Goal: Task Accomplishment & Management: Use online tool/utility

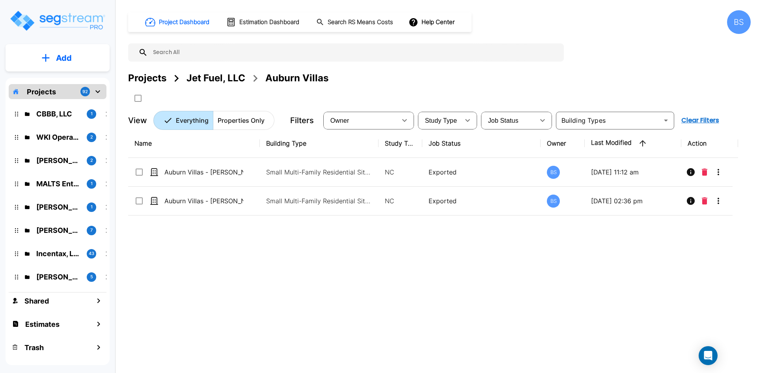
drag, startPoint x: 263, startPoint y: 292, endPoint x: 252, endPoint y: 277, distance: 17.8
click at [263, 292] on div "Name Building Type Study Type Job Status Owner Last Modified Action Auburn Vill…" at bounding box center [433, 244] width 610 height 231
click at [220, 77] on div "Jet Fuel, LLC" at bounding box center [216, 78] width 59 height 14
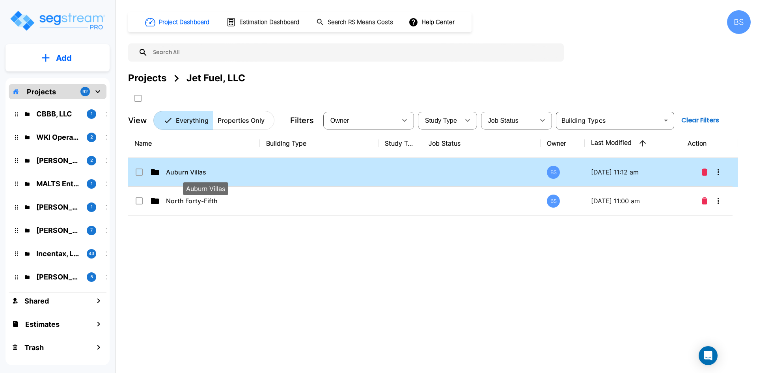
click at [197, 172] on p "Auburn Villas" at bounding box center [205, 171] width 79 height 9
checkbox input "true"
click at [192, 172] on p "Auburn Villas" at bounding box center [205, 171] width 79 height 9
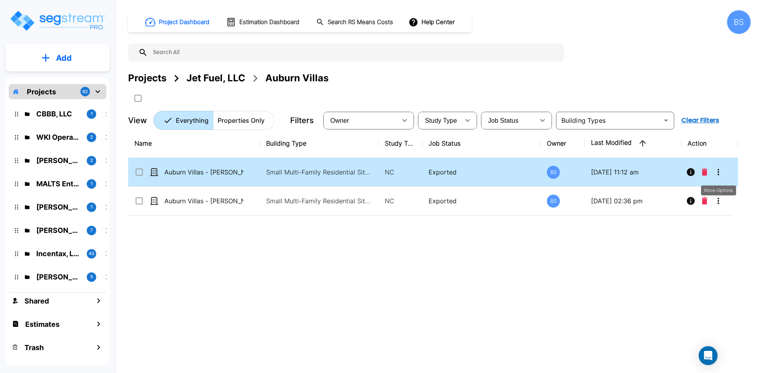
click at [718, 173] on icon "More-Options" at bounding box center [718, 171] width 9 height 9
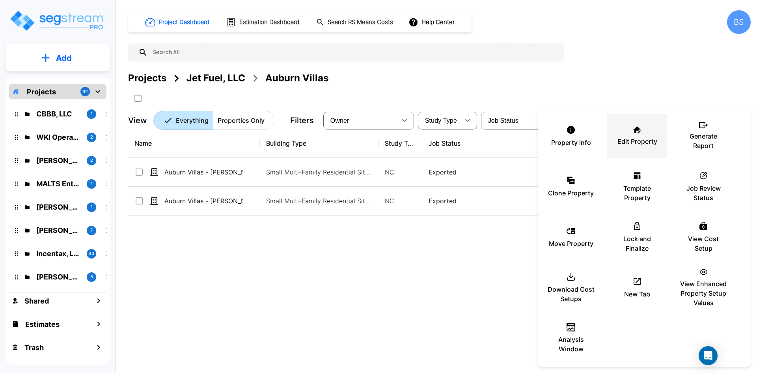
click at [623, 146] on div "Edit Property" at bounding box center [637, 135] width 47 height 39
click at [689, 229] on div "View Cost Setup" at bounding box center [703, 236] width 47 height 39
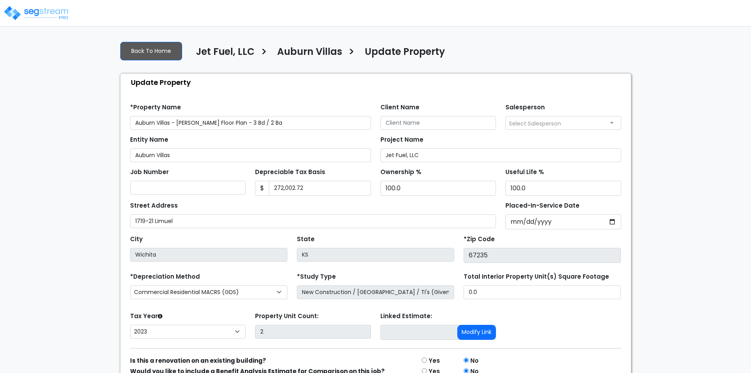
select select "2023"
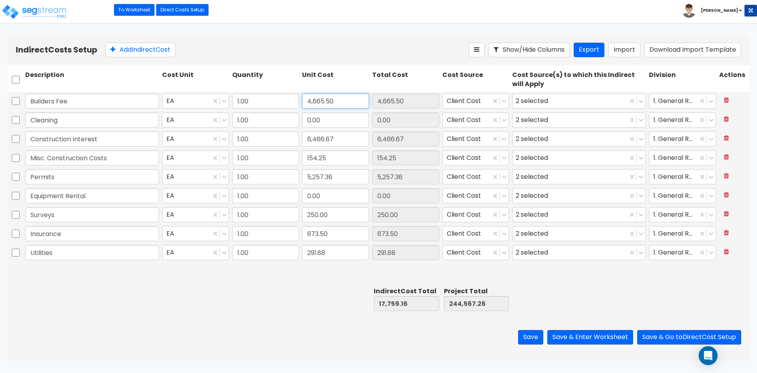
click at [344, 101] on input "4,665.50" at bounding box center [335, 100] width 67 height 15
type input "0"
click at [52, 121] on input "Cleaning" at bounding box center [92, 119] width 134 height 15
type input "0.00"
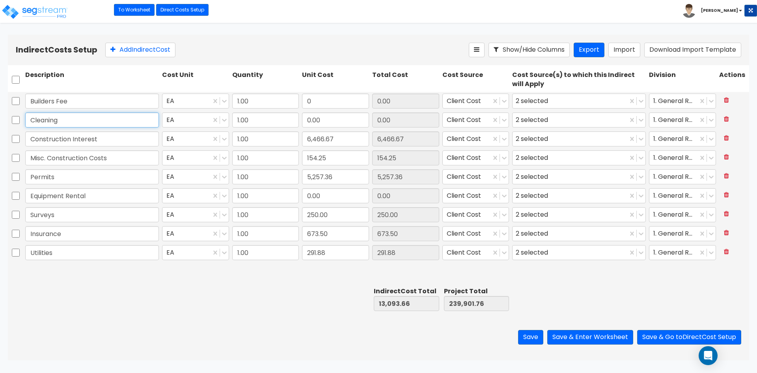
click at [52, 121] on input "Cleaning" at bounding box center [92, 119] width 134 height 15
type input "Trash"
click at [353, 120] on input "0.00" at bounding box center [335, 119] width 67 height 15
type input "2,589.67"
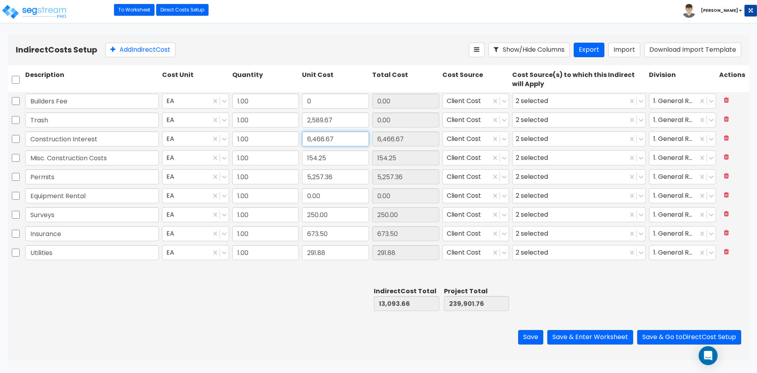
click at [344, 138] on input "6,466.67" at bounding box center [335, 138] width 67 height 15
type input "2,589.67"
click at [344, 138] on input "6,466.67" at bounding box center [335, 138] width 67 height 15
type input "0"
click at [342, 164] on input "154.25" at bounding box center [335, 157] width 67 height 15
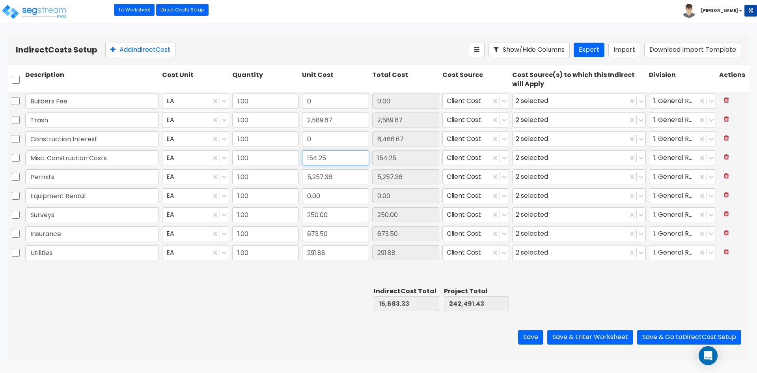
type input "0.00"
type input "180.21"
click at [340, 176] on input "5,257.36" at bounding box center [335, 176] width 67 height 15
type input "1,199.42"
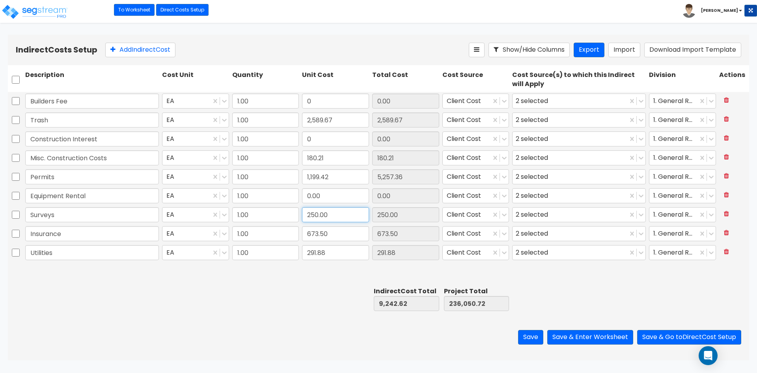
type input "1,199.42"
click at [339, 214] on input "250.00" at bounding box center [335, 214] width 67 height 15
type input "240"
click at [346, 237] on input "673.50" at bounding box center [335, 233] width 67 height 15
type input "240.00"
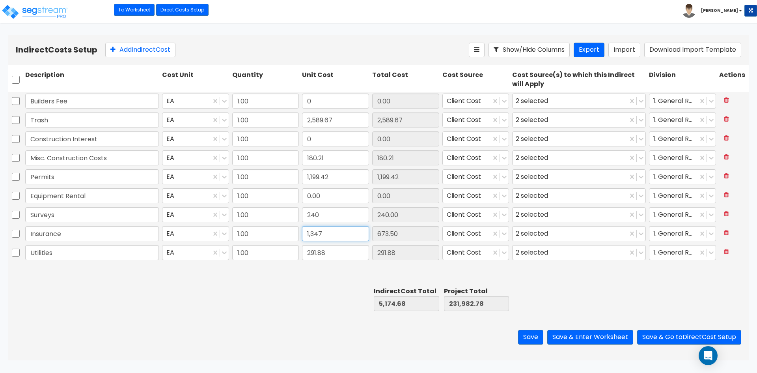
type input "1,347"
click at [351, 256] on input "291.88" at bounding box center [335, 252] width 67 height 15
type input "1,347.00"
type input "1,494.80"
click at [264, 298] on div at bounding box center [266, 298] width 70 height 27
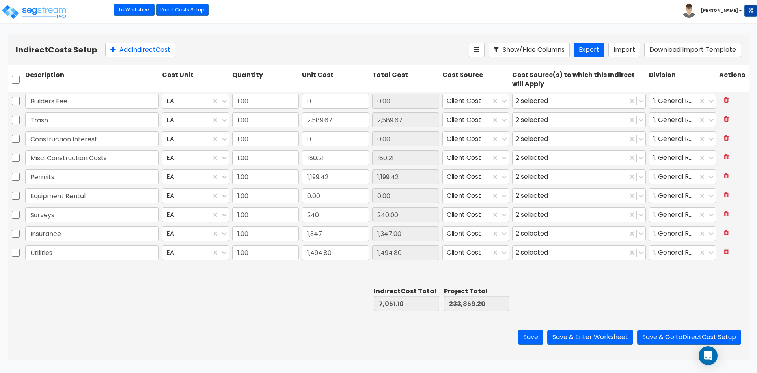
type input "1,494.80"
click at [696, 337] on button "Save & Go to Direct Cost Setup" at bounding box center [689, 337] width 104 height 15
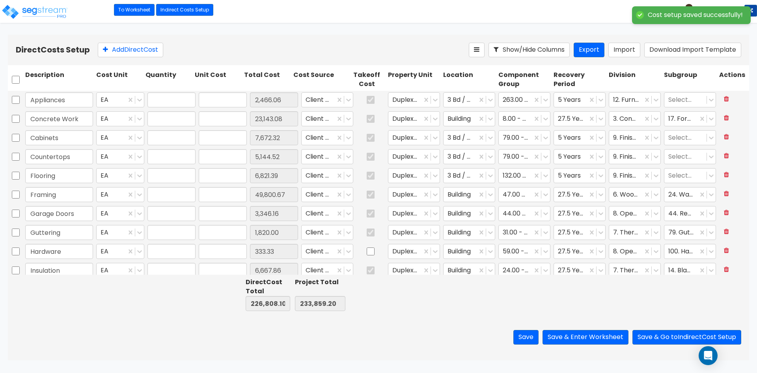
type input "1.00"
type input "2,466.06"
type input "1.00"
type input "23,143.08"
type input "1.00"
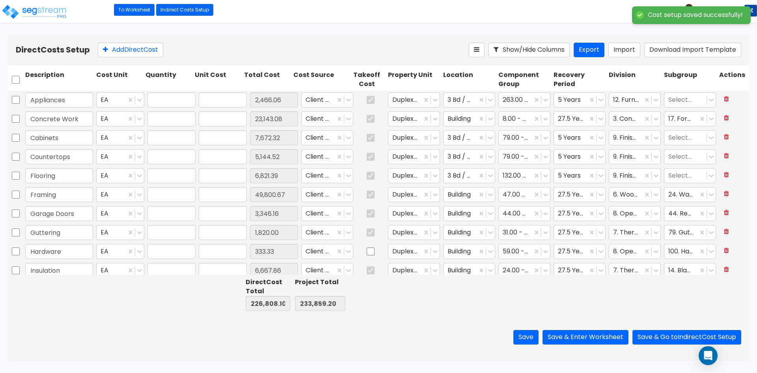
type input "7,672.32"
type input "1.00"
type input "5,144.52"
type input "1.00"
type input "6,821.39"
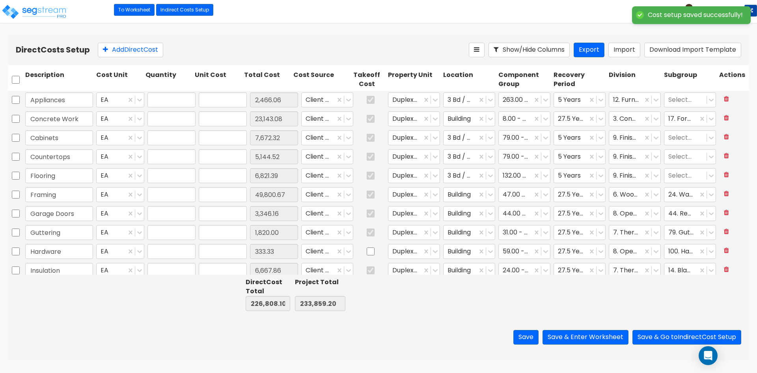
type input "1.00"
type input "49,800.67"
type input "1.00"
type input "3,346.16"
type input "1.00"
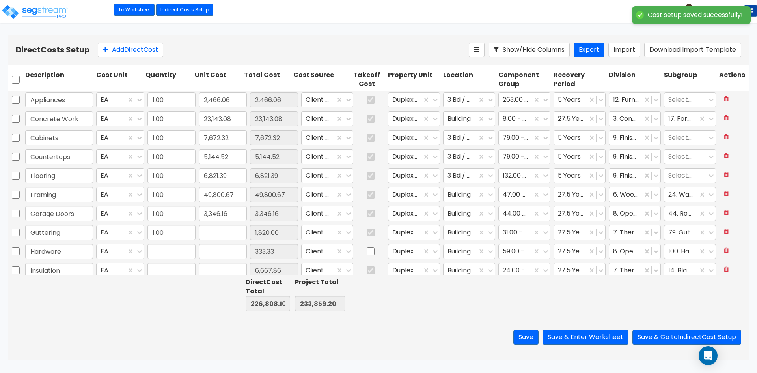
type input "1,820.00"
type input "1.00"
type input "333.33"
type input "1.00"
type input "6,667.86"
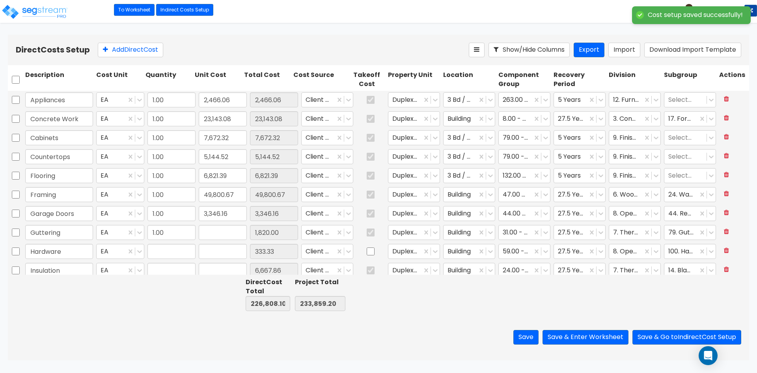
type input "1.00"
type input "3,500.00"
type input "1.00"
type input "1,684.10"
type input "1.00"
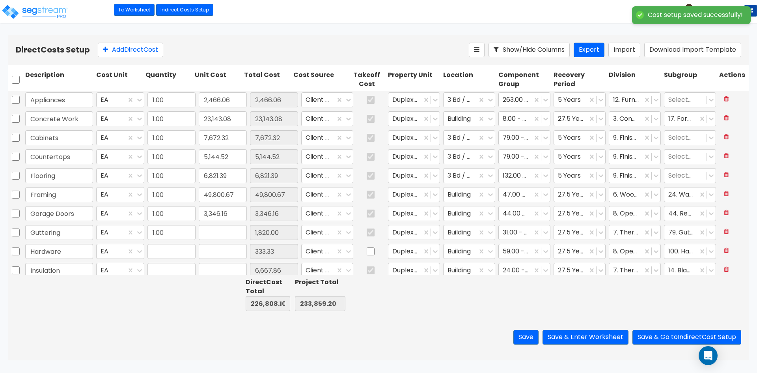
type input "1,324.09"
type input "1.00"
type input "23,387.76"
type input "1.00"
type input "8,400.00"
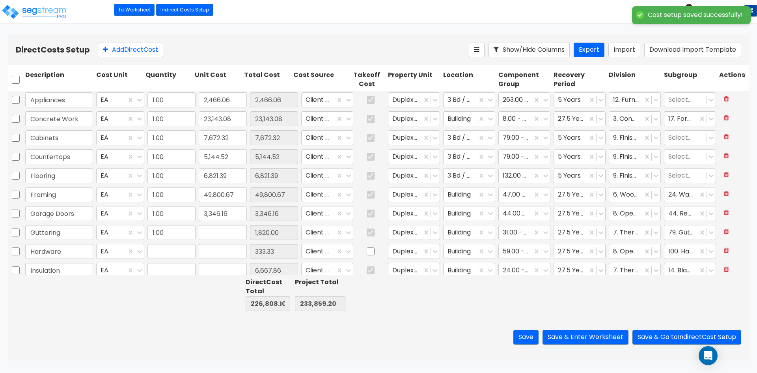
type input "1.00"
type input "10,744.76"
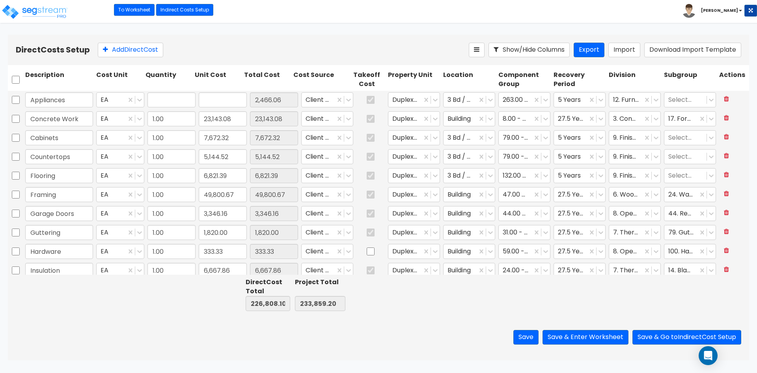
type input "1.00"
type input "2,466.06"
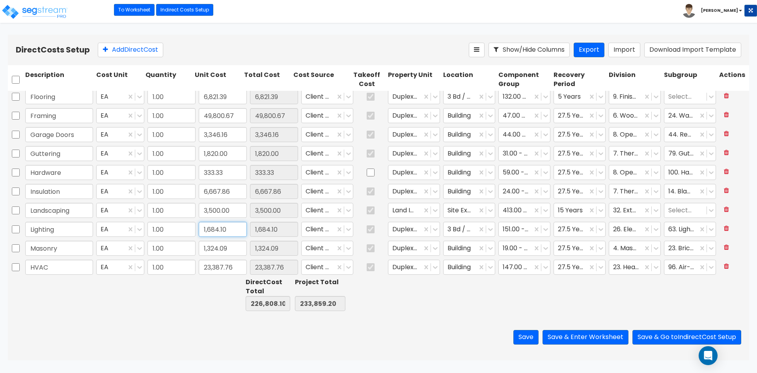
click at [234, 230] on input "1,684.10" at bounding box center [223, 229] width 48 height 15
type input "2,124.84"
type input "227,248.84"
type input "234,299.94"
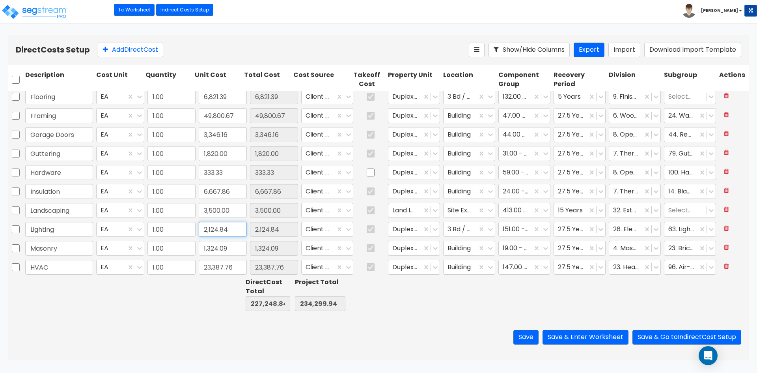
click at [230, 226] on input "2,124.84" at bounding box center [223, 229] width 48 height 15
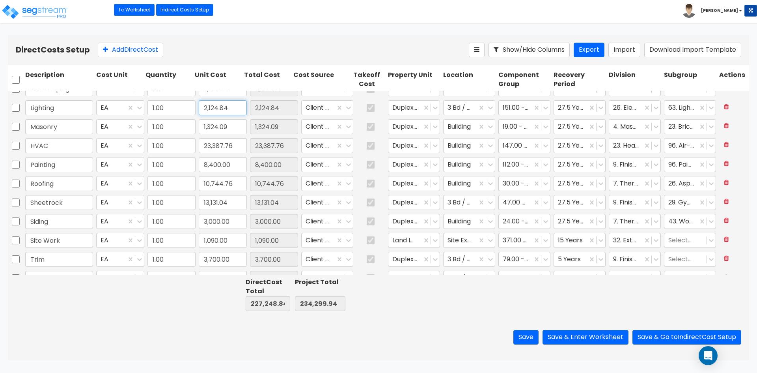
type input "1.00"
type input "0.00"
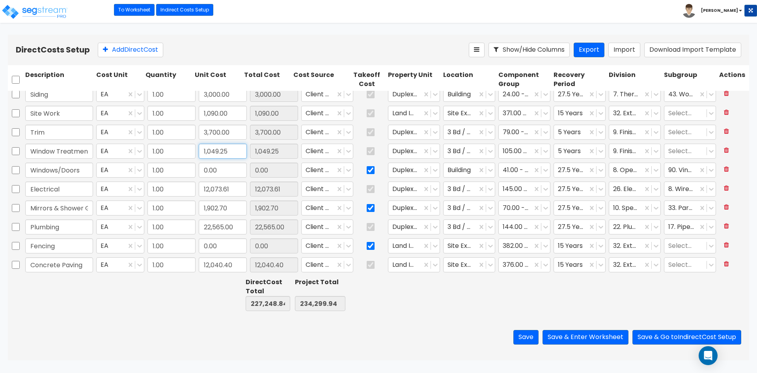
click at [230, 151] on input "1,049.25" at bounding box center [223, 151] width 48 height 15
type input "950"
click at [232, 168] on input "0.00" at bounding box center [223, 170] width 48 height 15
type input "227,149.59"
type input "234,200.69"
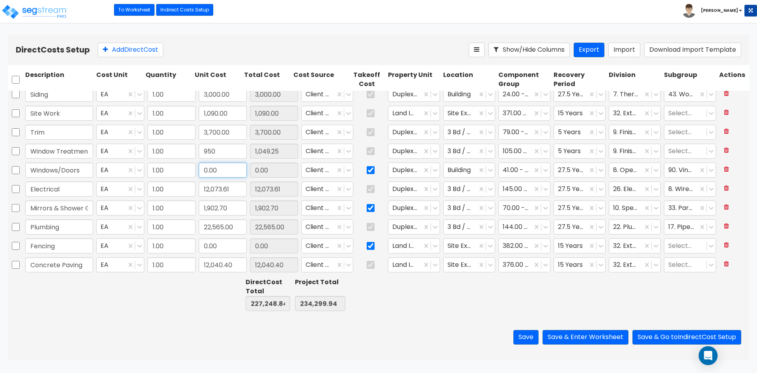
type input "950.00"
type input "4,571.93"
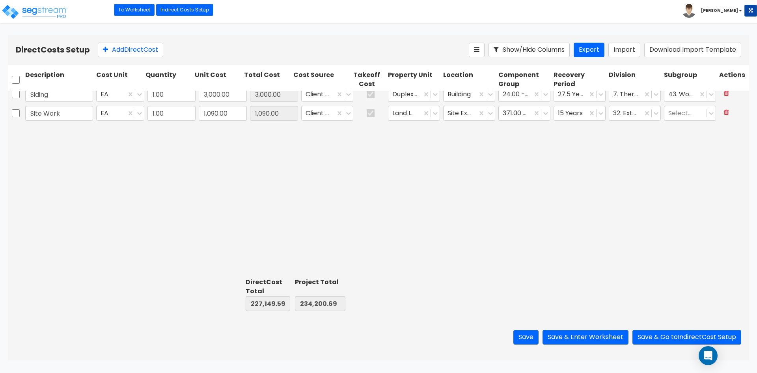
type input "231,721.52"
type input "238,772.62"
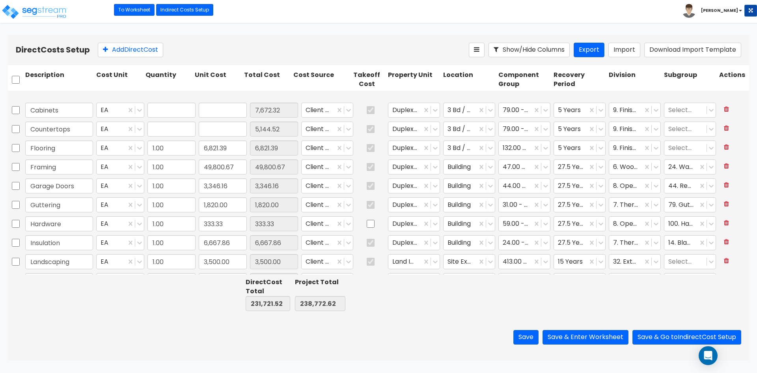
type input "1.00"
type input "7,672.32"
type input "1.00"
type input "5,144.52"
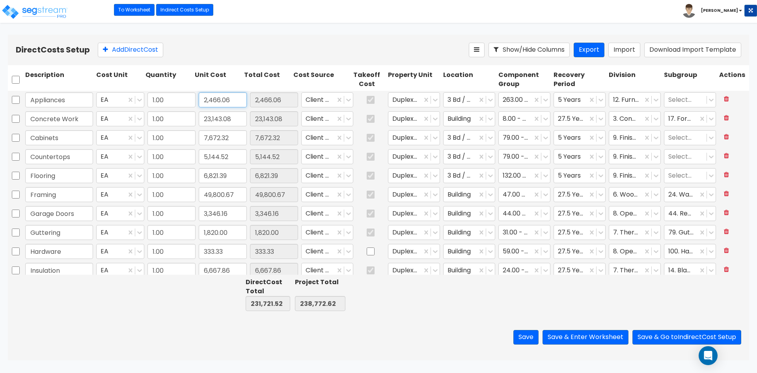
click at [236, 104] on input "2,466.06" at bounding box center [223, 99] width 48 height 15
click at [238, 119] on input "23,143.08" at bounding box center [223, 118] width 48 height 15
type input "34,343.27"
click at [240, 141] on input "7,672.32" at bounding box center [223, 137] width 48 height 15
type input "242,921.71"
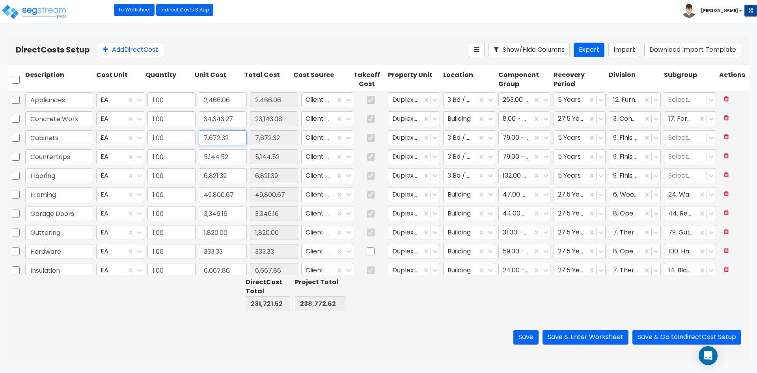
type input "249,972.81"
type input "34,343.27"
type input "5,035.38"
click at [237, 159] on input "5,144.52" at bounding box center [223, 156] width 48 height 15
type input "240,284.77"
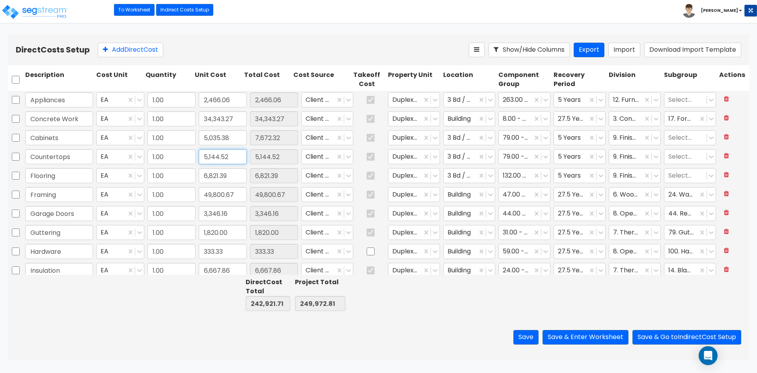
type input "247,335.87"
type input "5,035.38"
type input "5,822.06"
click at [228, 176] on input "6,821.39" at bounding box center [223, 175] width 48 height 15
type input "240,962.31"
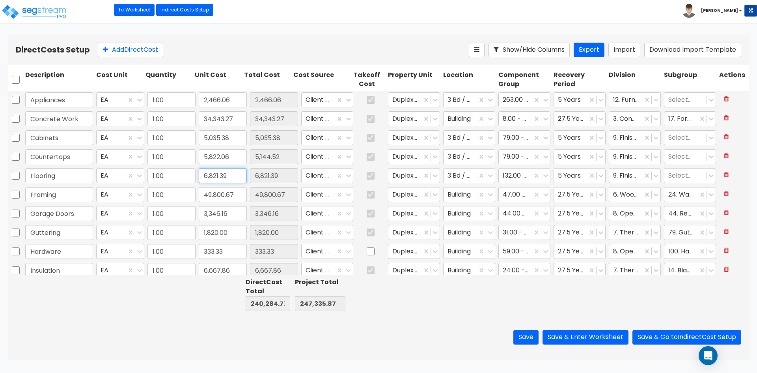
type input "248,013.41"
type input "5,822.06"
type input "6,621.39"
click at [239, 196] on input "49,800.67" at bounding box center [223, 194] width 48 height 15
type input "240,762.31"
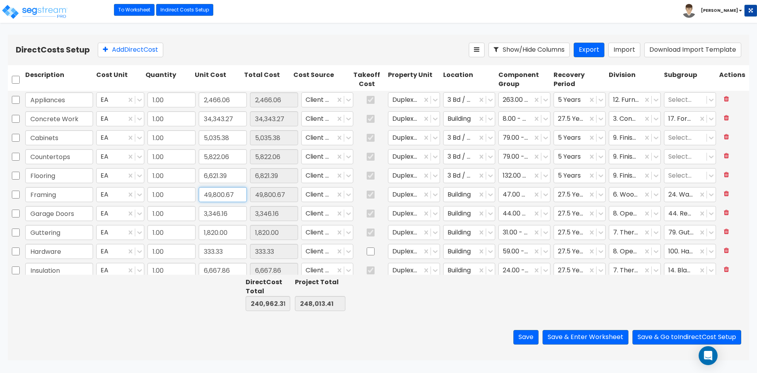
type input "247,813.41"
type input "6,621.39"
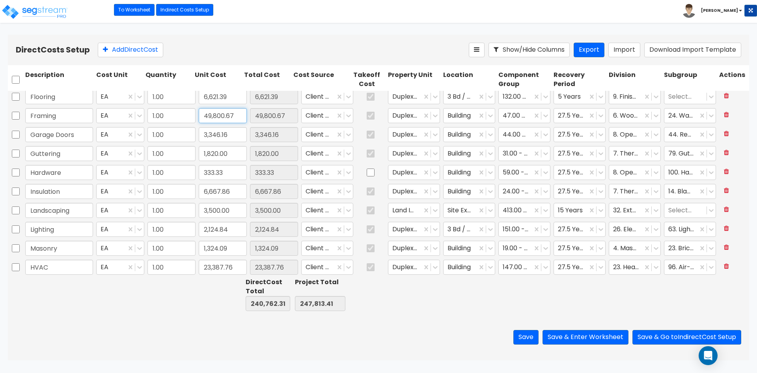
type input "1.00"
type input "5,035.38"
type input "1.00"
type input "4,571.93"
type input "1.00"
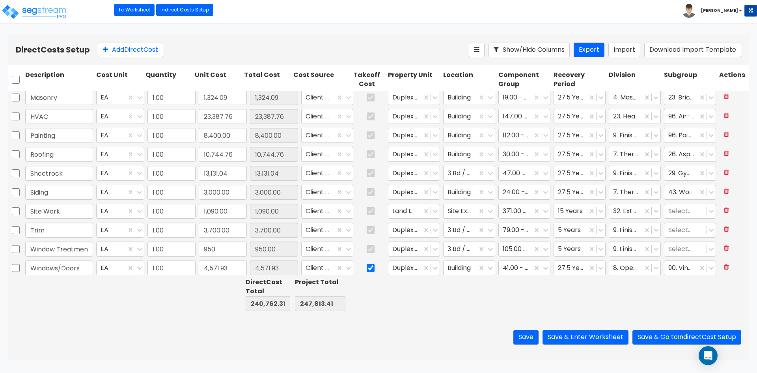
type input "12,040.40"
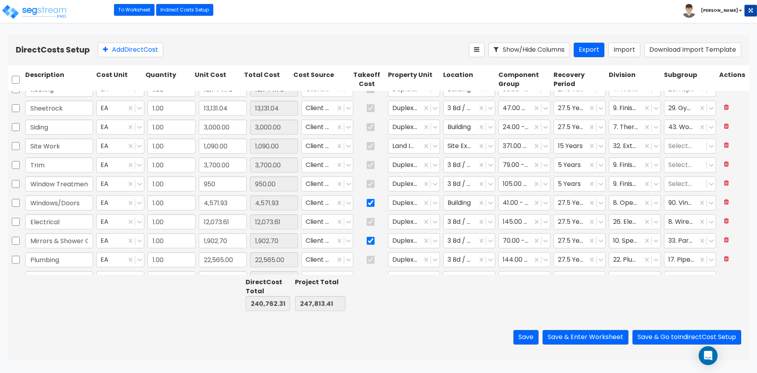
scroll to position [276, 0]
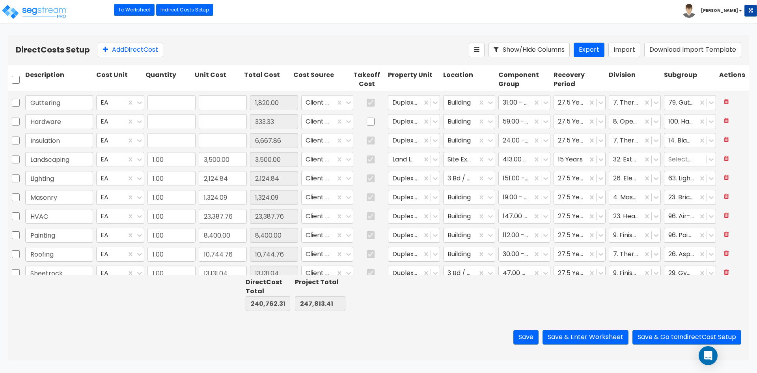
type input "1.00"
type input "49,800.67"
type input "1.00"
type input "3,346.16"
type input "1.00"
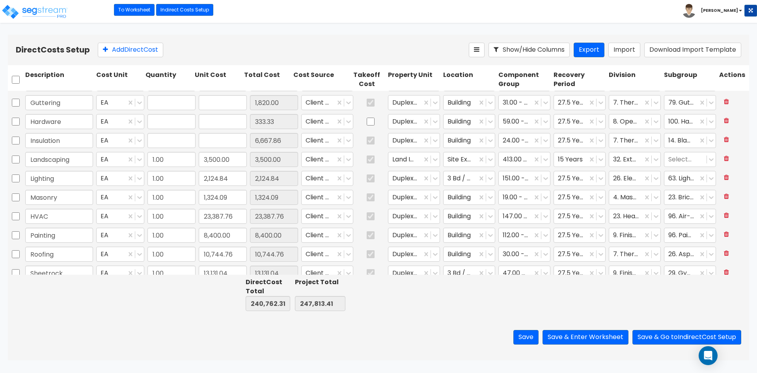
type input "1,820.00"
type input "1.00"
type input "333.33"
type input "1.00"
type input "6,667.86"
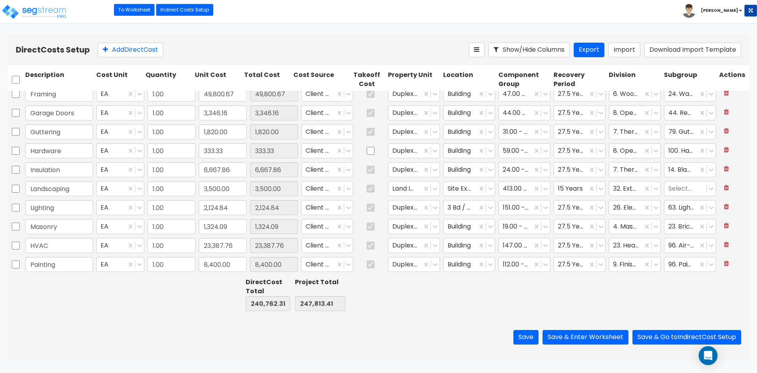
scroll to position [0, 0]
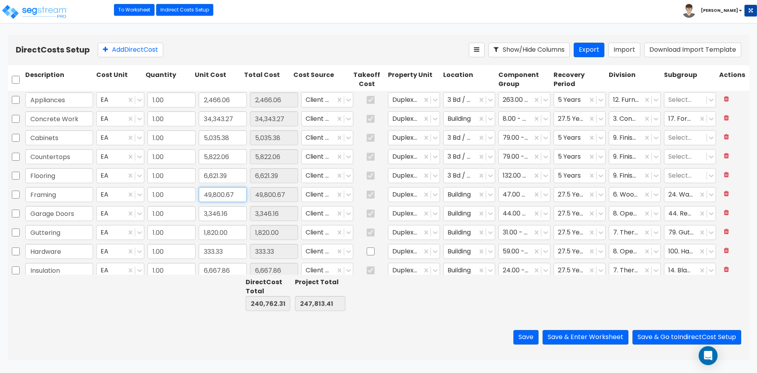
click at [239, 196] on input "49,800.67" at bounding box center [223, 194] width 48 height 15
type input "0"
click at [235, 211] on input "3,346.16" at bounding box center [223, 213] width 48 height 15
type input "190,961.64"
type input "198,012.74"
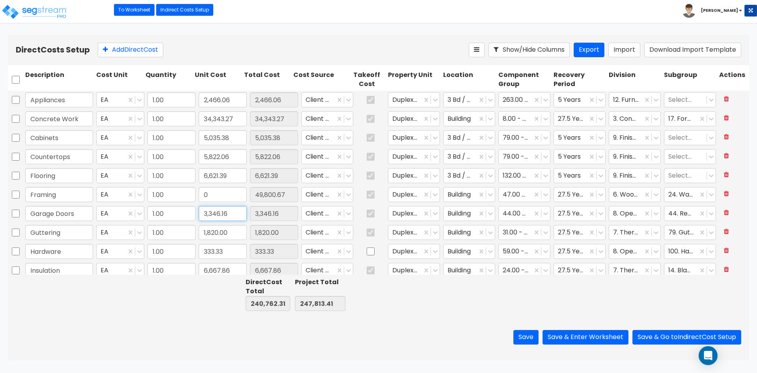
type input "0.00"
type input "3,118.3"
click at [234, 233] on input "1,820.00" at bounding box center [223, 232] width 48 height 15
type input "190,733.78"
type input "197,784.88"
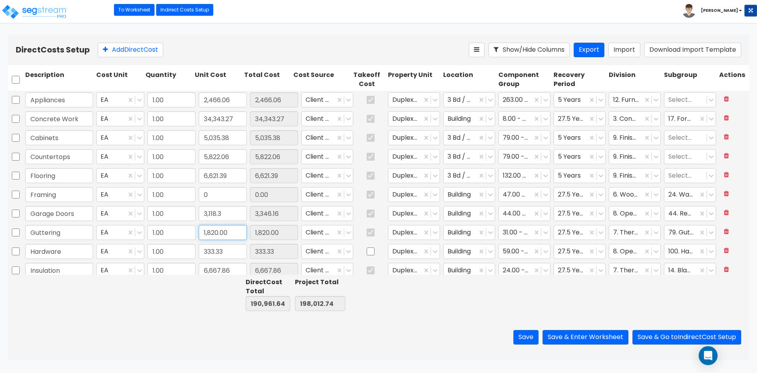
type input "3,118.30"
type input "1,820"
click at [234, 251] on input "333.33" at bounding box center [223, 251] width 48 height 15
type input "136.71"
click at [236, 267] on input "6,667.86" at bounding box center [223, 270] width 48 height 15
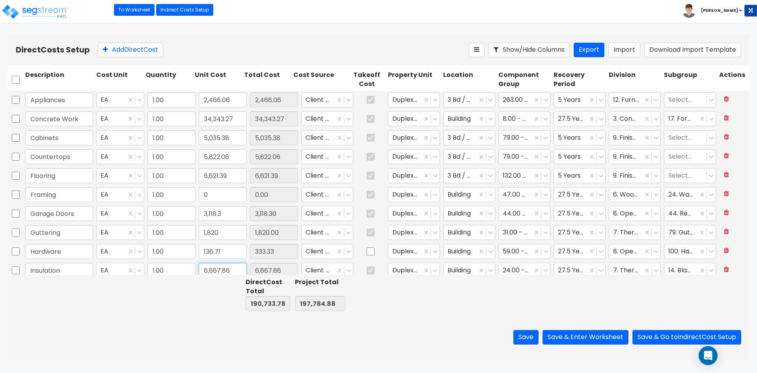
type input "190,537.16"
type input "197,588.26"
type input "136.71"
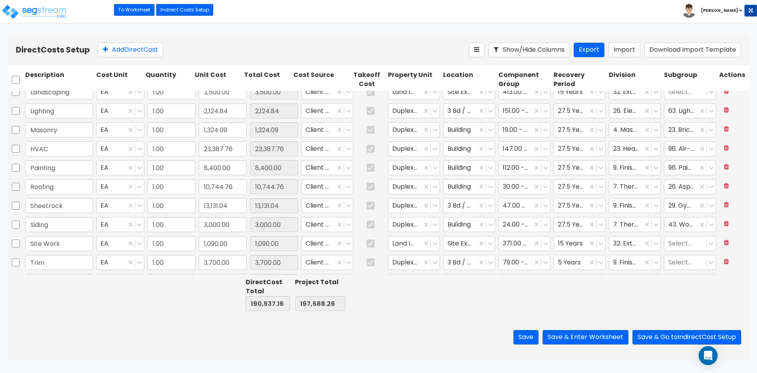
scroll to position [158, 0]
type input "1.00"
type input "3,118.3"
type input "1.00"
type input "1,902.70"
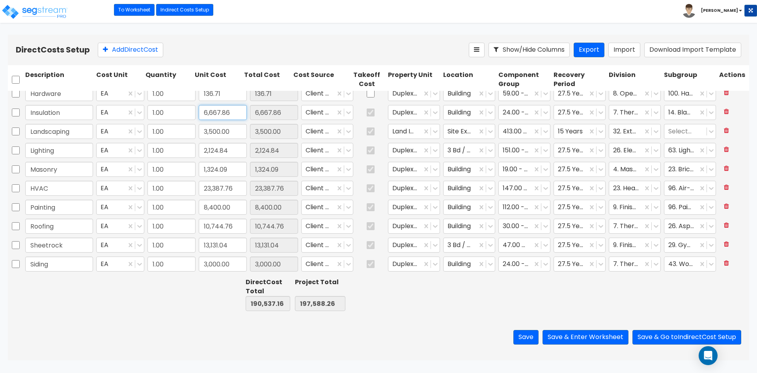
click at [234, 114] on input "6,667.86" at bounding box center [223, 112] width 48 height 15
type input "4,667.89"
click at [232, 131] on input "3,500.00" at bounding box center [223, 131] width 48 height 15
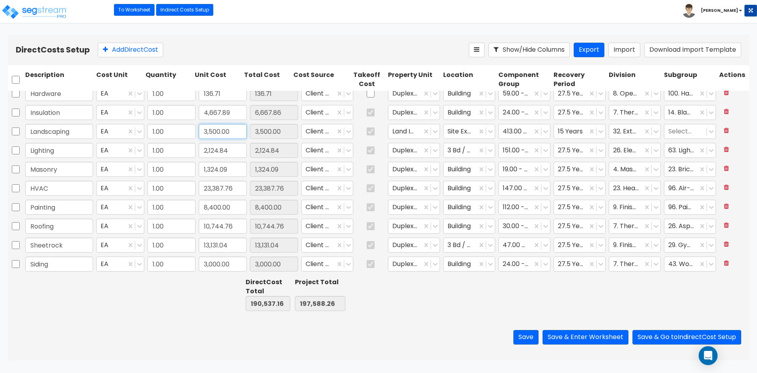
type input "188,537.19"
type input "195,588.29"
type input "4,667.89"
type input "6,876.66"
click at [236, 150] on input "2,124.84" at bounding box center [223, 150] width 48 height 15
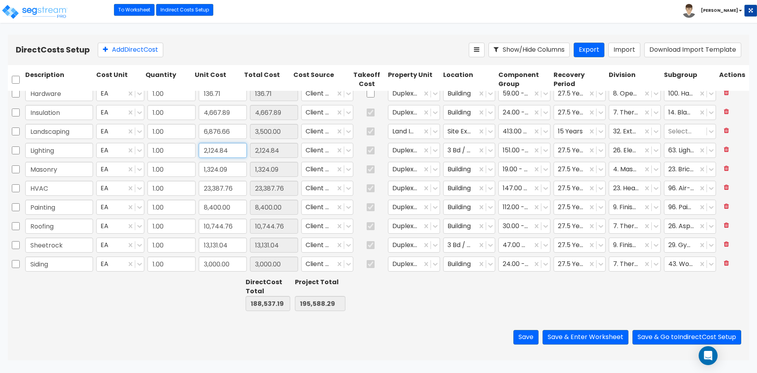
type input "191,913.85"
type input "198,964.95"
type input "6,876.66"
click at [235, 172] on input "1,324.09" at bounding box center [223, 169] width 48 height 15
type input "800"
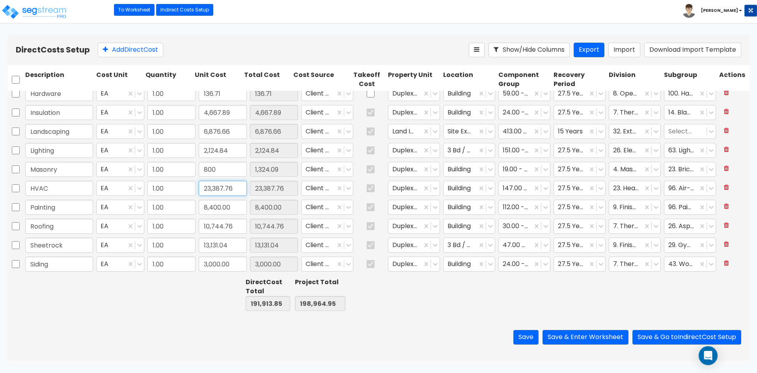
click at [235, 189] on input "23,387.76" at bounding box center [223, 188] width 48 height 15
type input "191,389.76"
type input "198,440.86"
type input "800.00"
type input "13,520"
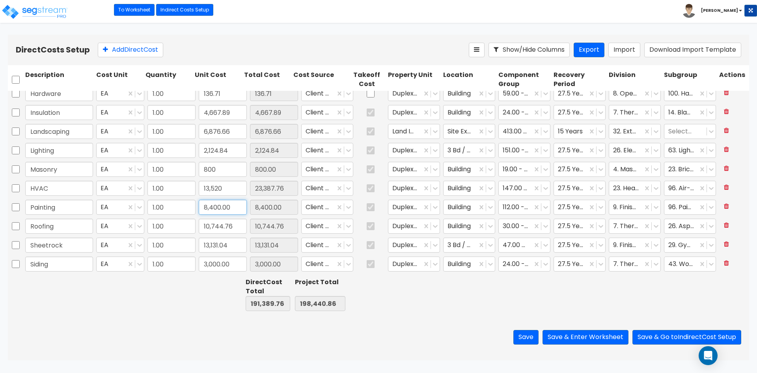
click at [229, 207] on input "8,400.00" at bounding box center [223, 207] width 48 height 15
type input "181,522.00"
type input "188,573.10"
type input "13,520.00"
type input "13,200"
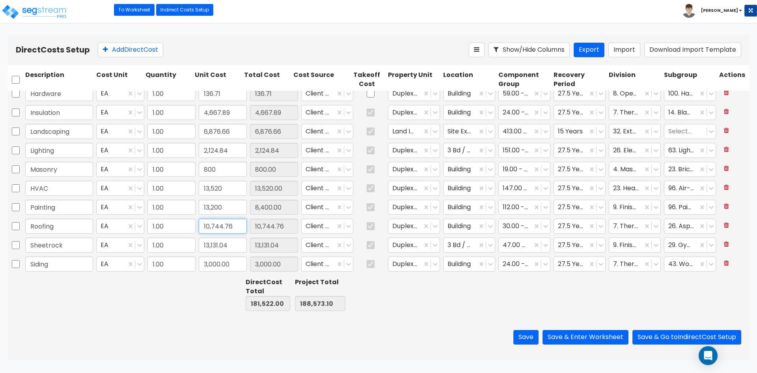
click at [235, 228] on input "10,744.76" at bounding box center [223, 226] width 48 height 15
type input "186,322.00"
type input "193,373.10"
type input "13,200.00"
type input "12,537.8"
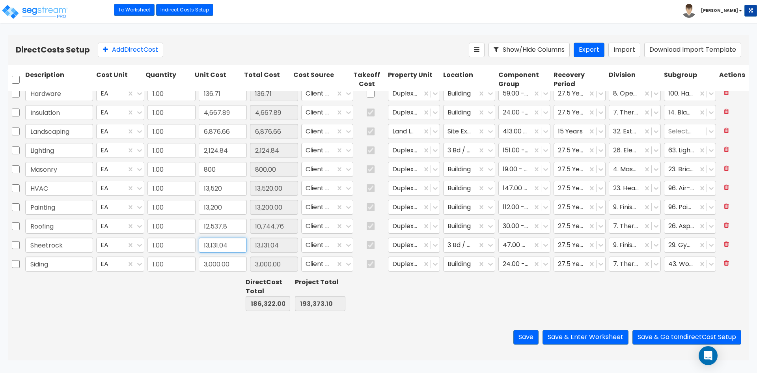
click at [232, 245] on input "13,131.04" at bounding box center [223, 244] width 48 height 15
type input "188,115.04"
type input "195,166.14"
type input "12,537.80"
type input "26,557.59"
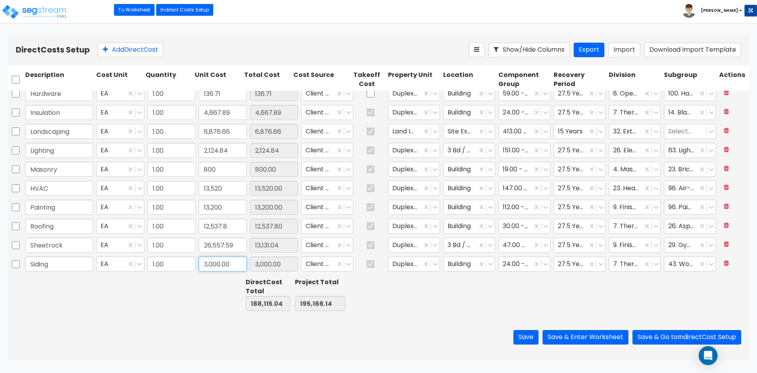
click at [230, 266] on input "3,000.00" at bounding box center [223, 263] width 48 height 15
type input "201,541.59"
type input "208,592.69"
type input "26,557.59"
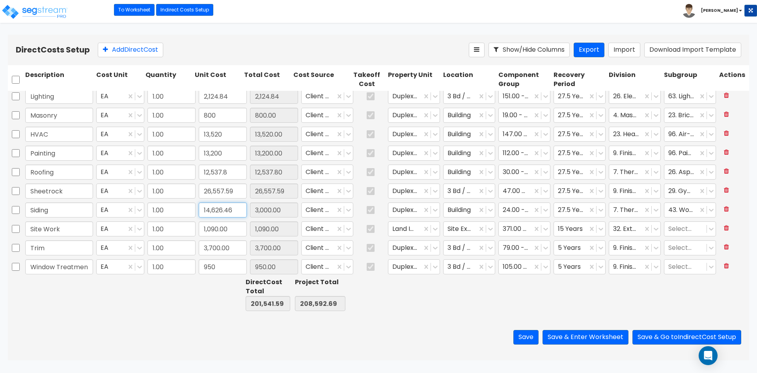
scroll to position [237, 0]
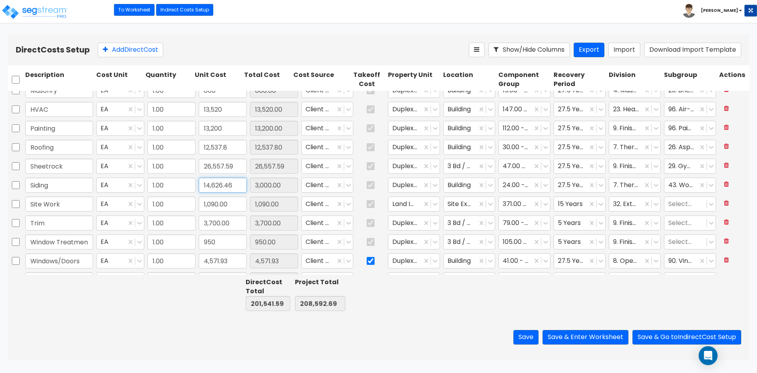
type input "14,626.46"
click at [230, 203] on input "1,090.00" at bounding box center [223, 203] width 48 height 15
type input "213,168.05"
type input "220,219.15"
type input "14,626.46"
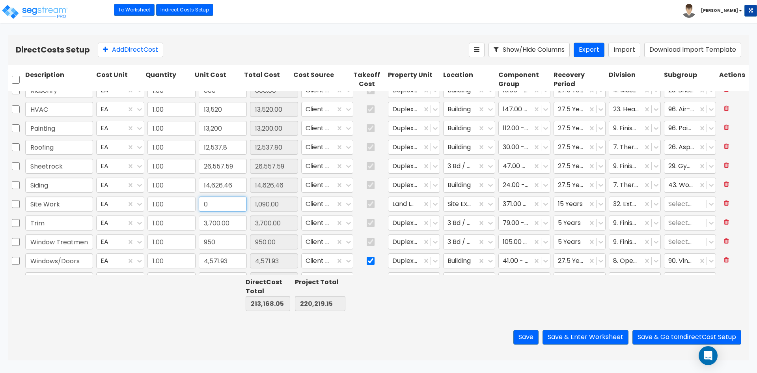
type input "0"
click at [235, 225] on input "3,700.00" at bounding box center [223, 222] width 48 height 15
type input "212,078.05"
type input "219,129.15"
type input "0.00"
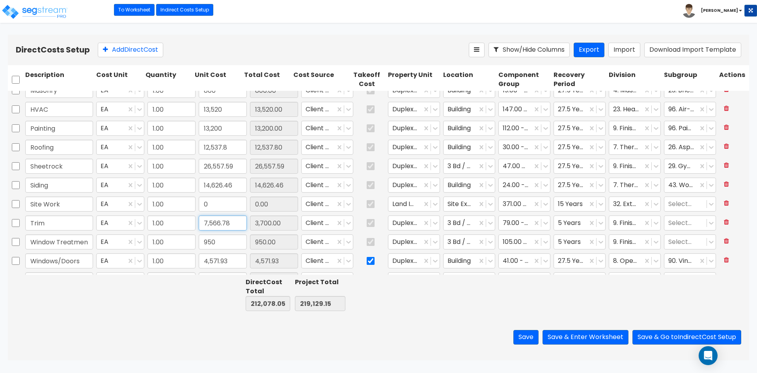
type input "7,566.78"
click at [230, 241] on input "950" at bounding box center [223, 241] width 48 height 15
type input "215,944.83"
type input "222,995.93"
type input "7,566.78"
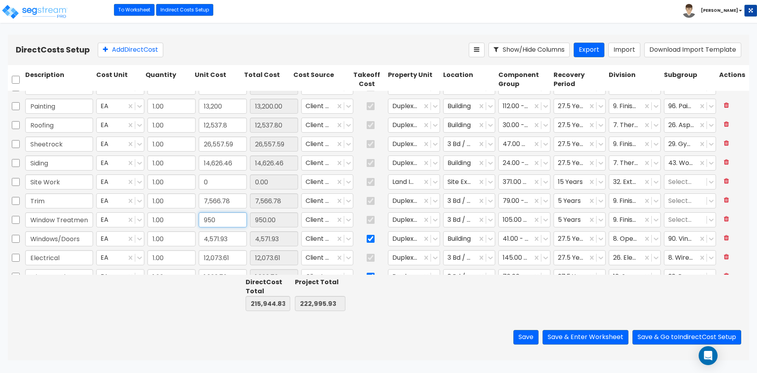
scroll to position [276, 0]
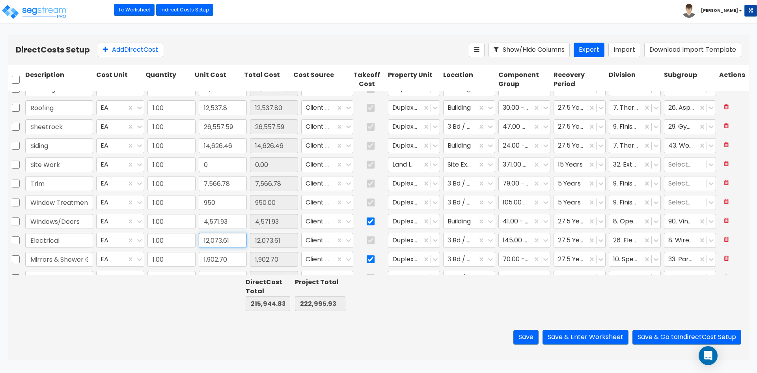
click at [235, 238] on input "12,073.61" at bounding box center [223, 240] width 48 height 15
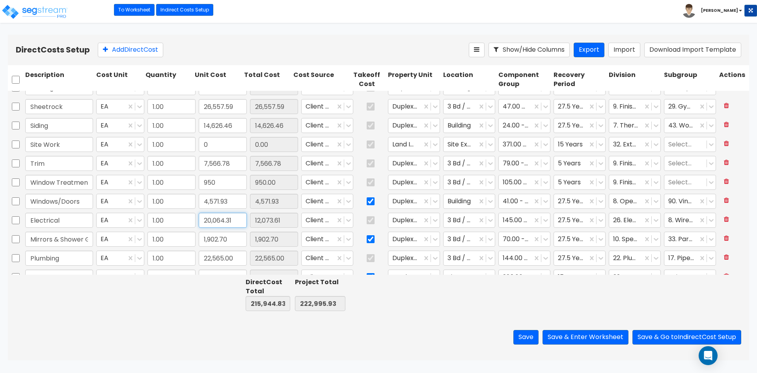
scroll to position [316, 0]
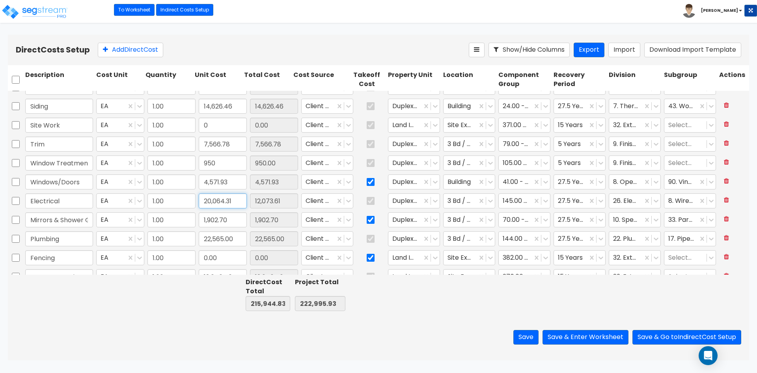
type input "20,064.31"
click at [235, 224] on input "1,902.70" at bounding box center [223, 219] width 48 height 15
type input "223,935.53"
type input "230,986.63"
type input "20,064.31"
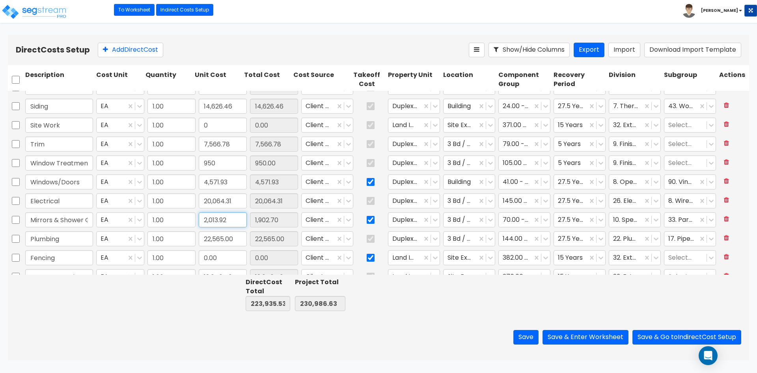
type input "2,013.92"
click at [239, 240] on input "22,565.00" at bounding box center [223, 238] width 48 height 15
type input "224,046.75"
type input "231,097.85"
type input "2,013.92"
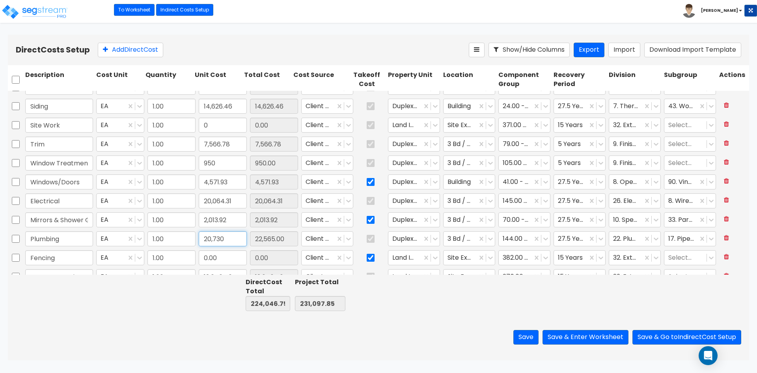
type input "20,730"
click at [229, 259] on input "0.00" at bounding box center [223, 257] width 48 height 15
type input "222,211.75"
type input "229,262.85"
type input "20,730.00"
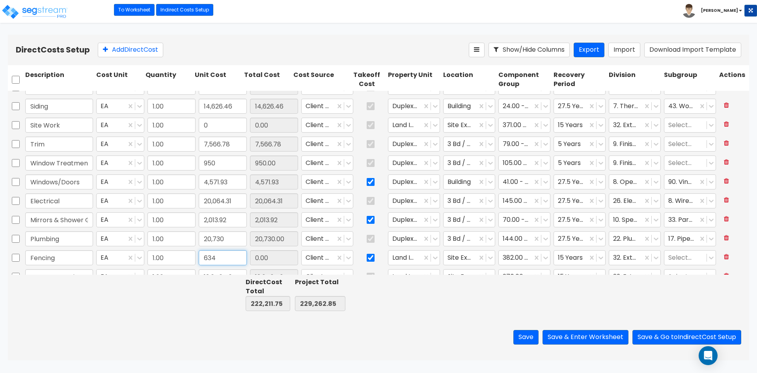
type input "6,345"
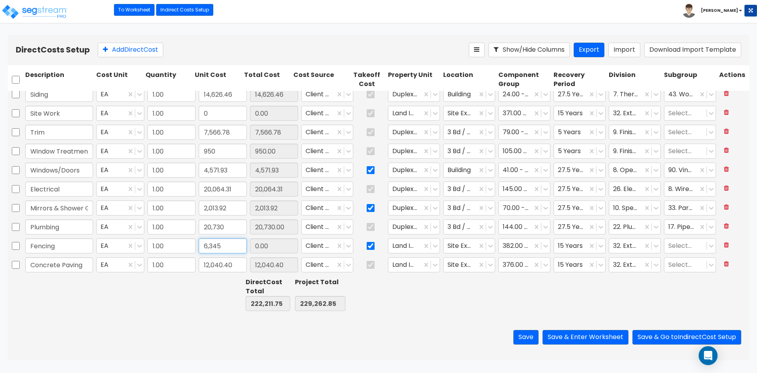
type input "1.00"
type input "12,537.8"
type input "6,345"
click at [239, 263] on input "12,040.40" at bounding box center [223, 264] width 48 height 15
type input "228,556.75"
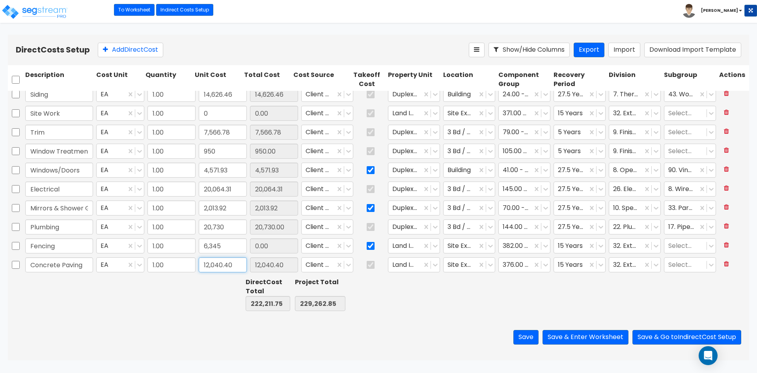
type input "235,607.85"
type input "6,345.00"
click at [236, 264] on input "12,040.40" at bounding box center [223, 264] width 48 height 15
type input "3,200"
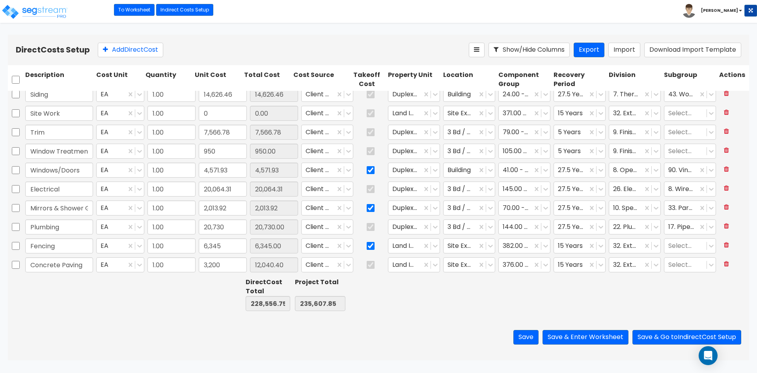
type input "219,716.35"
type input "226,767.45"
type input "3,200.00"
click at [178, 324] on div "Save Save & Enter Worksheet Save & Go to Indirect Cost Setup" at bounding box center [379, 337] width 742 height 46
click at [224, 267] on input "3,200" at bounding box center [223, 264] width 48 height 15
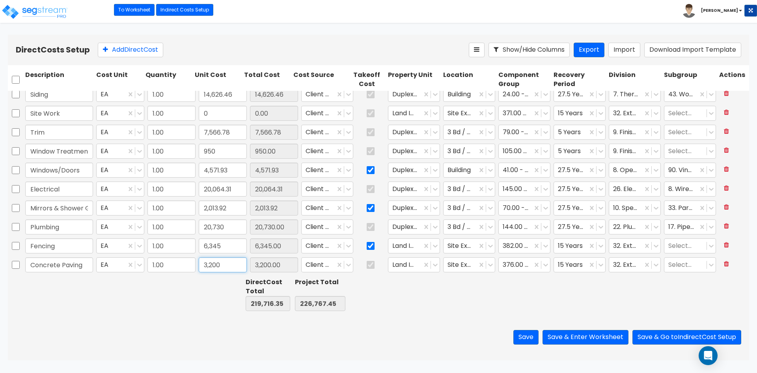
click at [224, 267] on input "3,200" at bounding box center [223, 264] width 48 height 15
type input "8,100"
type input "224,616.35"
type input "231,667.45"
type input "8,100.00"
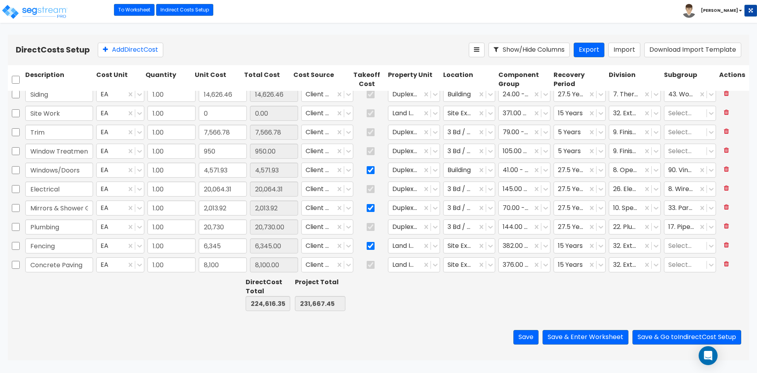
type input "1.00"
type input "13,200"
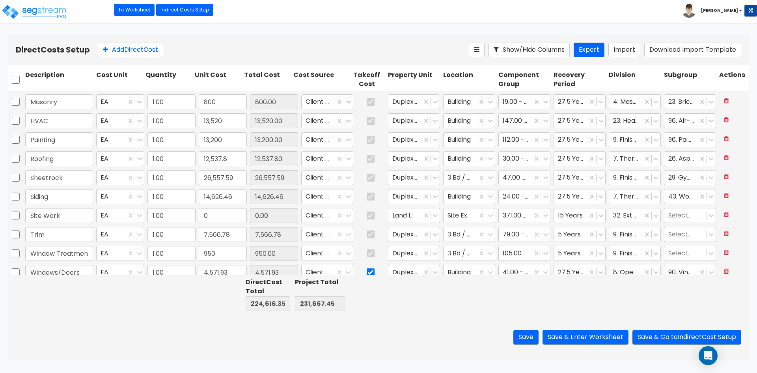
type input "1.00"
type input "4,667.89"
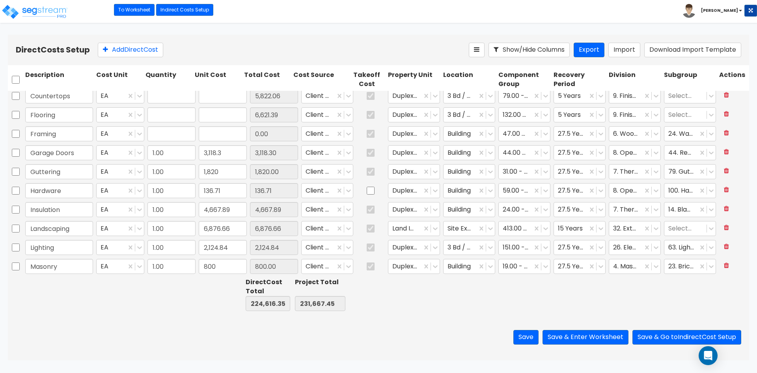
type input "1.00"
type input "34,343.27"
type input "1.00"
type input "5,035.38"
type input "1.00"
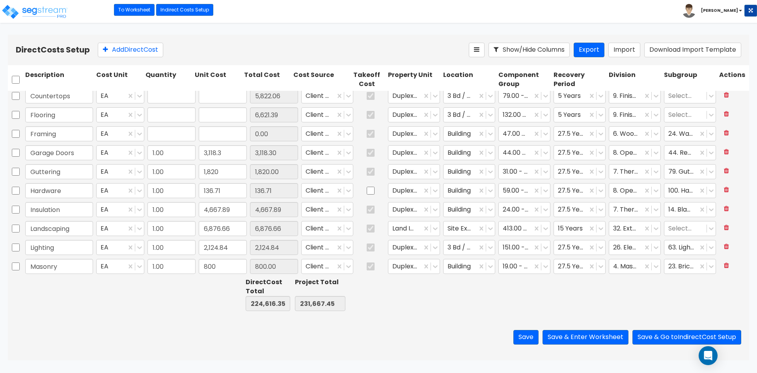
type input "5,822.06"
type input "1.00"
type input "6,621.39"
type input "1.00"
type input "0"
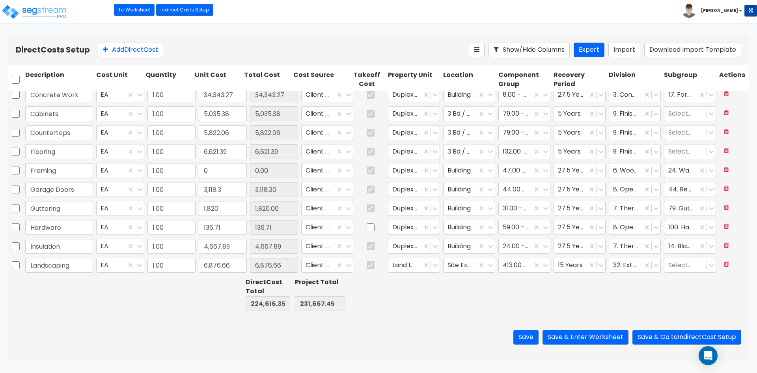
scroll to position [0, 0]
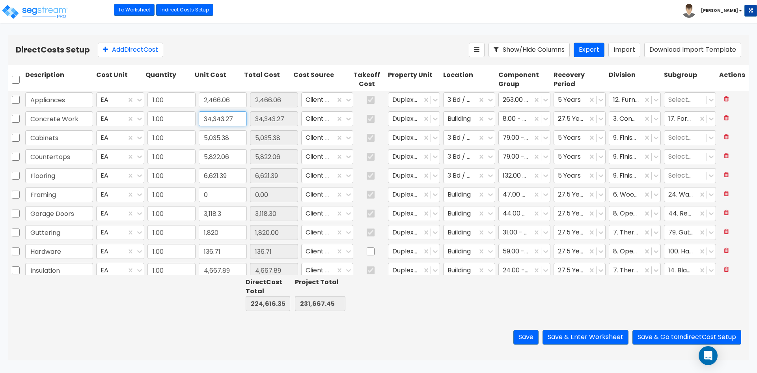
click at [235, 123] on input "34,343.27" at bounding box center [223, 118] width 48 height 15
type input "29,443.27"
click at [151, 328] on div "Save Save & Enter Worksheet Save & Go to Indirect Cost Setup" at bounding box center [379, 337] width 742 height 46
type input "219,716.35"
click at [564, 331] on button "Save & Enter Worksheet" at bounding box center [586, 337] width 86 height 15
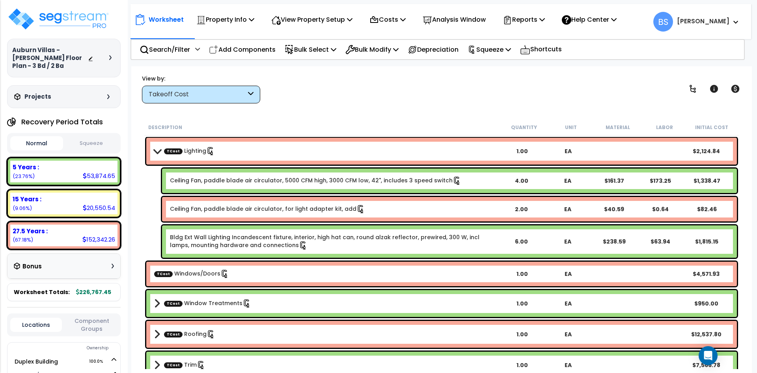
click at [190, 273] on link "TCost Windows/Doors" at bounding box center [191, 273] width 75 height 9
click at [193, 300] on link "TCost Window Treatments" at bounding box center [207, 303] width 87 height 9
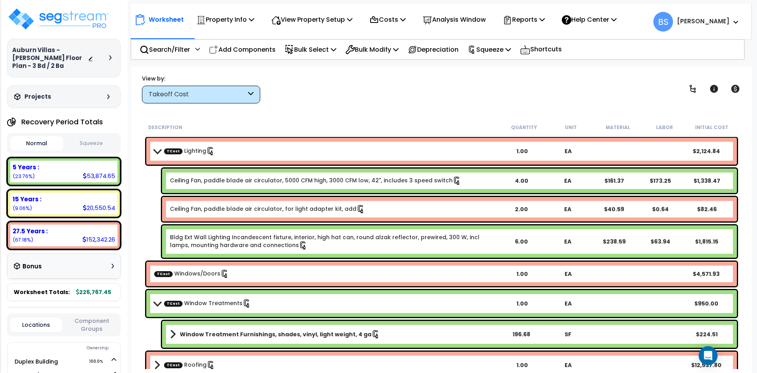
scroll to position [39, 0]
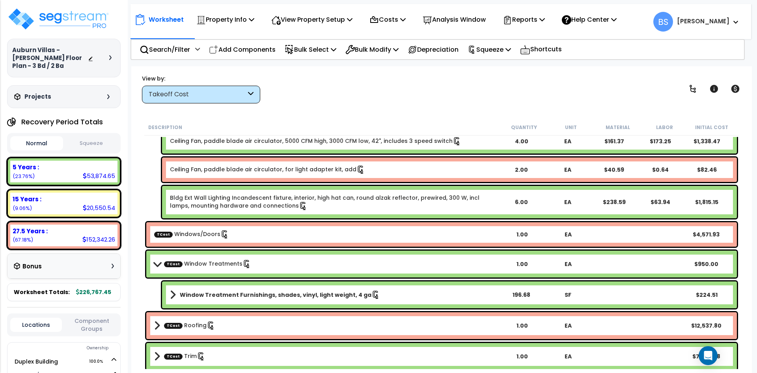
click at [186, 326] on link "TCost Roofing" at bounding box center [189, 325] width 51 height 9
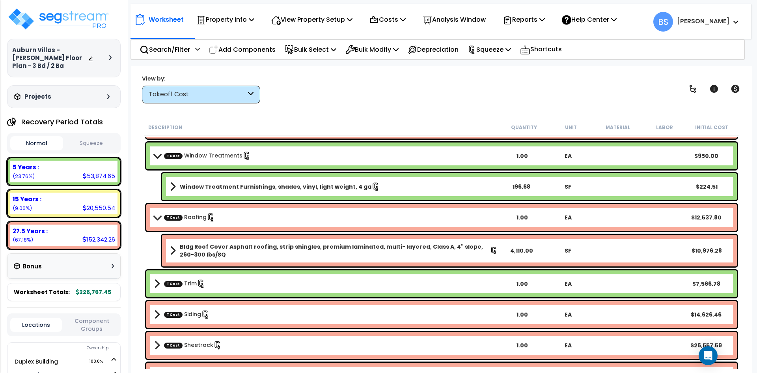
scroll to position [158, 0]
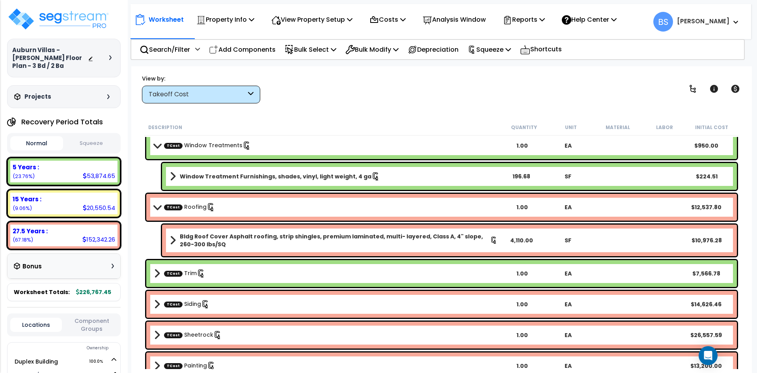
click at [209, 273] on b "TCost Trim" at bounding box center [326, 273] width 345 height 11
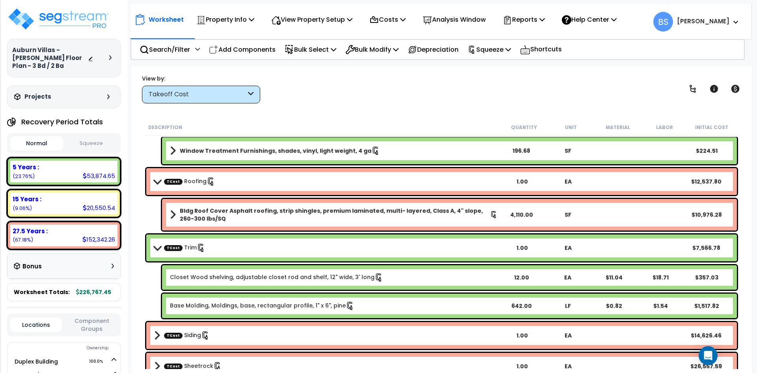
scroll to position [197, 0]
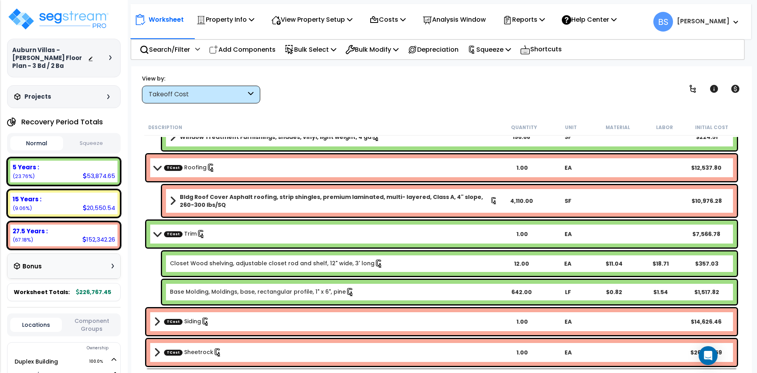
click at [225, 230] on b "TCost Trim" at bounding box center [326, 233] width 345 height 11
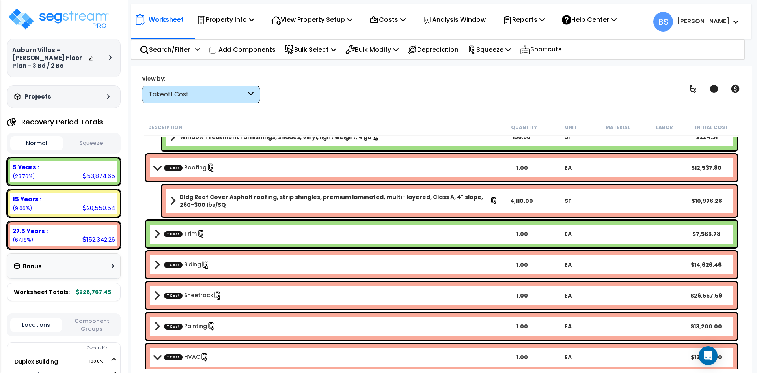
click at [230, 260] on b "TCost Siding" at bounding box center [326, 264] width 345 height 11
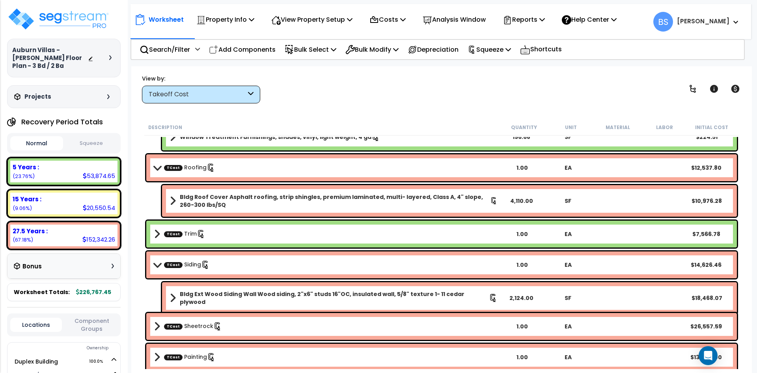
click at [230, 260] on b "TCost Siding" at bounding box center [326, 264] width 345 height 11
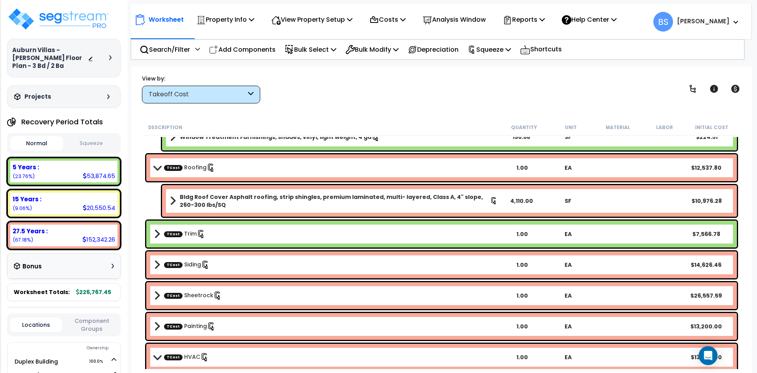
click at [240, 295] on b "TCost Sheetrock" at bounding box center [326, 295] width 345 height 11
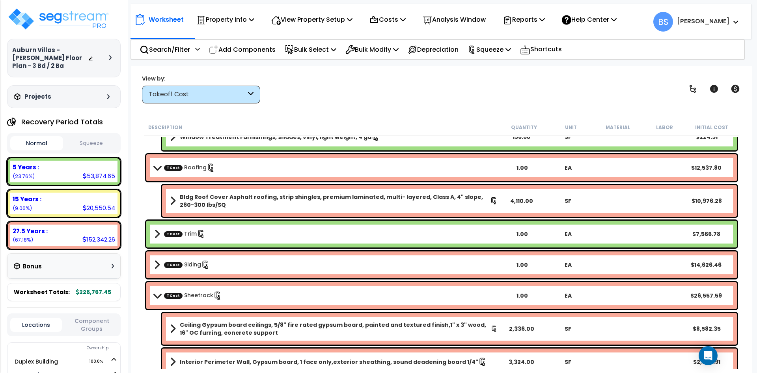
scroll to position [237, 0]
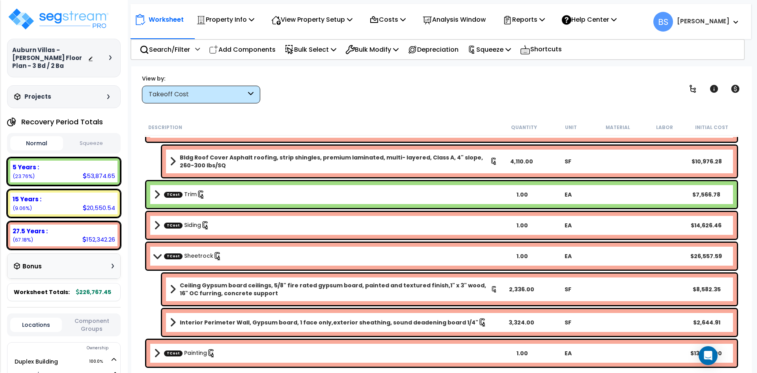
click at [243, 254] on b "TCost Sheetrock" at bounding box center [326, 255] width 345 height 11
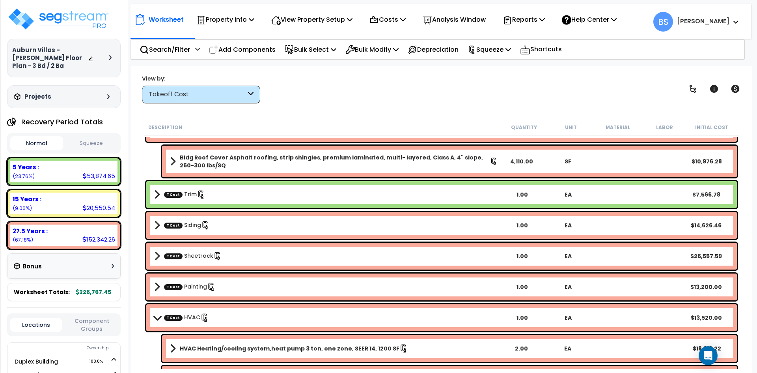
click at [231, 281] on div "TCost Painting 1.00 EA $13,200.00" at bounding box center [441, 286] width 591 height 27
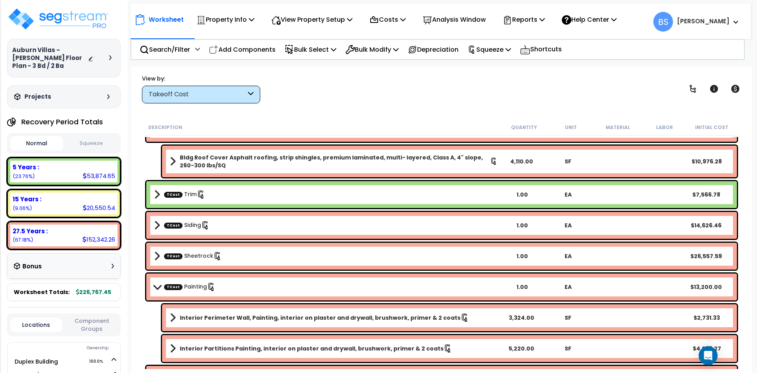
click at [230, 285] on b "TCost Painting" at bounding box center [326, 286] width 345 height 11
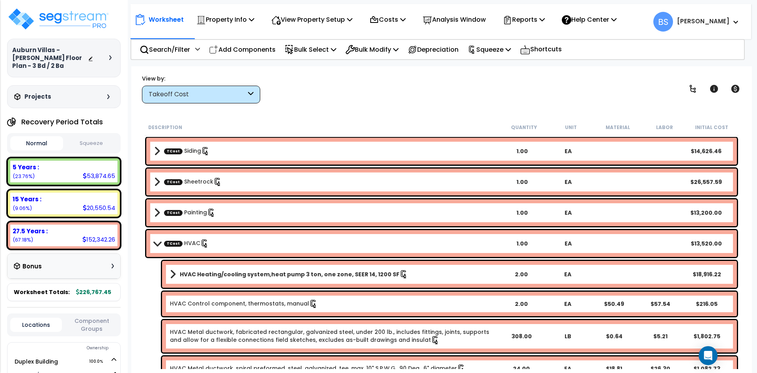
scroll to position [316, 0]
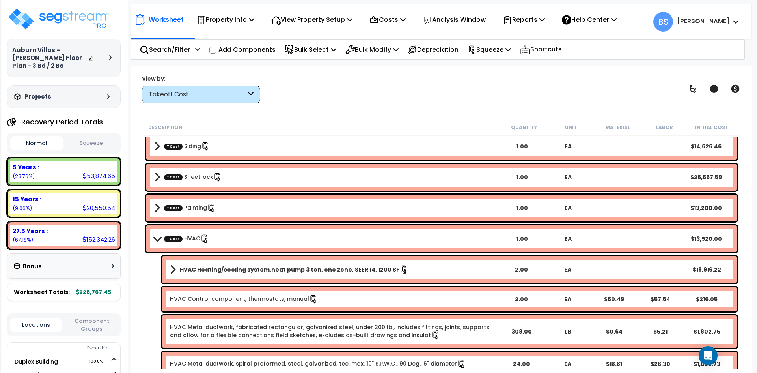
click at [220, 234] on b "TCost HVAC" at bounding box center [326, 238] width 345 height 11
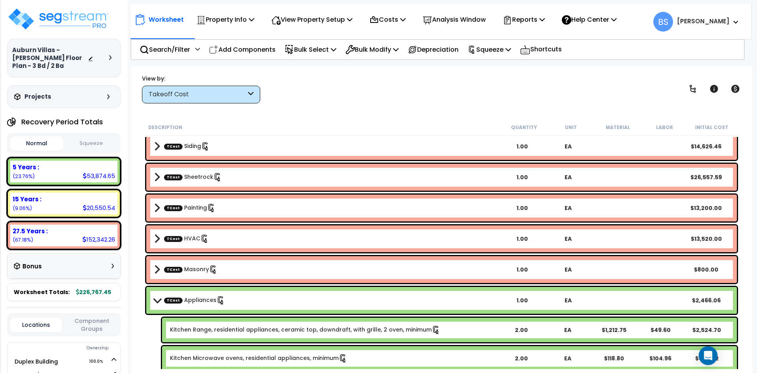
click at [228, 274] on b "TCost Masonry" at bounding box center [326, 269] width 345 height 11
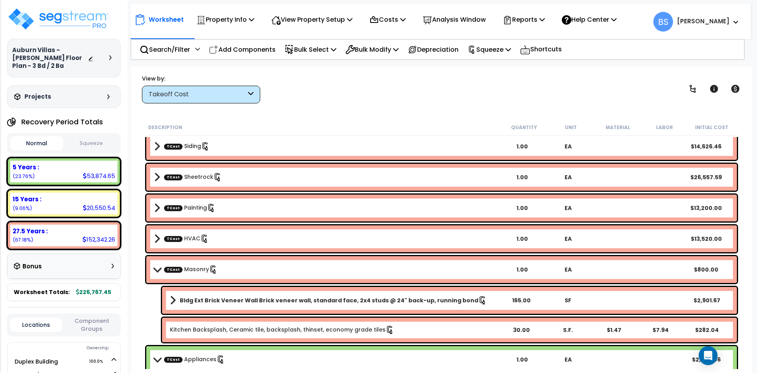
click at [228, 274] on b "TCost Masonry" at bounding box center [326, 269] width 345 height 11
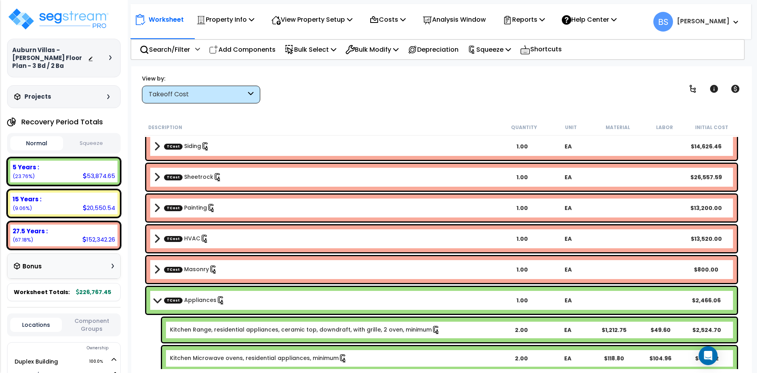
click at [228, 274] on b "TCost Masonry" at bounding box center [326, 269] width 345 height 11
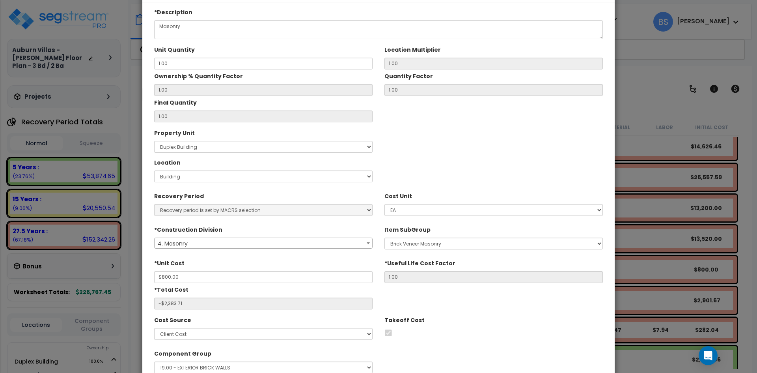
scroll to position [87, 0]
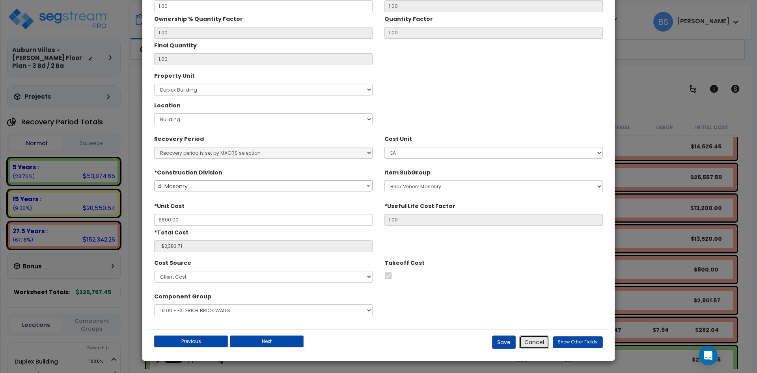
drag, startPoint x: 537, startPoint y: 344, endPoint x: 484, endPoint y: 333, distance: 54.0
click at [537, 344] on button "Cancel" at bounding box center [534, 341] width 30 height 13
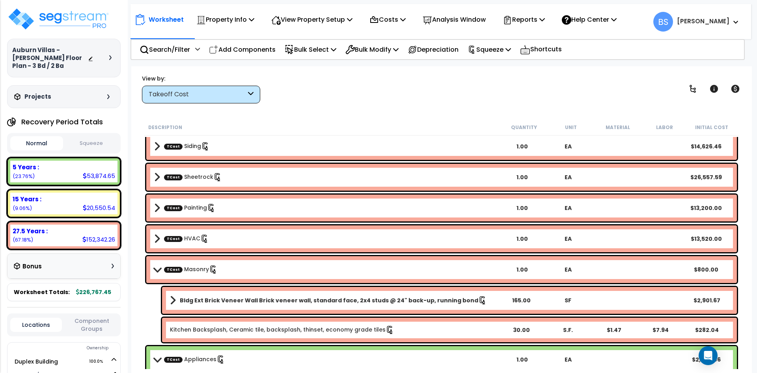
click at [169, 269] on span "TCost" at bounding box center [173, 269] width 19 height 6
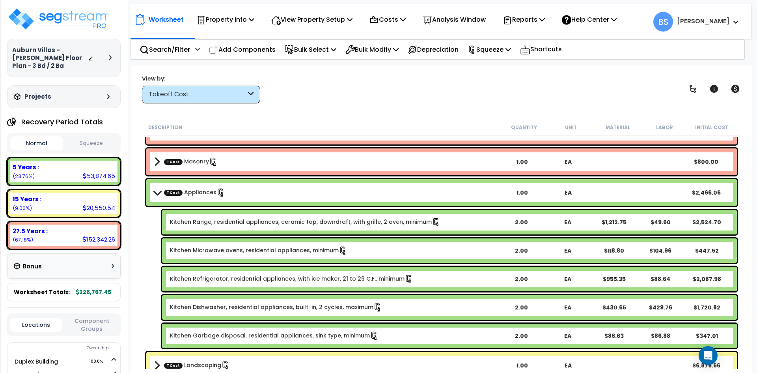
scroll to position [434, 0]
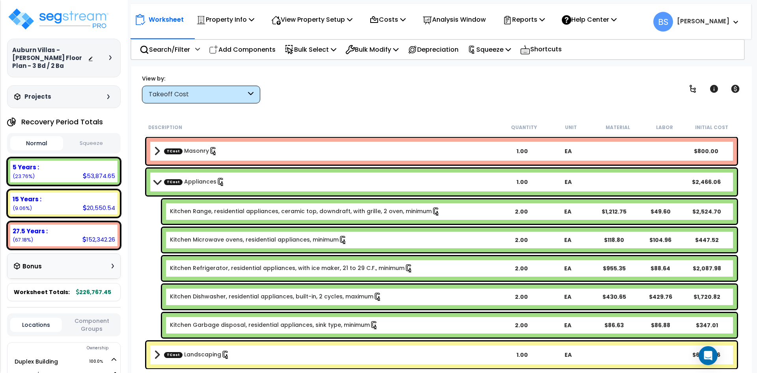
click at [247, 181] on b "TCost Appliances" at bounding box center [326, 181] width 345 height 11
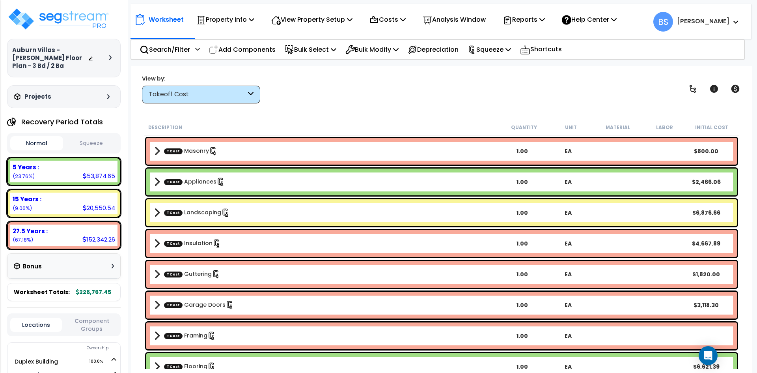
click at [243, 215] on b "TCost Landscaping" at bounding box center [326, 212] width 345 height 11
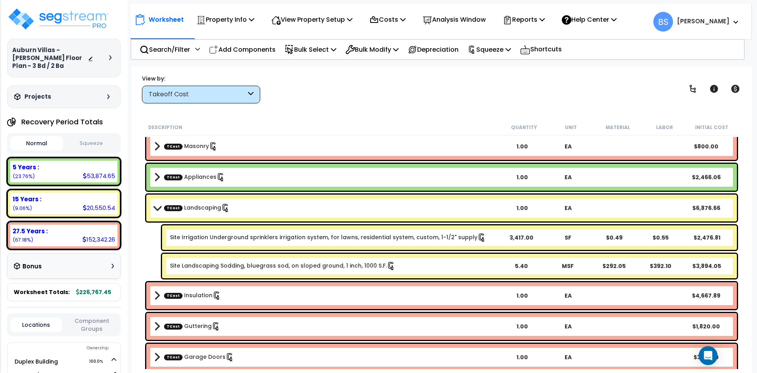
click at [244, 212] on b "TCost Landscaping" at bounding box center [326, 207] width 345 height 11
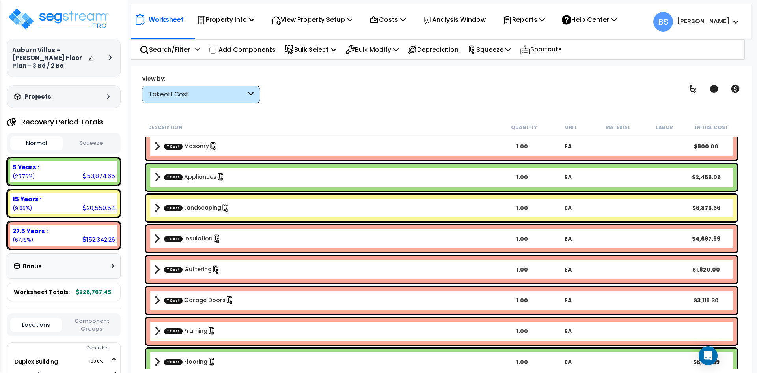
click at [238, 243] on b "TCost Insulation" at bounding box center [326, 238] width 345 height 11
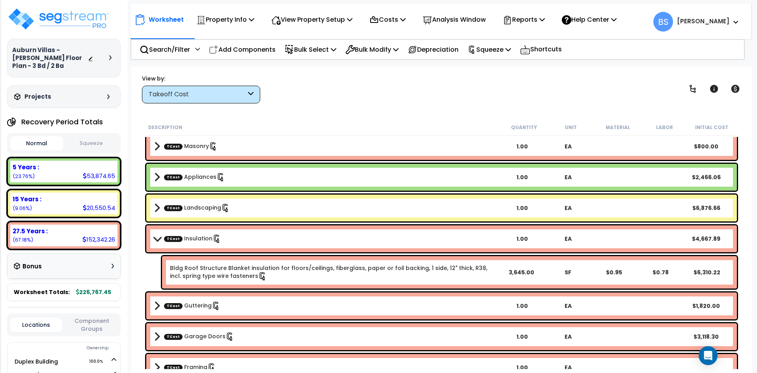
click at [238, 243] on b "TCost Insulation" at bounding box center [326, 238] width 345 height 11
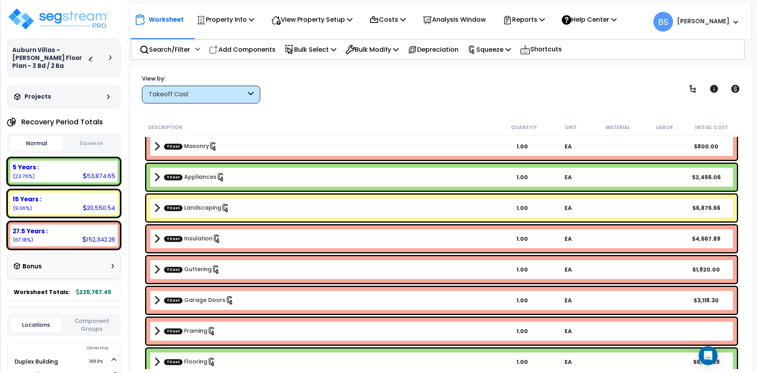
click at [229, 272] on b "TCost Guttering" at bounding box center [326, 269] width 345 height 11
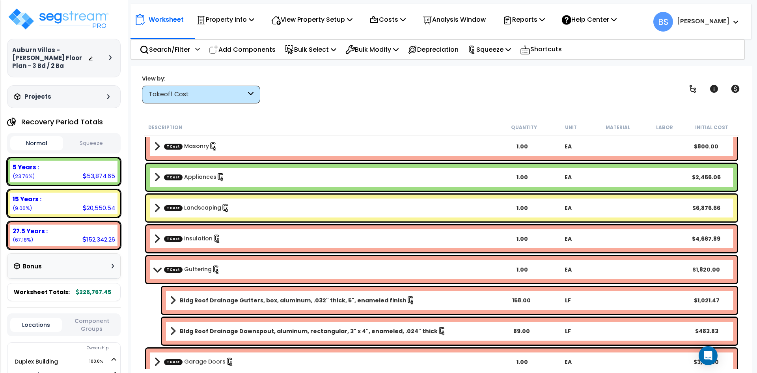
click at [229, 267] on b "TCost Guttering" at bounding box center [326, 269] width 345 height 11
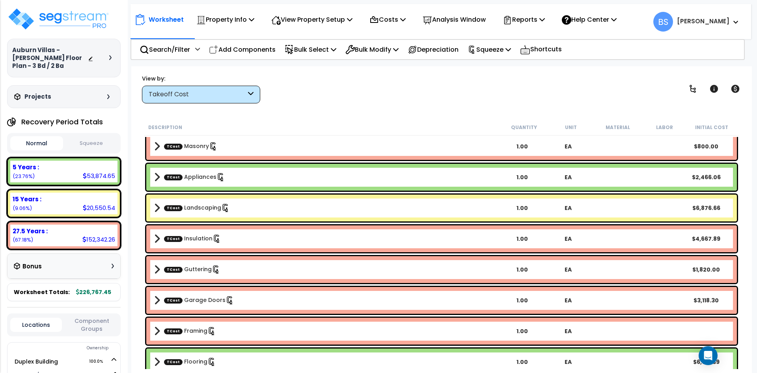
click at [262, 303] on b "TCost Garage Doors" at bounding box center [326, 300] width 345 height 11
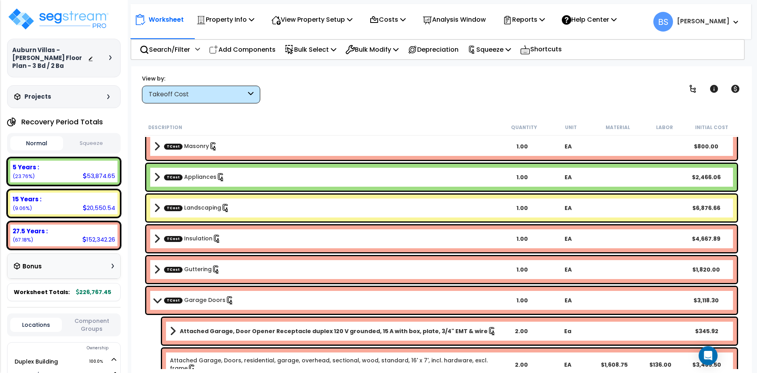
click at [263, 302] on b "TCost Garage Doors" at bounding box center [326, 300] width 345 height 11
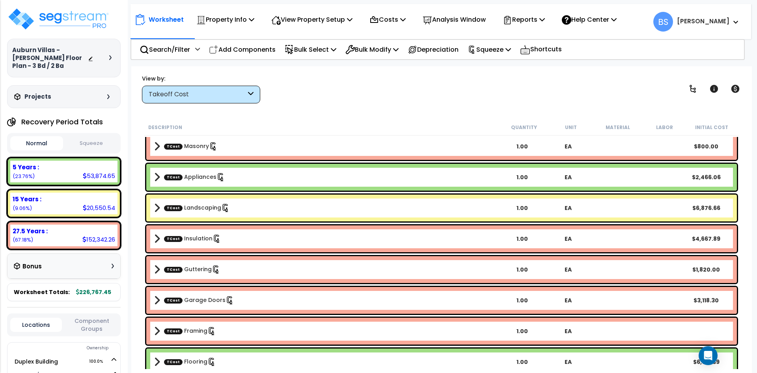
scroll to position [473, 0]
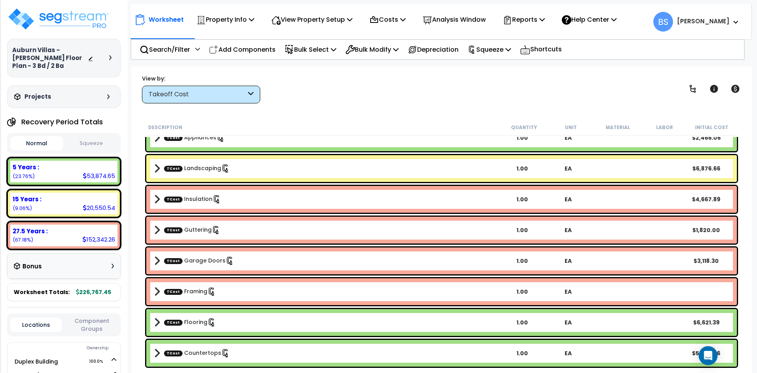
click at [243, 295] on b "TCost Framing" at bounding box center [326, 291] width 345 height 11
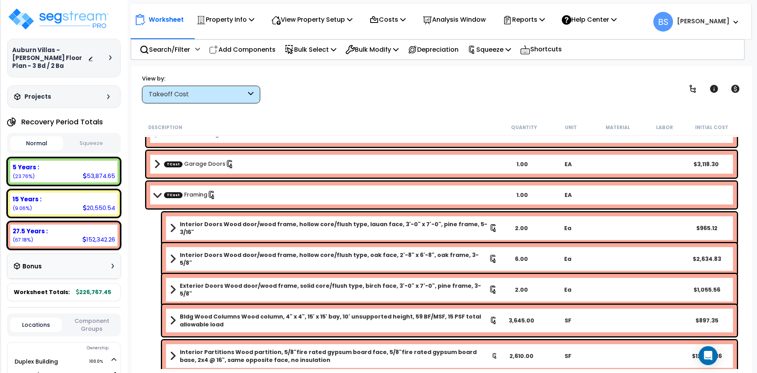
scroll to position [552, 0]
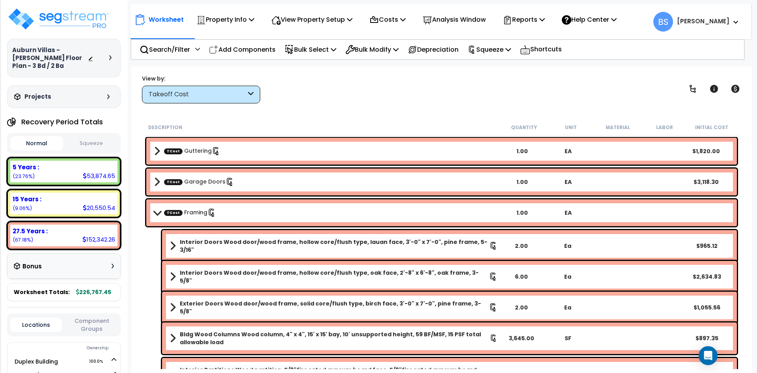
click at [228, 208] on b "TCost Framing" at bounding box center [326, 212] width 345 height 11
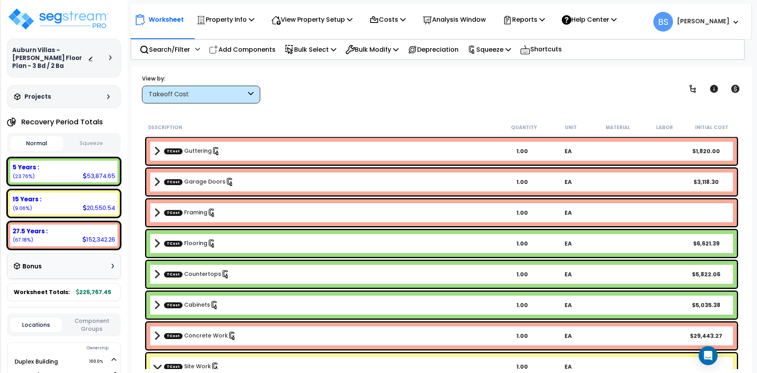
click at [217, 243] on b "TCost Flooring" at bounding box center [326, 243] width 345 height 11
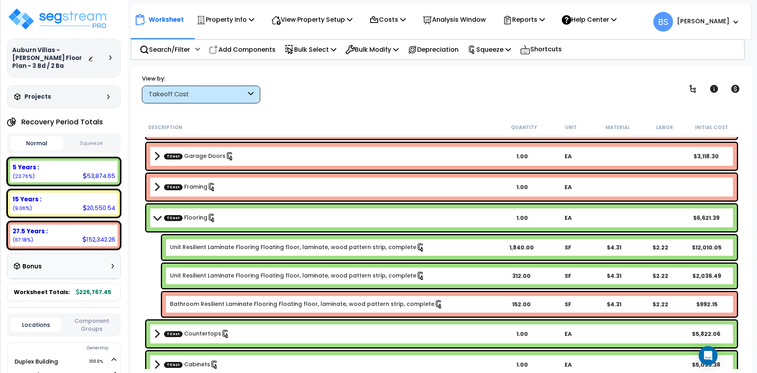
scroll to position [592, 0]
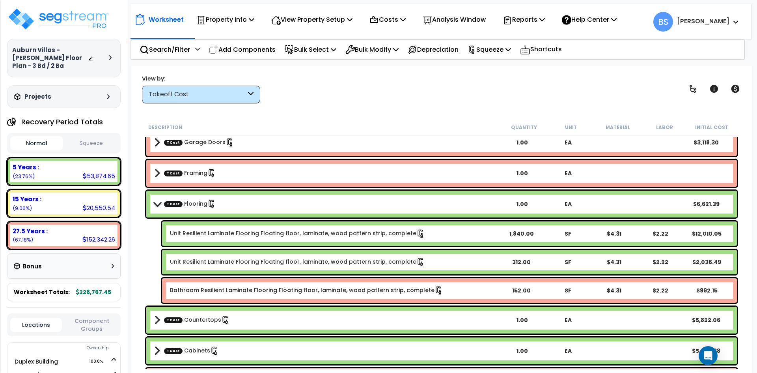
click at [244, 205] on b "TCost Flooring" at bounding box center [326, 203] width 345 height 11
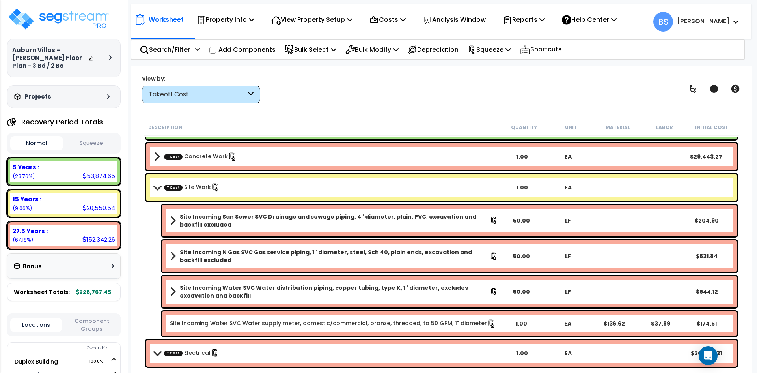
scroll to position [749, 0]
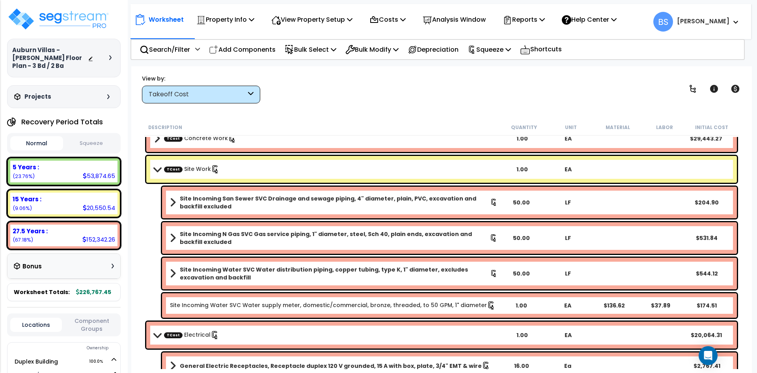
click at [244, 163] on div "TCost Site Work 1.00 EA" at bounding box center [441, 169] width 591 height 27
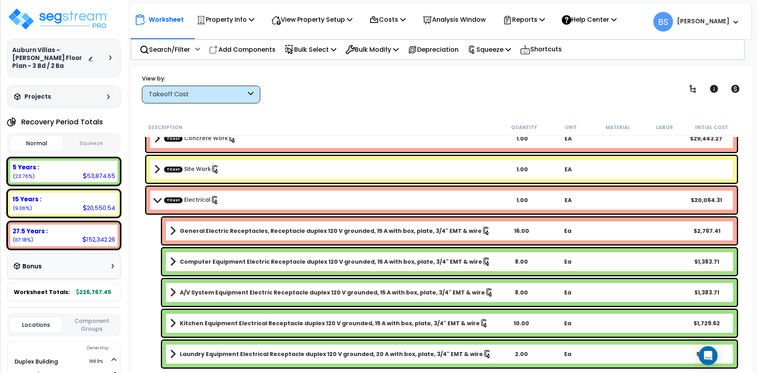
scroll to position [789, 0]
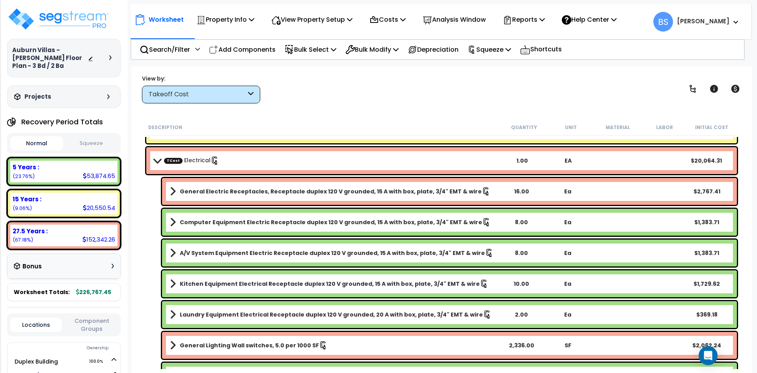
click at [245, 163] on b "TCost Electrical" at bounding box center [326, 160] width 345 height 11
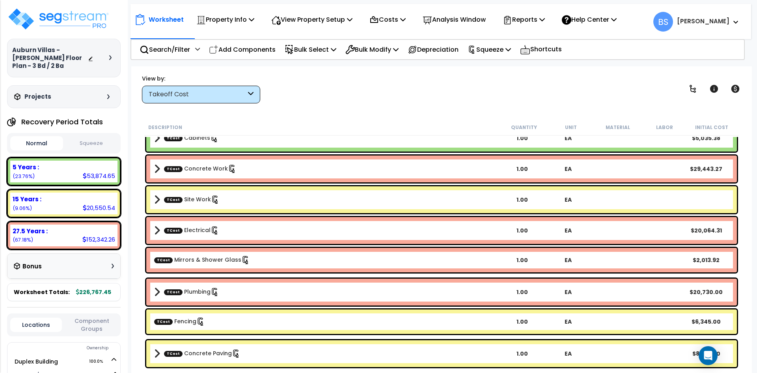
scroll to position [35, 0]
click at [227, 323] on b "TCost Fencing" at bounding box center [326, 321] width 345 height 9
click at [194, 351] on link "TCost Concrete Paving" at bounding box center [202, 353] width 77 height 9
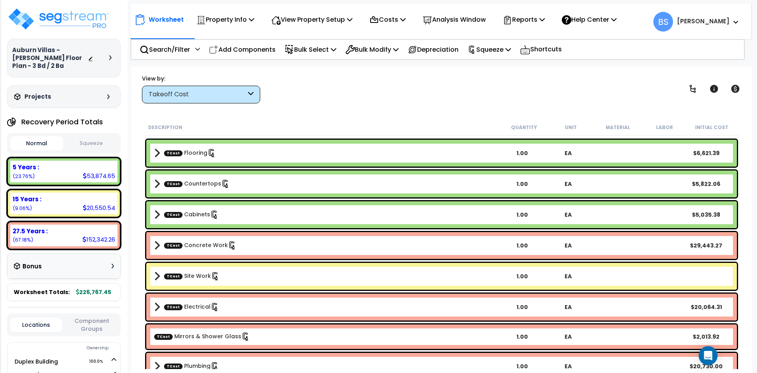
scroll to position [601, 0]
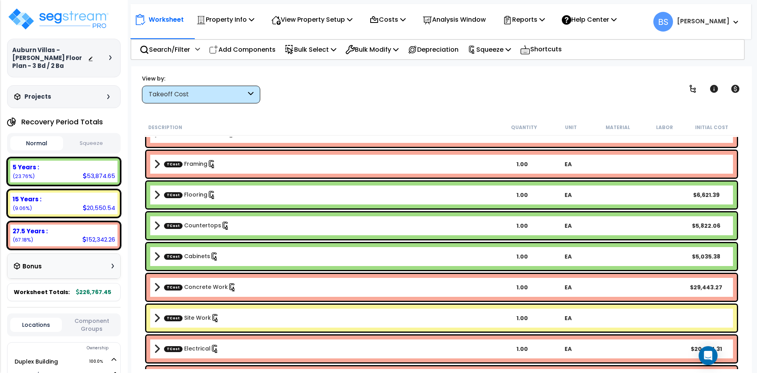
click at [258, 172] on div "TCost Framing 1.00 EA" at bounding box center [441, 164] width 591 height 27
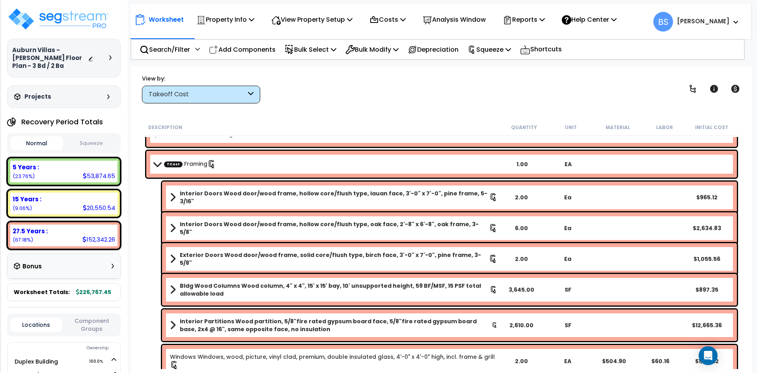
click at [258, 172] on div "TCost Framing 1.00 EA" at bounding box center [441, 164] width 591 height 27
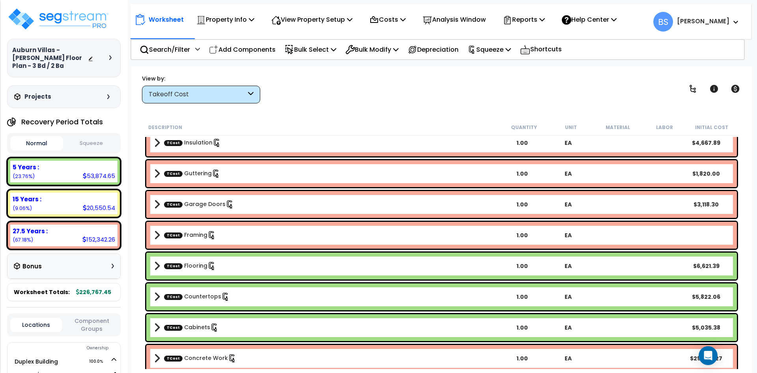
scroll to position [522, 0]
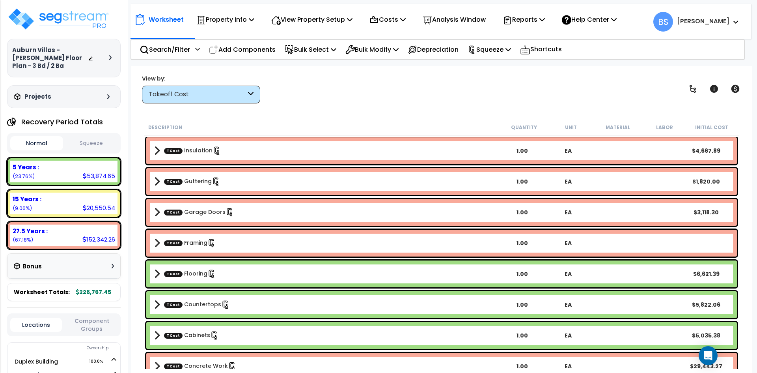
click at [256, 239] on b "TCost Framing" at bounding box center [326, 242] width 345 height 11
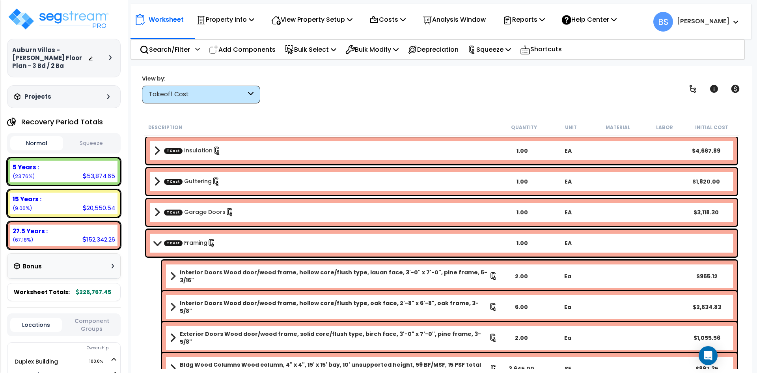
click at [251, 274] on b "Interior Doors Wood door/wood frame, hollow core/flush type, lauan face, 3'-0" …" at bounding box center [335, 276] width 310 height 16
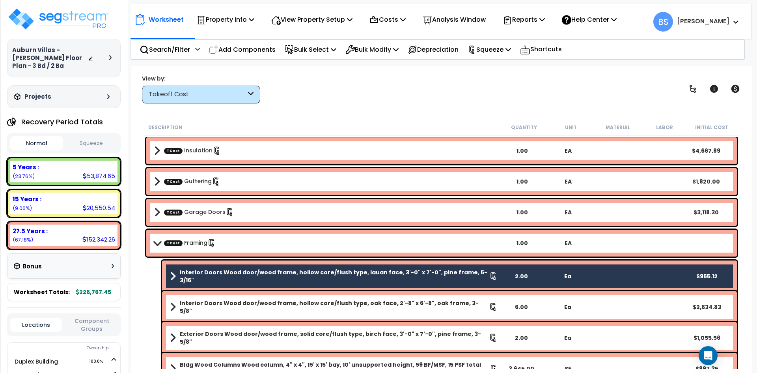
drag, startPoint x: 237, startPoint y: 303, endPoint x: 228, endPoint y: 327, distance: 25.9
click at [237, 301] on b "Interior Doors Wood door/wood frame, hollow core/flush type, oak face, 2'-8" x …" at bounding box center [334, 307] width 309 height 16
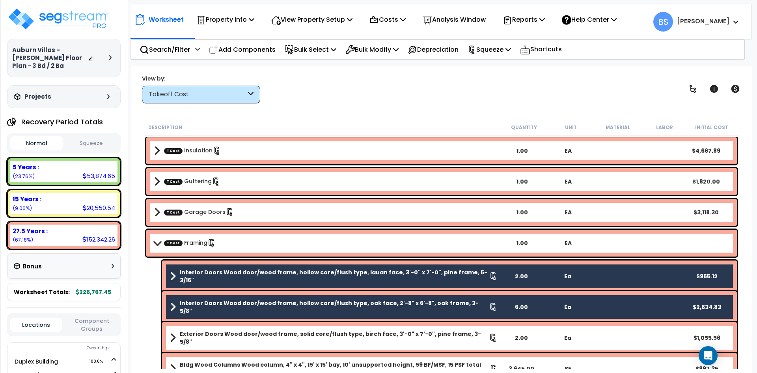
drag, startPoint x: 224, startPoint y: 335, endPoint x: 234, endPoint y: 325, distance: 14.5
click at [224, 335] on b "Exterior Doors Wood door/wood frame, solid core/flush type, birch face, 3'-0" x…" at bounding box center [334, 338] width 309 height 16
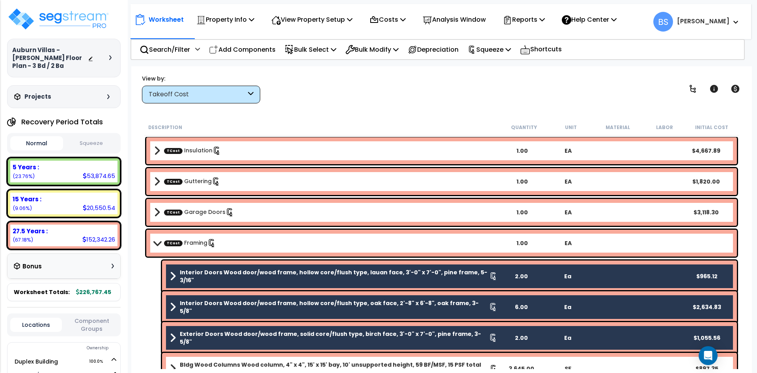
scroll to position [561, 0]
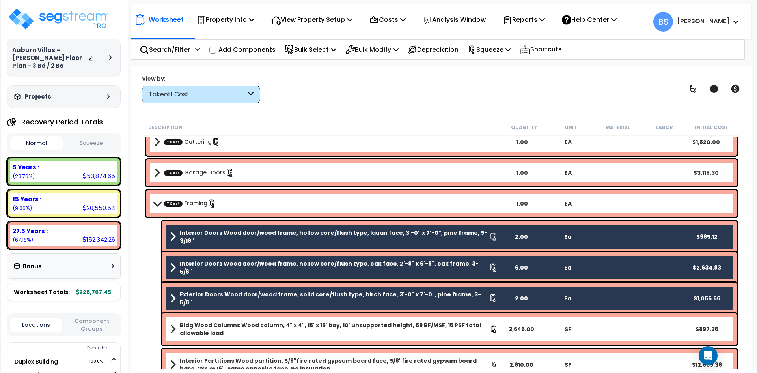
click at [213, 336] on b "Bldg Wood Columns Wood column, 4" x 4", 15' x 15' bay, 10' unsupported height, …" at bounding box center [335, 329] width 310 height 16
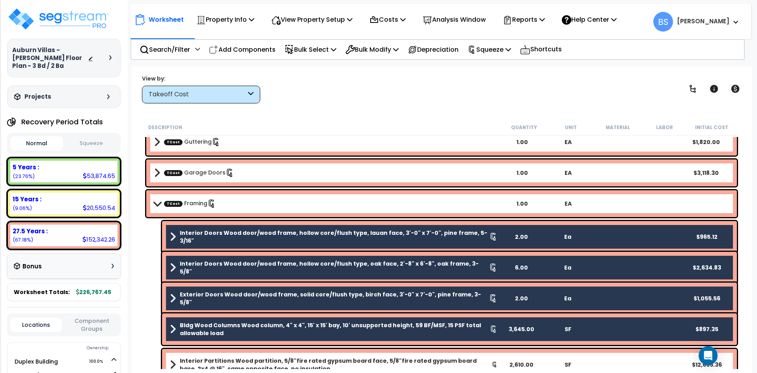
scroll to position [640, 0]
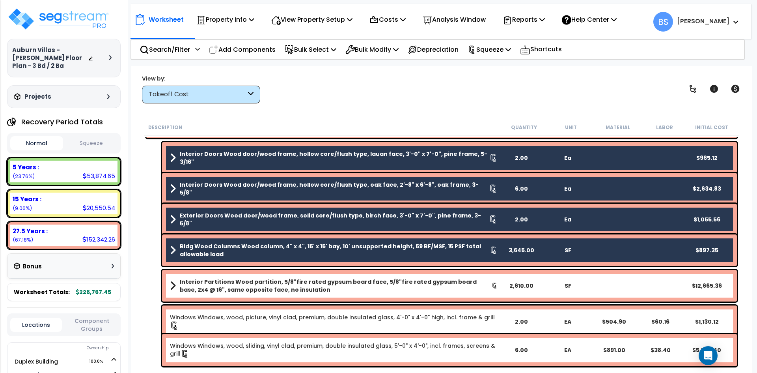
click at [218, 287] on b "Interior Partitions Wood partition, 5/8"fire rated gypsum board face, 5/8"fire …" at bounding box center [336, 286] width 312 height 16
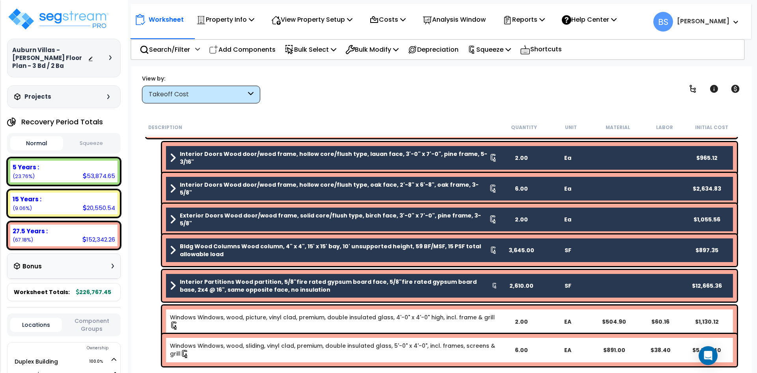
click at [248, 286] on b "Interior Partitions Wood partition, 5/8"fire rated gypsum board face, 5/8"fire …" at bounding box center [336, 286] width 312 height 16
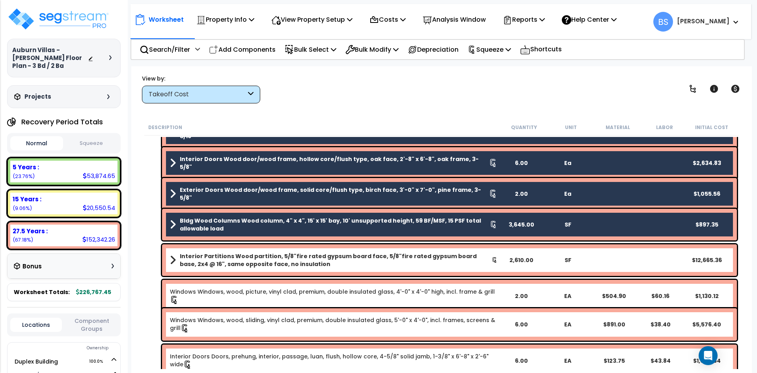
scroll to position [680, 0]
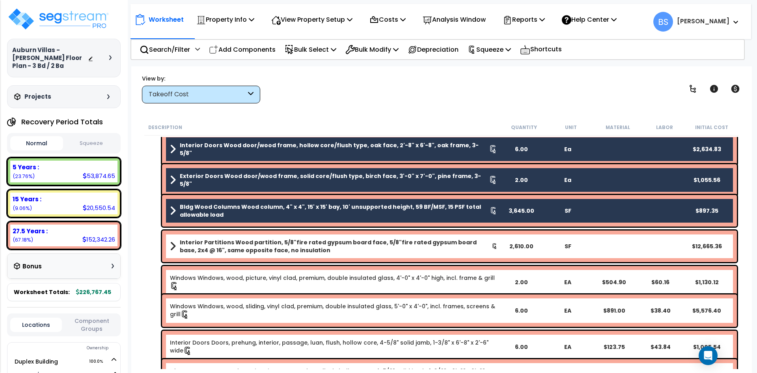
click at [228, 282] on link "Windows Windows, wood, picture, vinyl clad, premium, double insulated glass, 4'…" at bounding box center [334, 282] width 328 height 17
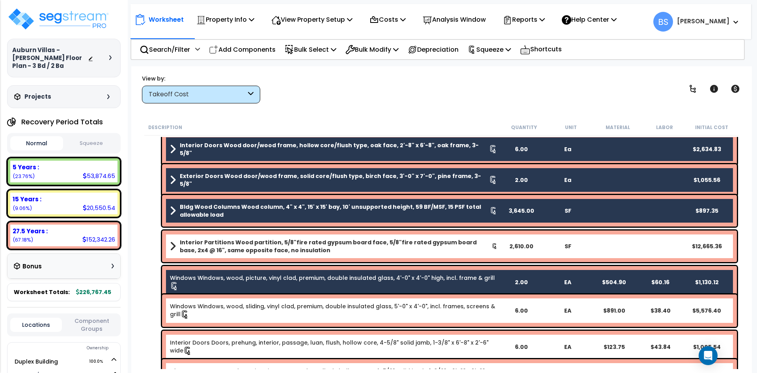
click at [227, 311] on link "Windows Windows, wood, sliding, vinyl clad, premium, double insulated glass, 5'…" at bounding box center [334, 310] width 328 height 17
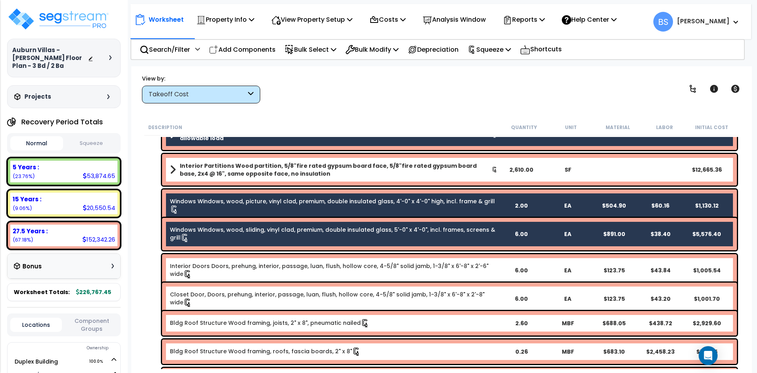
scroll to position [759, 0]
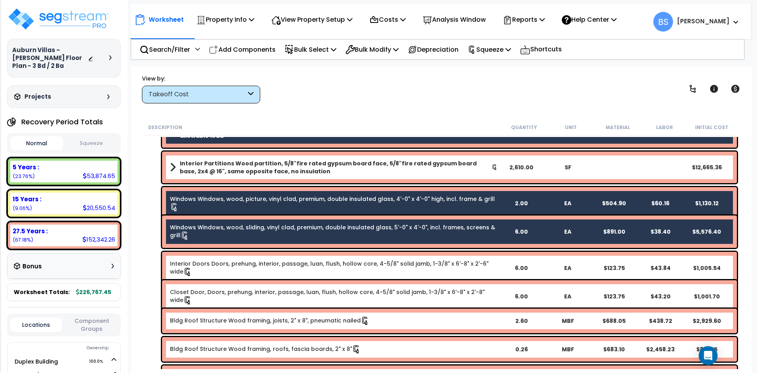
click at [222, 265] on link "Interior Doors Doors, prehung, interior, passage, luan, flush, hollow core, 4-5…" at bounding box center [334, 268] width 328 height 17
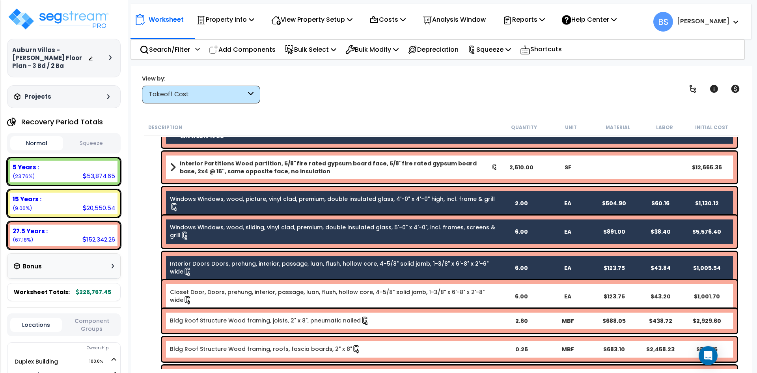
click at [213, 295] on link "Closet Door, Doors, prehung, interior, passage, luan, flush, hollow core, 4-5/8…" at bounding box center [334, 296] width 328 height 17
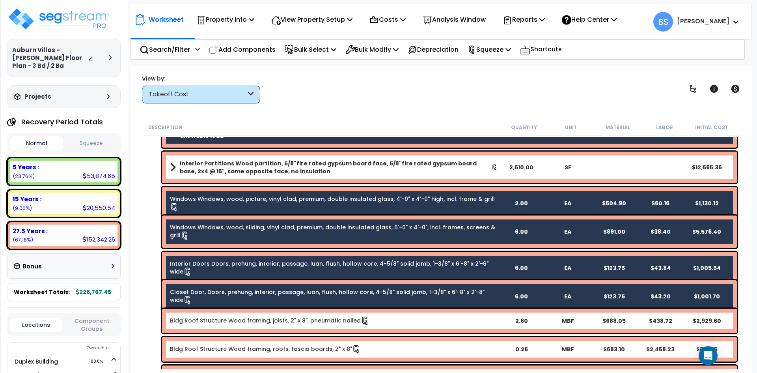
drag, startPoint x: 211, startPoint y: 319, endPoint x: 219, endPoint y: 315, distance: 9.5
click at [211, 319] on link "Bldg Roof Structure Wood framing, joists, 2" x 8", pneumatic nailed" at bounding box center [270, 320] width 200 height 9
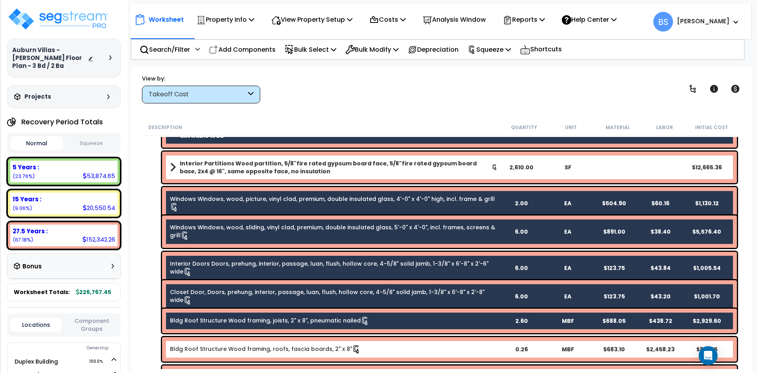
click at [279, 321] on link "Bldg Roof Structure Wood framing, joists, 2" x 8", pneumatic nailed" at bounding box center [270, 320] width 200 height 9
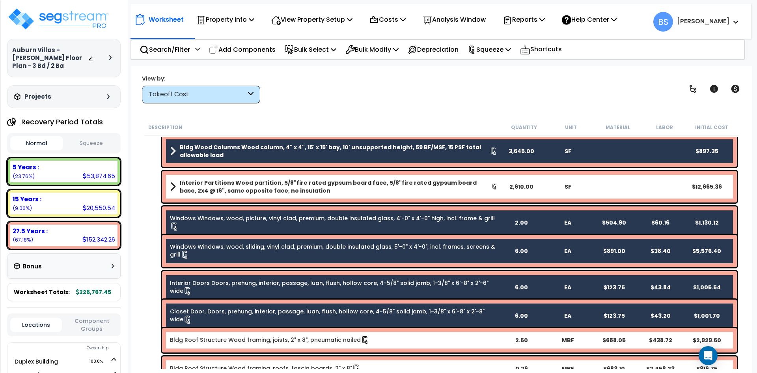
scroll to position [680, 0]
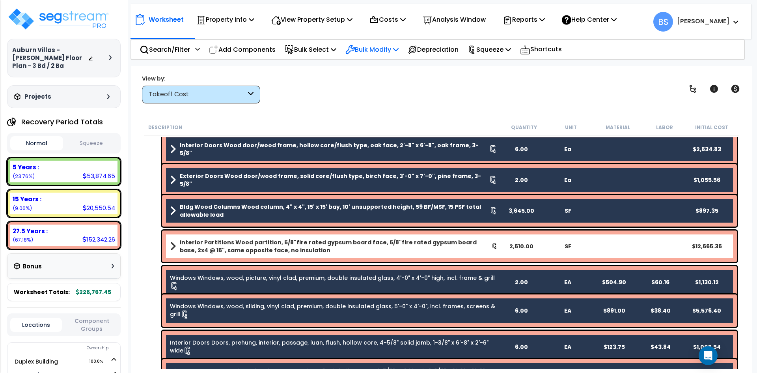
click at [369, 49] on p "Bulk Modify" at bounding box center [372, 49] width 53 height 11
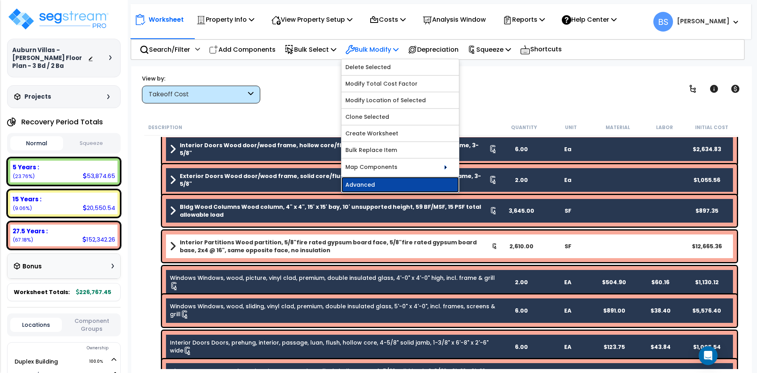
click at [391, 179] on link "Advanced" at bounding box center [401, 185] width 118 height 16
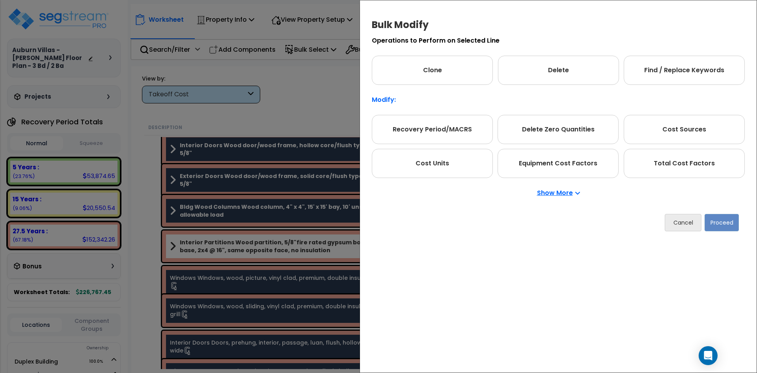
click at [558, 191] on p "Show More" at bounding box center [558, 193] width 43 height 6
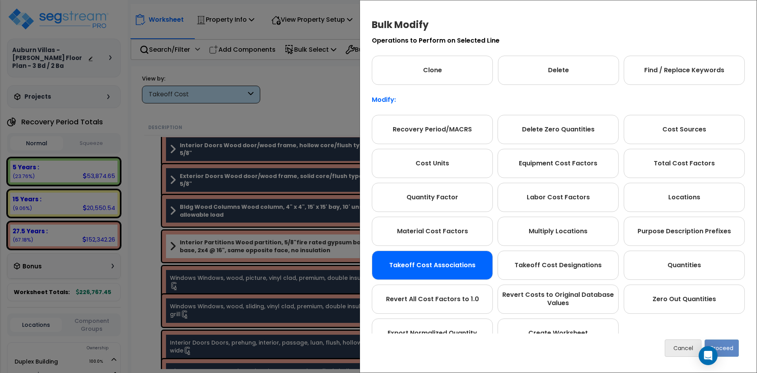
click at [428, 271] on div "Takeoff Cost Associations" at bounding box center [432, 264] width 121 height 29
click at [731, 340] on button "Proceed" at bounding box center [722, 347] width 34 height 17
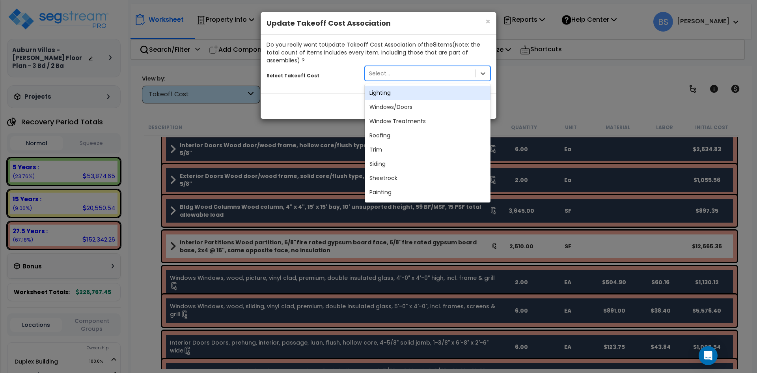
click at [444, 73] on div "Select..." at bounding box center [420, 73] width 110 height 13
click at [422, 108] on div "Windows/Doors" at bounding box center [428, 107] width 126 height 14
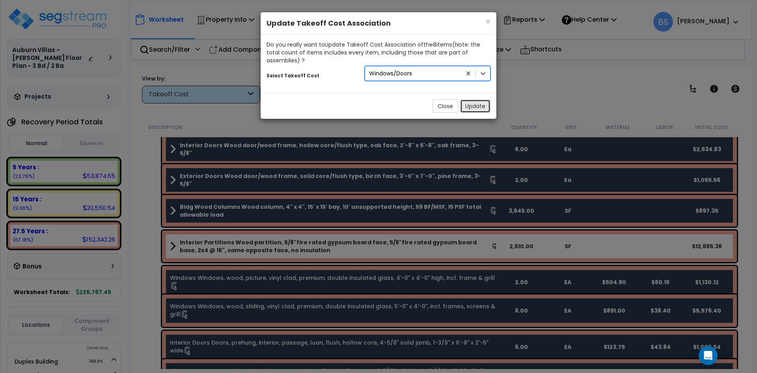
click at [471, 112] on button "Update" at bounding box center [475, 105] width 30 height 13
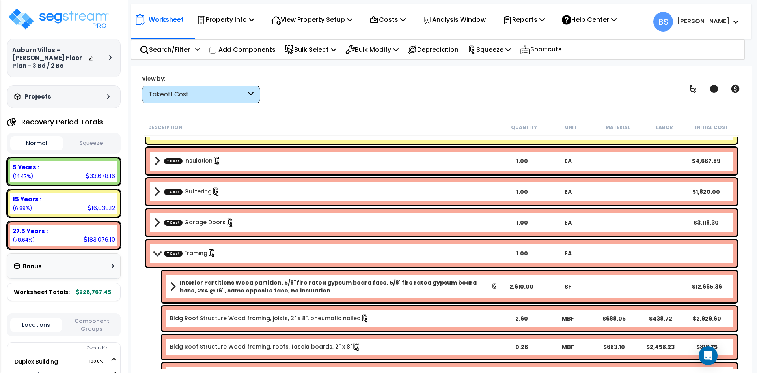
scroll to position [759, 0]
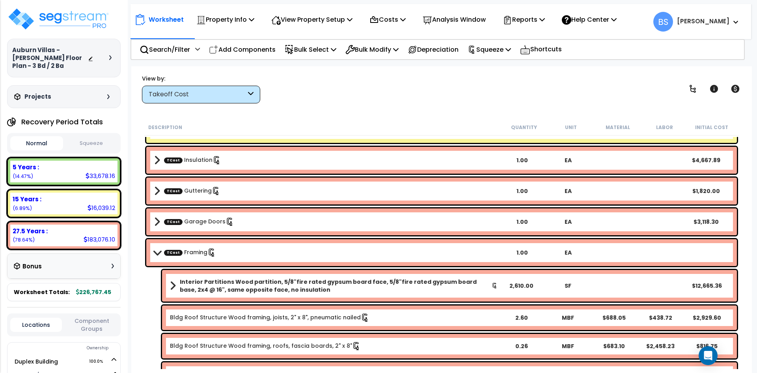
click at [235, 284] on b "Interior Partitions Wood partition, 5/8"fire rated gypsum board face, 5/8"fire …" at bounding box center [336, 286] width 312 height 16
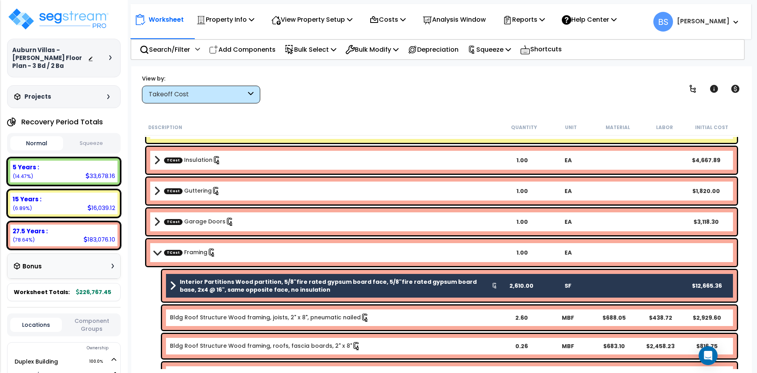
click at [235, 283] on b "Interior Partitions Wood partition, 5/8"fire rated gypsum board face, 5/8"fire …" at bounding box center [336, 286] width 312 height 16
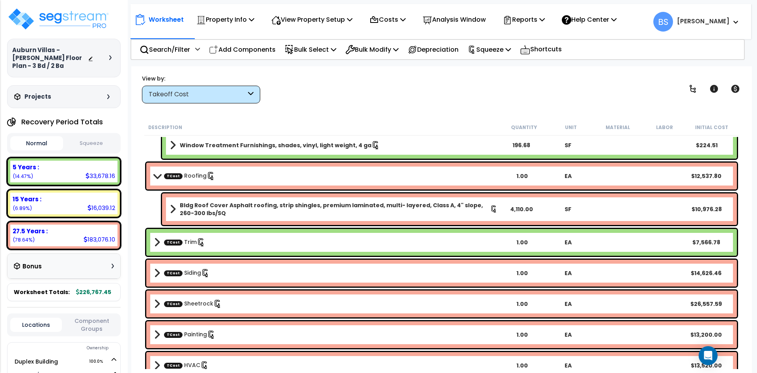
scroll to position [443, 0]
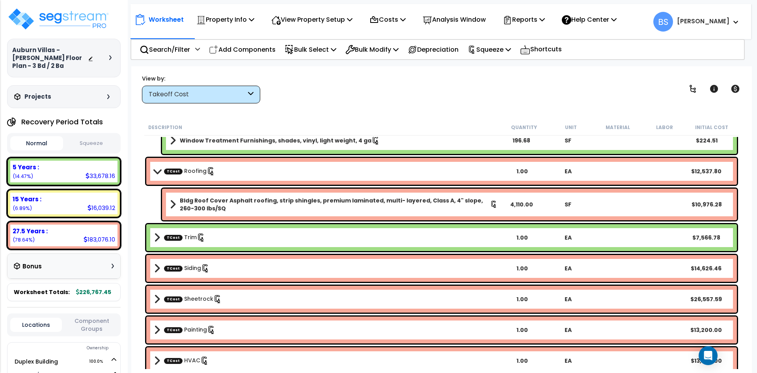
click at [193, 174] on link "TCost Roofing" at bounding box center [189, 171] width 51 height 9
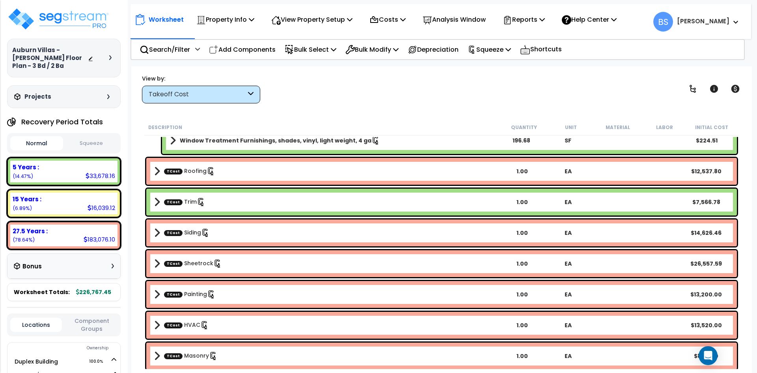
click at [193, 174] on link "TCost Roofing" at bounding box center [189, 171] width 51 height 9
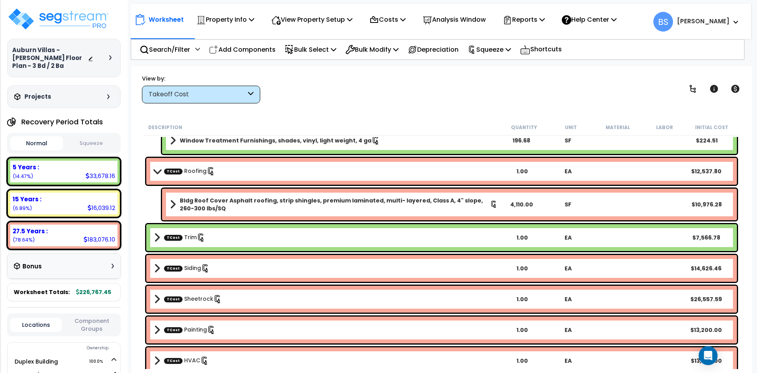
click at [236, 203] on b "Bldg Roof Cover Asphalt roofing, strip shingles, premium laminated, multi- laye…" at bounding box center [335, 204] width 310 height 16
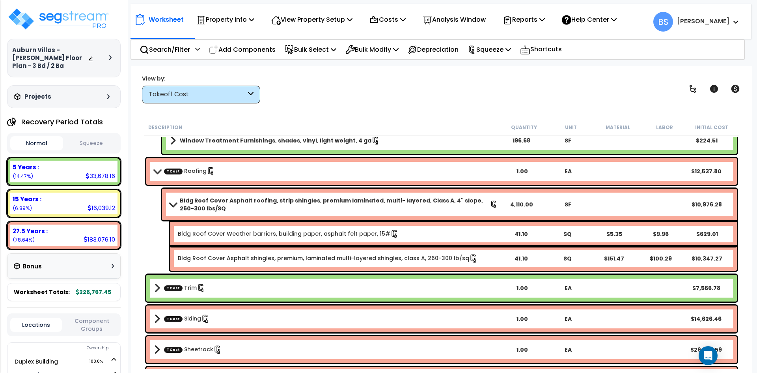
click at [236, 203] on b "Bldg Roof Cover Asphalt roofing, strip shingles, premium laminated, multi- laye…" at bounding box center [335, 204] width 310 height 16
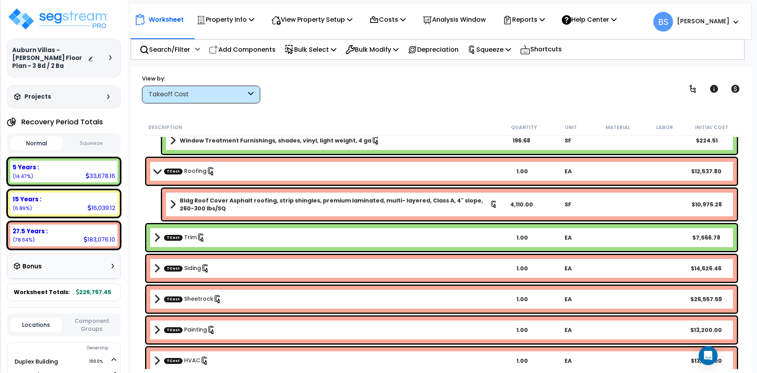
click at [245, 167] on b "TCost Roofing" at bounding box center [326, 171] width 345 height 11
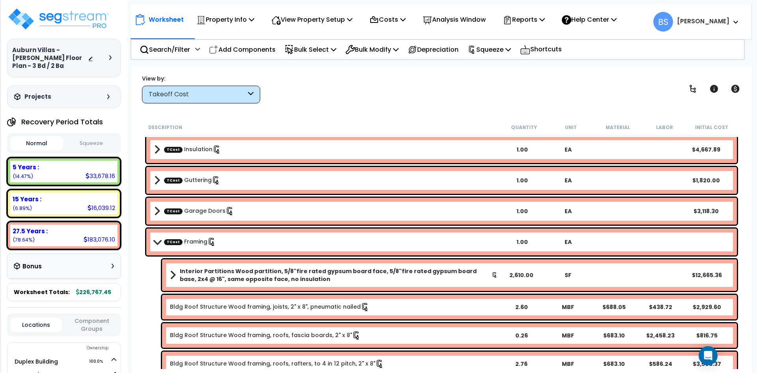
scroll to position [759, 0]
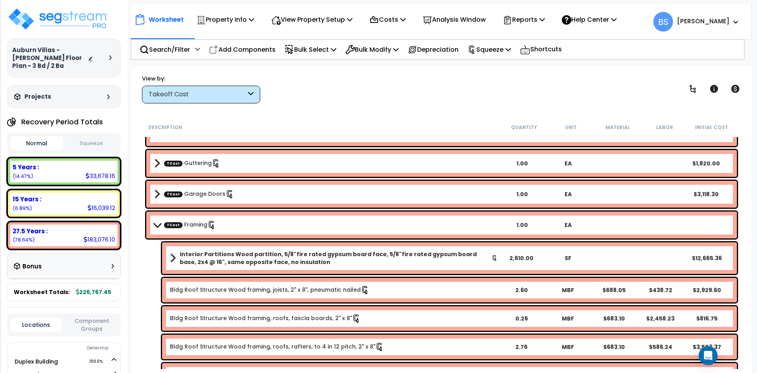
click at [260, 293] on link "Bldg Roof Structure Wood framing, joists, 2" x 8", pneumatic nailed" at bounding box center [270, 290] width 200 height 9
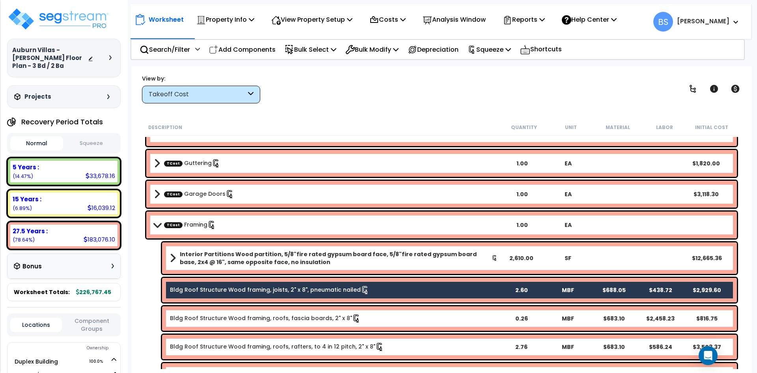
drag, startPoint x: 249, startPoint y: 318, endPoint x: 249, endPoint y: 344, distance: 25.2
click at [249, 318] on link "Bldg Roof Structure Wood framing, roofs, fascia boards, 2" x 8"" at bounding box center [265, 318] width 191 height 9
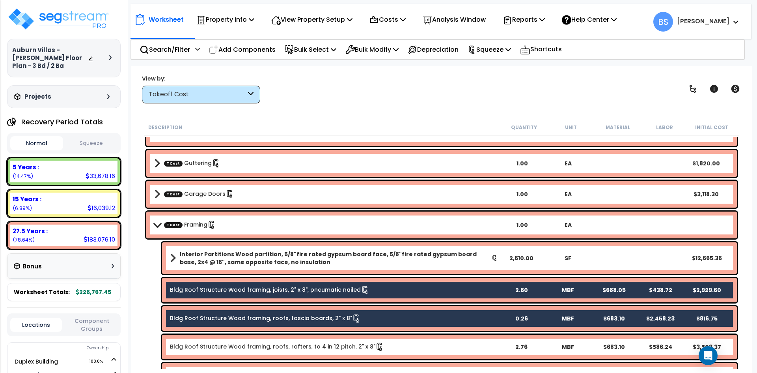
click at [250, 345] on link "Bldg Roof Structure Wood framing, roofs, rafters, to 4 in 12 pitch, 2" x 8"" at bounding box center [277, 346] width 214 height 9
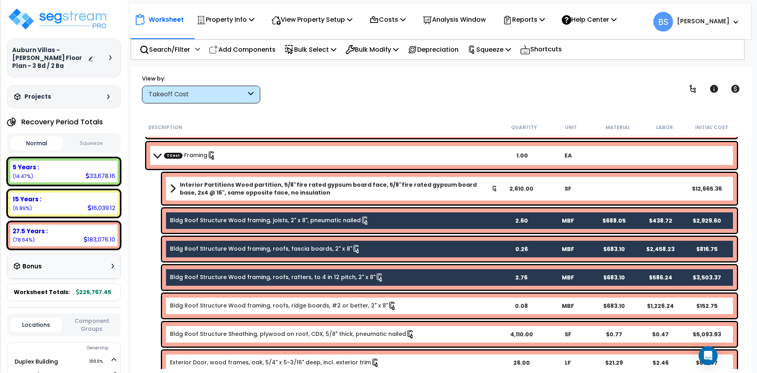
scroll to position [837, 0]
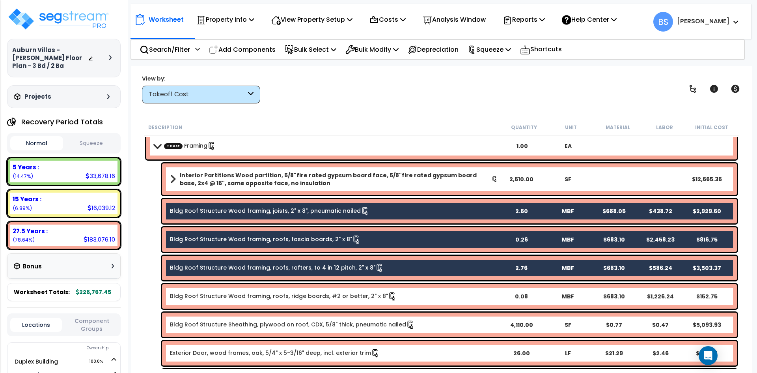
click at [237, 301] on link "Bldg Roof Structure Wood framing, roofs, ridge boards, #2 or better, 2" x 8"" at bounding box center [283, 296] width 227 height 9
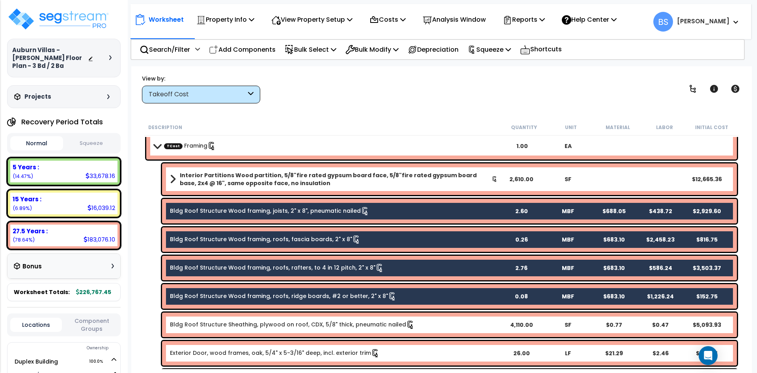
click at [244, 330] on div "Bldg Roof Structure Sheathing, plywood on roof, CDX, 5/8" thick, pneumatic nail…" at bounding box center [449, 324] width 575 height 24
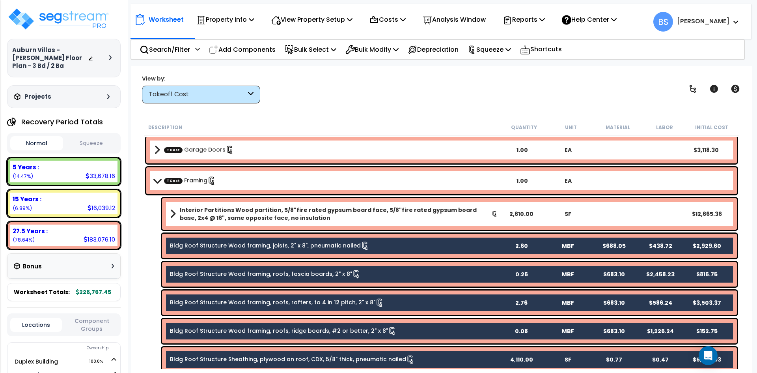
scroll to position [798, 0]
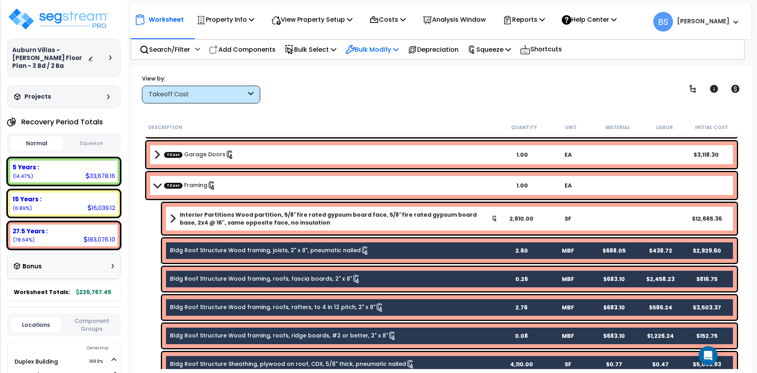
click at [395, 51] on p "Bulk Modify" at bounding box center [372, 49] width 53 height 11
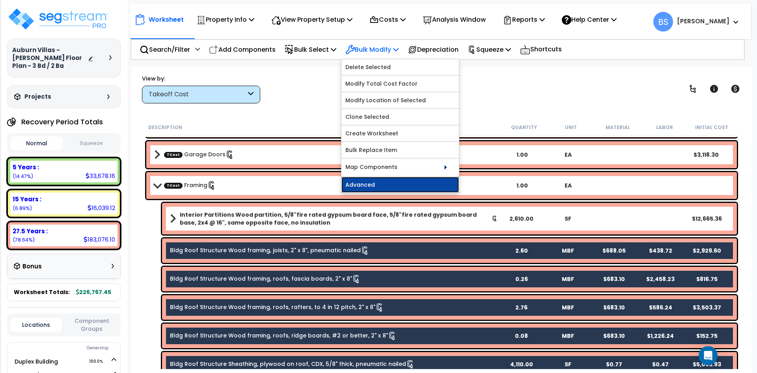
click at [379, 187] on link "Advanced" at bounding box center [401, 185] width 118 height 16
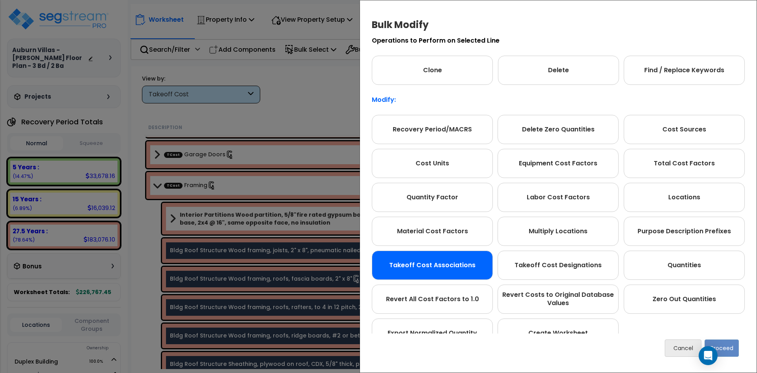
click at [430, 266] on div "Takeoff Cost Associations" at bounding box center [432, 264] width 121 height 29
click at [734, 346] on button "Proceed" at bounding box center [722, 347] width 34 height 17
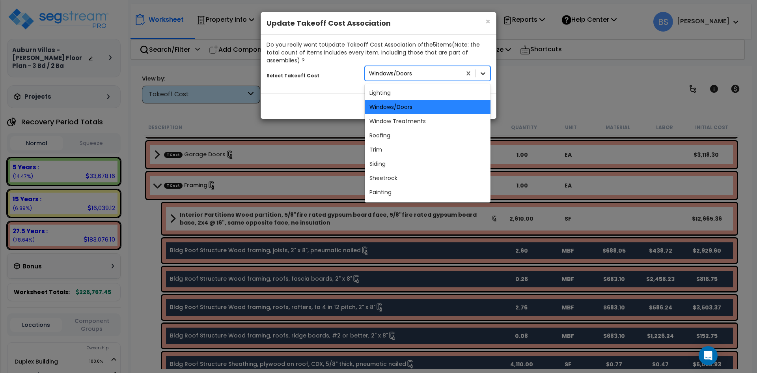
click at [480, 75] on icon at bounding box center [483, 73] width 8 height 8
click at [413, 131] on div "Roofing" at bounding box center [428, 135] width 126 height 14
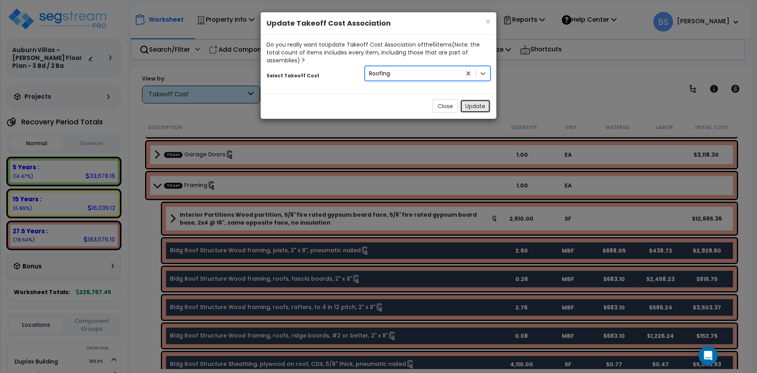
click at [484, 104] on button "Update" at bounding box center [475, 105] width 30 height 13
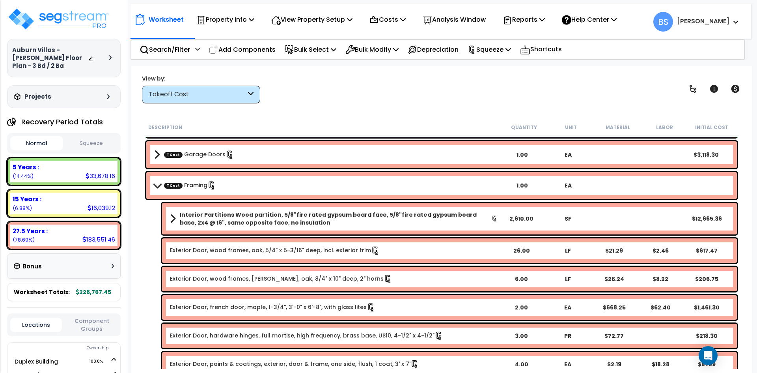
click at [211, 218] on b "Interior Partitions Wood partition, 5/8"fire rated gypsum board face, 5/8"fire …" at bounding box center [336, 219] width 312 height 16
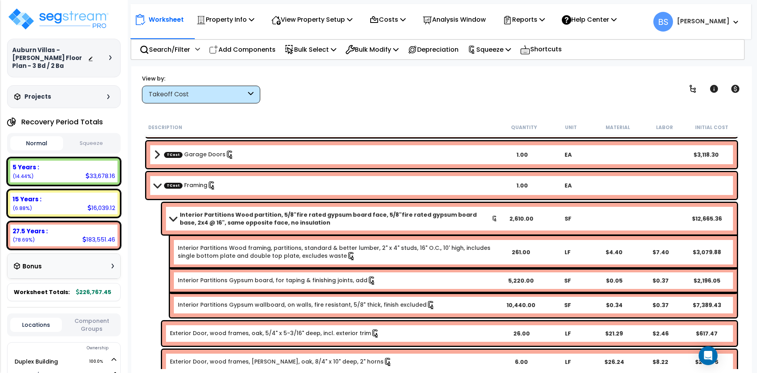
click at [220, 217] on b "Interior Partitions Wood partition, 5/8"fire rated gypsum board face, 5/8"fire …" at bounding box center [336, 219] width 312 height 16
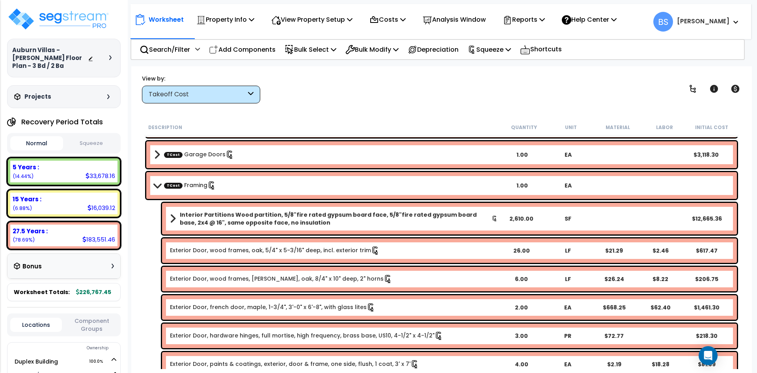
click at [207, 253] on link "Exterior Door, wood frames, oak, 5/4" x 5-3/16" deep, incl. exterior trim" at bounding box center [275, 250] width 210 height 9
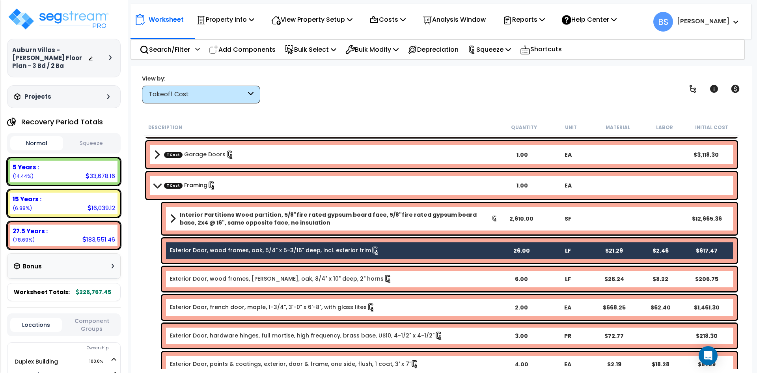
click at [205, 278] on link "Exterior Door, wood frames, [PERSON_NAME], oak, 8/4" x 10" deep, 2" horns" at bounding box center [281, 279] width 222 height 9
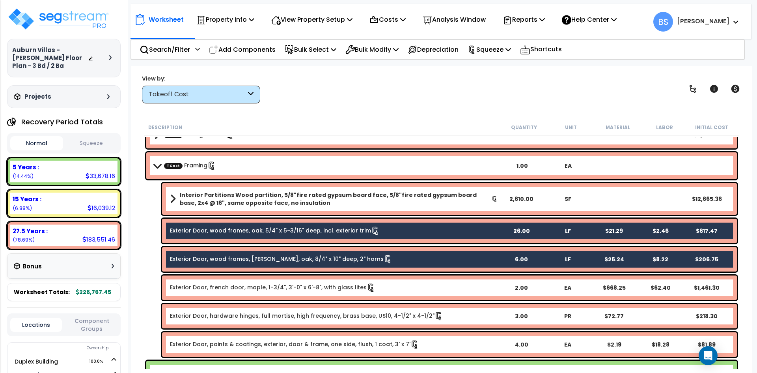
scroll to position [837, 0]
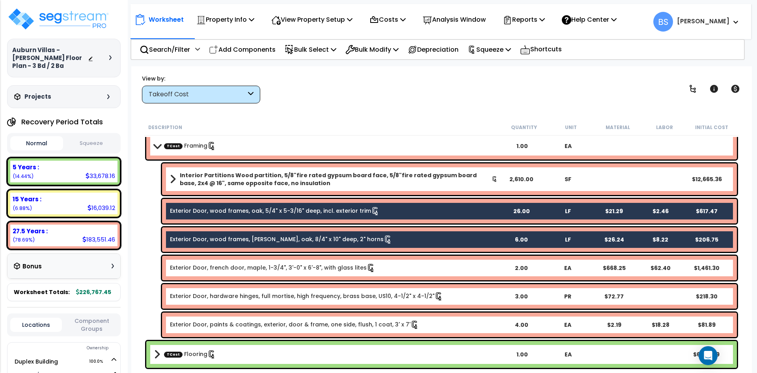
click at [221, 270] on link "Exterior Door, french door, maple, 1-3/4", 3'-0" x 6'-8", with glass lites" at bounding box center [273, 267] width 206 height 9
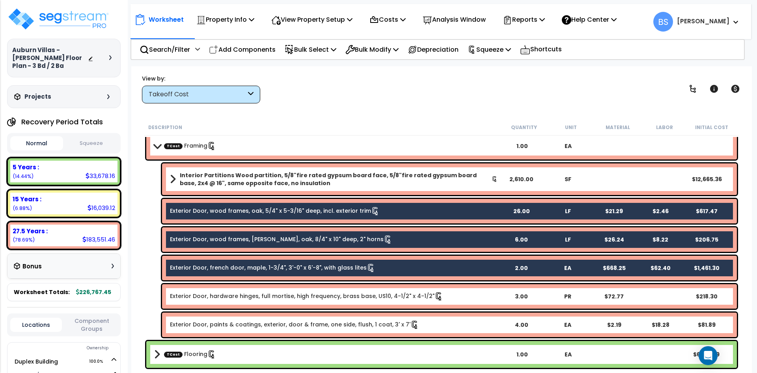
click at [209, 294] on link "Exterior Door, hardware hinges, full mortise, high frequency, brass base, US10,…" at bounding box center [306, 296] width 273 height 9
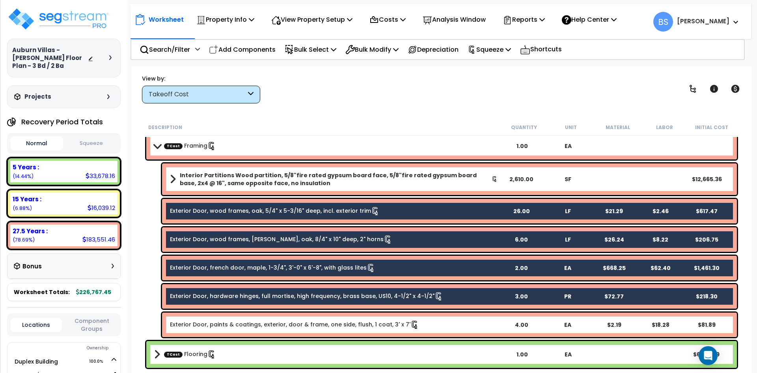
click at [205, 328] on link "Exterior Door, paints & coatings, exterior, door & frame, one side, flush, 1 co…" at bounding box center [294, 324] width 249 height 9
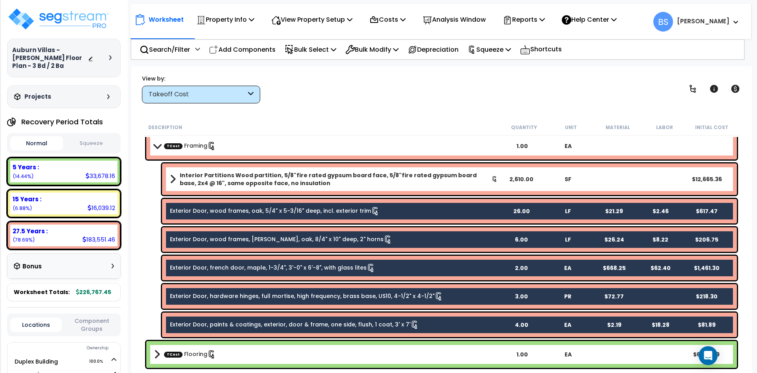
click at [273, 326] on link "Exterior Door, paints & coatings, exterior, door & frame, one side, flush, 1 co…" at bounding box center [294, 324] width 249 height 9
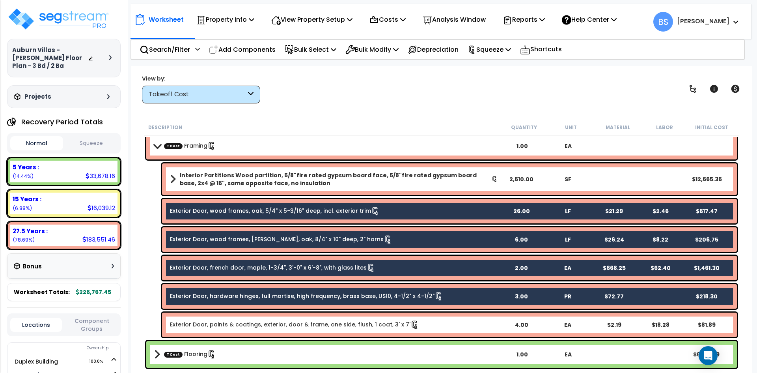
click at [337, 325] on link "Exterior Door, paints & coatings, exterior, door & frame, one side, flush, 1 co…" at bounding box center [294, 324] width 249 height 9
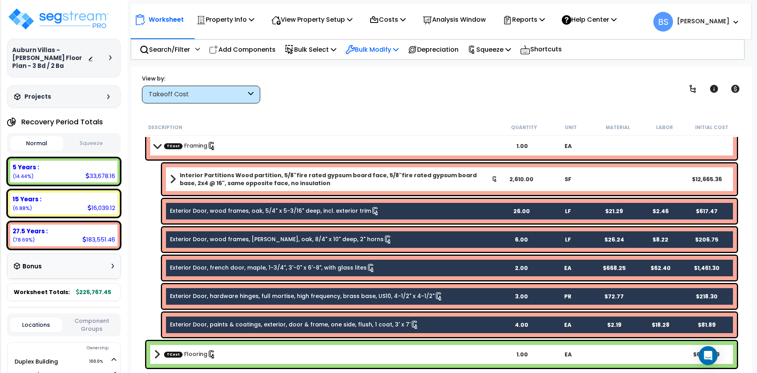
click at [374, 47] on p "Bulk Modify" at bounding box center [372, 49] width 53 height 11
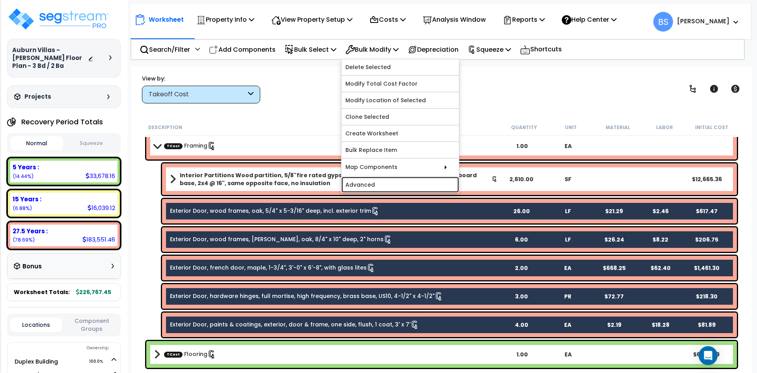
drag, startPoint x: 407, startPoint y: 184, endPoint x: 418, endPoint y: 183, distance: 10.7
click at [407, 184] on link "Advanced" at bounding box center [401, 185] width 118 height 16
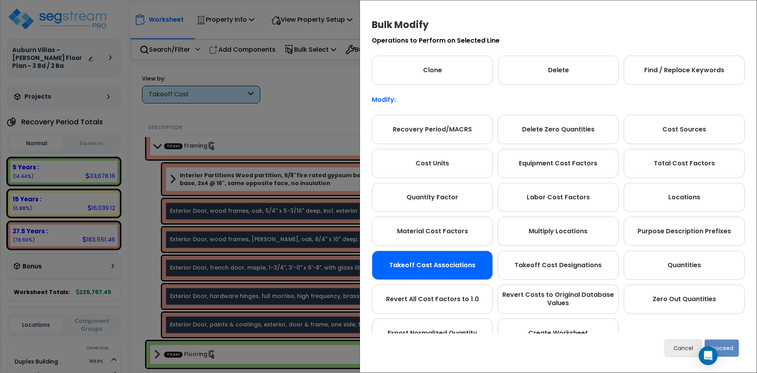
click at [433, 260] on div "Takeoff Cost Associations" at bounding box center [432, 264] width 121 height 29
click at [721, 342] on button "Proceed" at bounding box center [722, 347] width 34 height 17
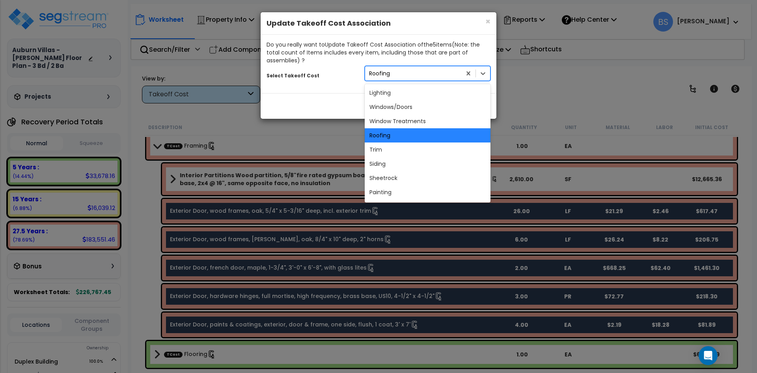
click at [396, 70] on div "Roofing" at bounding box center [413, 73] width 96 height 13
click at [403, 103] on div "Windows/Doors" at bounding box center [428, 107] width 126 height 14
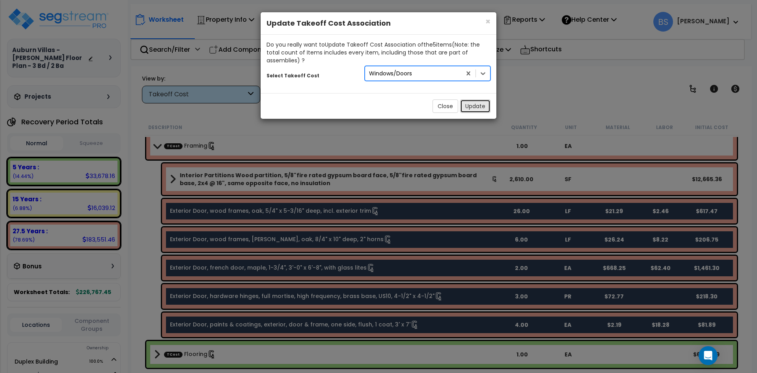
click at [473, 108] on button "Update" at bounding box center [475, 105] width 30 height 13
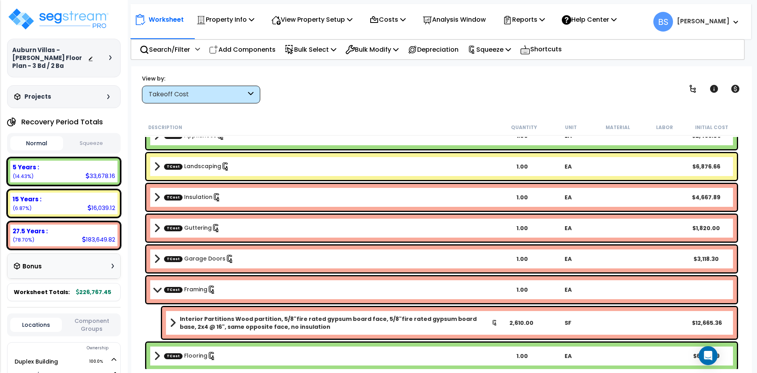
scroll to position [877, 0]
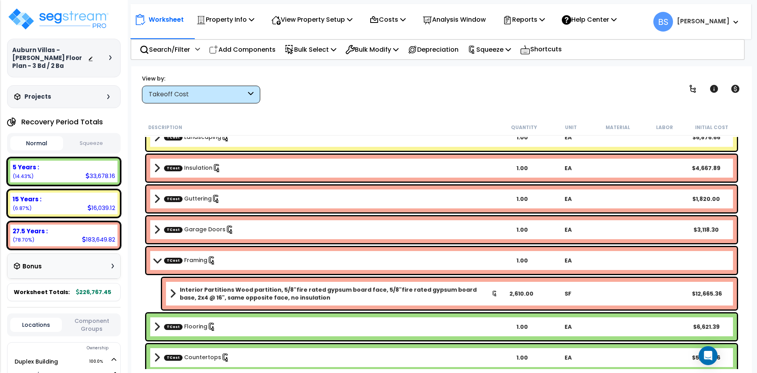
click at [205, 294] on b "Interior Partitions Wood partition, 5/8"fire rated gypsum board face, 5/8"fire …" at bounding box center [336, 294] width 312 height 16
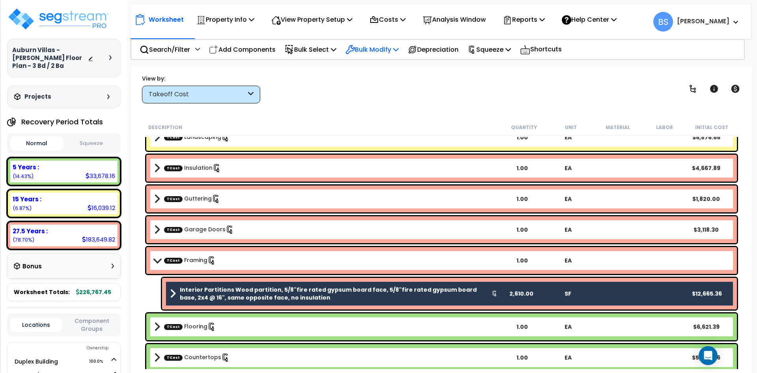
click at [373, 50] on p "Bulk Modify" at bounding box center [372, 49] width 53 height 11
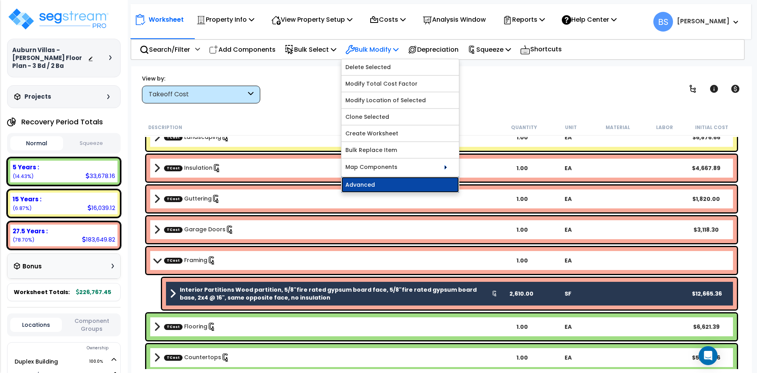
click at [385, 188] on link "Advanced" at bounding box center [401, 185] width 118 height 16
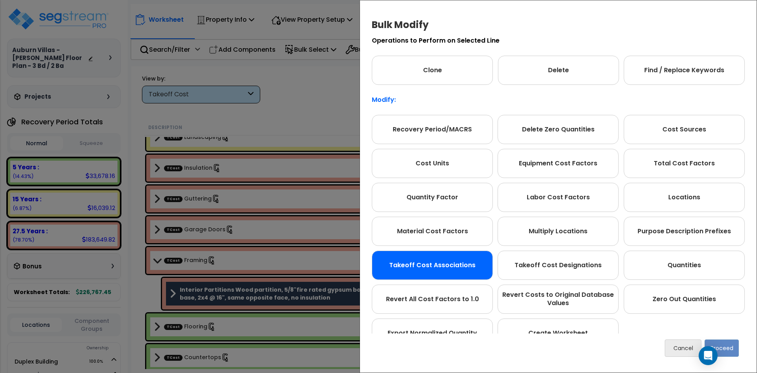
click at [471, 250] on div "Takeoff Cost Associations" at bounding box center [432, 264] width 121 height 29
click at [729, 342] on button "Proceed" at bounding box center [722, 347] width 34 height 17
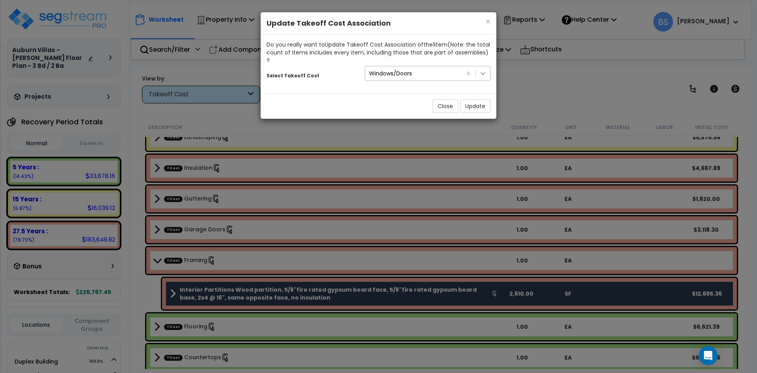
click at [487, 75] on div at bounding box center [483, 73] width 14 height 14
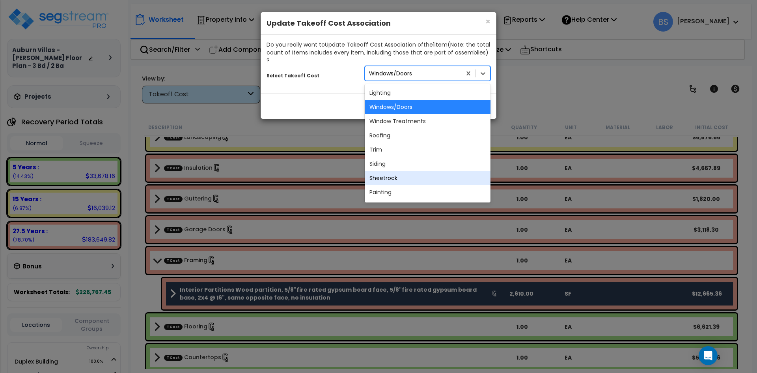
click at [408, 181] on div "Sheetrock" at bounding box center [428, 178] width 126 height 14
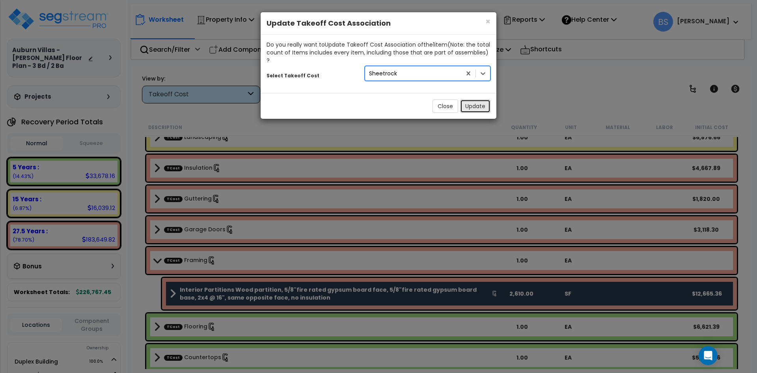
click at [475, 108] on button "Update" at bounding box center [475, 105] width 30 height 13
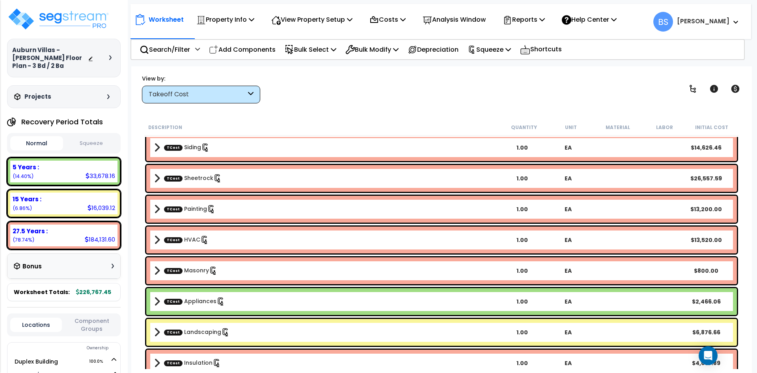
scroll to position [482, 0]
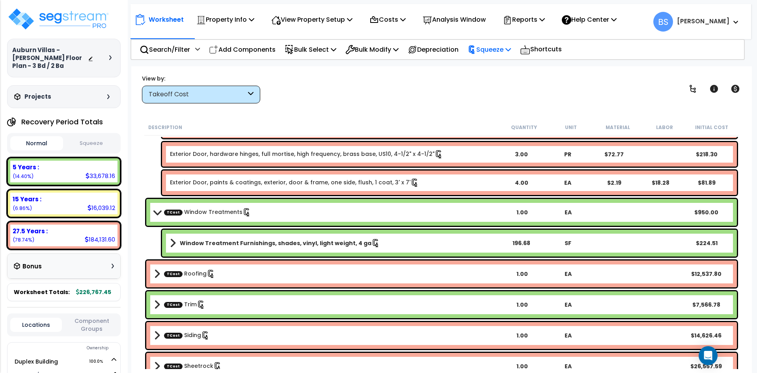
click at [501, 52] on p "Squeeze" at bounding box center [489, 49] width 43 height 11
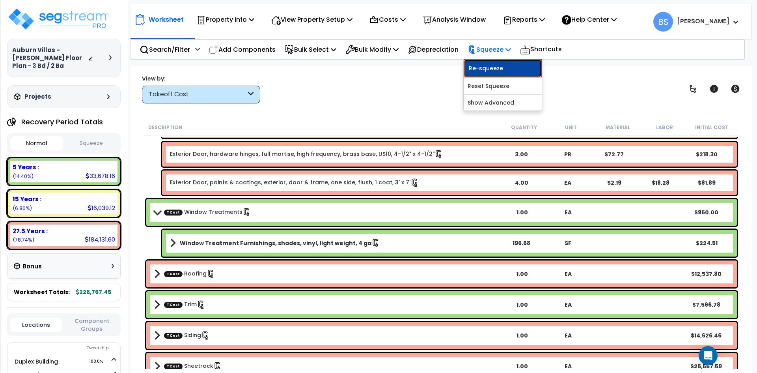
click at [505, 65] on link "Re-squeeze" at bounding box center [503, 68] width 78 height 18
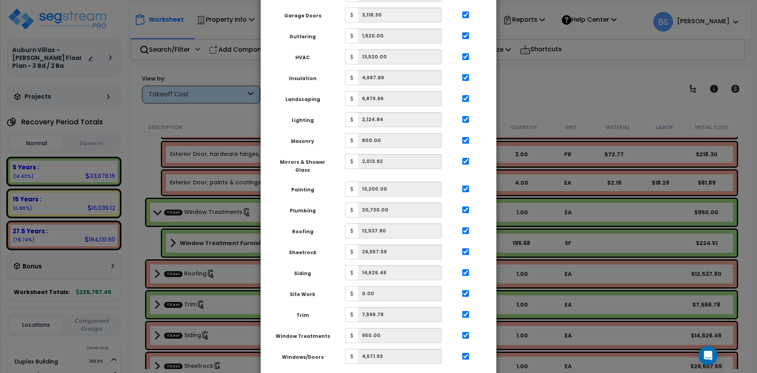
scroll to position [277, 0]
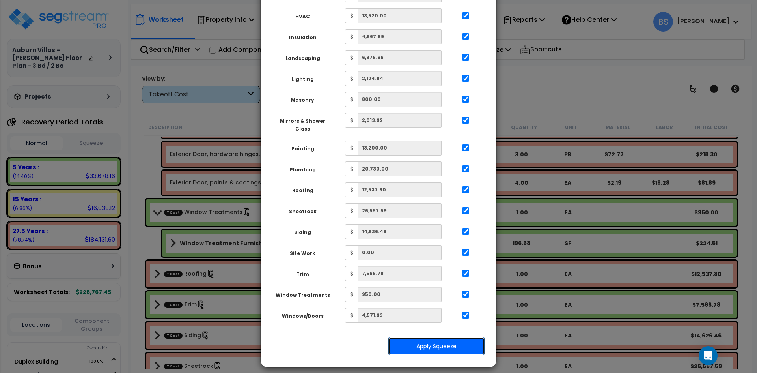
click at [444, 337] on button "Apply Squeeze" at bounding box center [437, 346] width 96 height 18
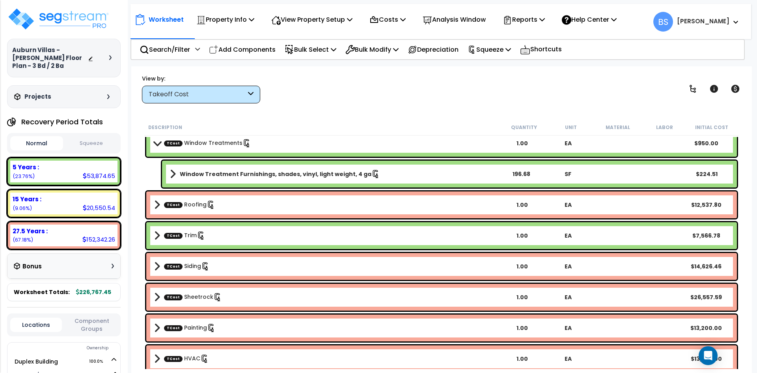
scroll to position [592, 0]
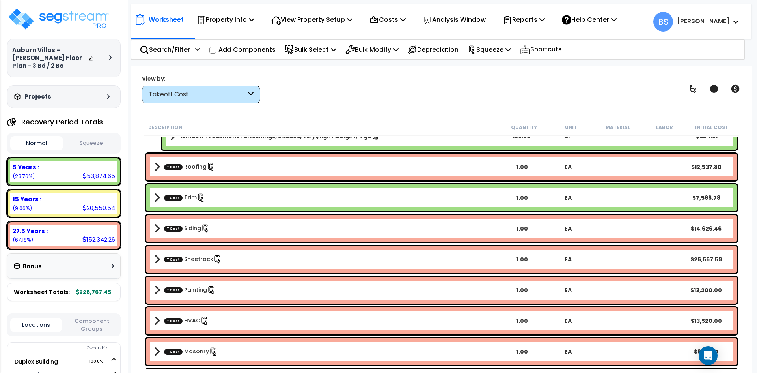
click at [264, 197] on b "TCost Trim" at bounding box center [326, 197] width 345 height 11
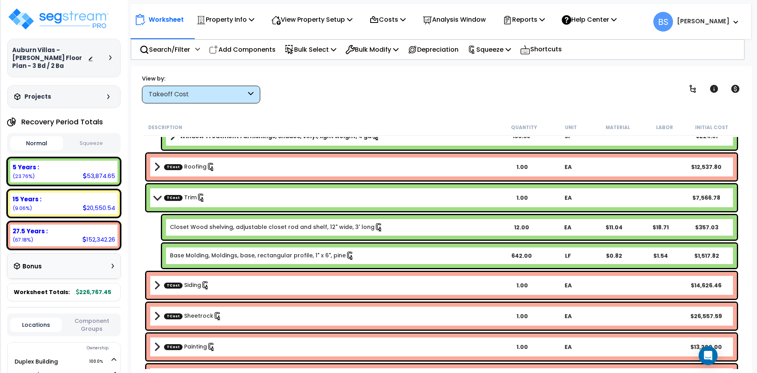
click at [264, 197] on b "TCost Trim" at bounding box center [326, 197] width 345 height 11
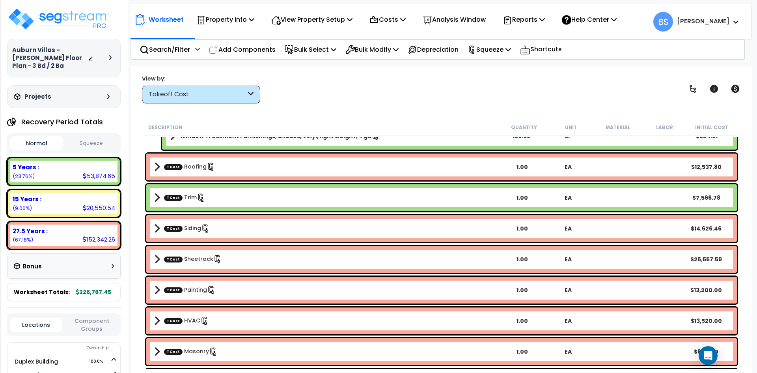
click at [228, 232] on b "TCost Siding" at bounding box center [326, 228] width 345 height 11
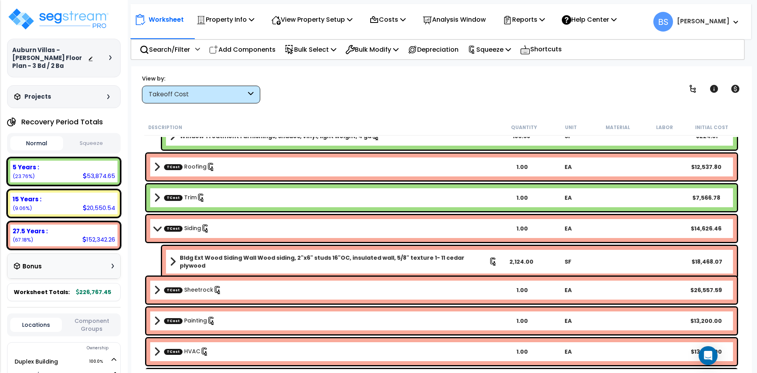
click at [228, 232] on b "TCost Siding" at bounding box center [326, 228] width 345 height 11
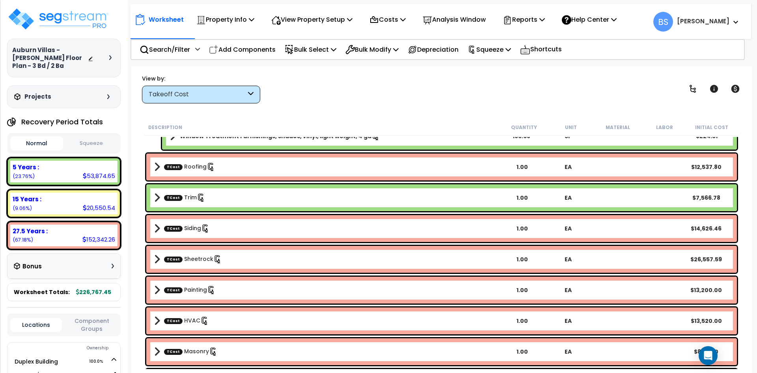
click at [226, 270] on div "TCost Sheetrock 1.00 EA $26,557.59" at bounding box center [441, 259] width 591 height 27
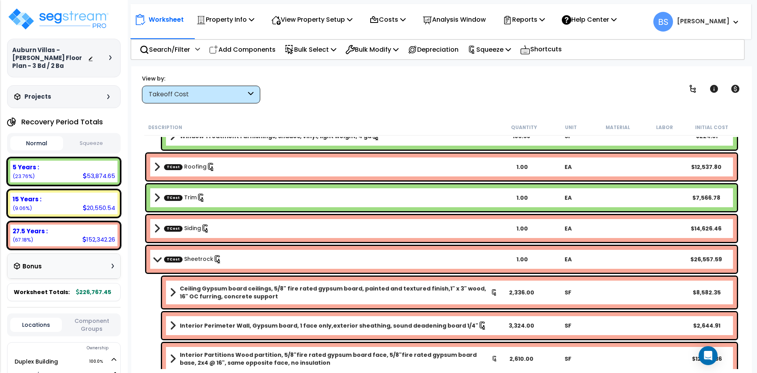
click at [97, 136] on button "Squeeze" at bounding box center [91, 143] width 53 height 14
click at [50, 136] on button "Normal" at bounding box center [36, 143] width 53 height 14
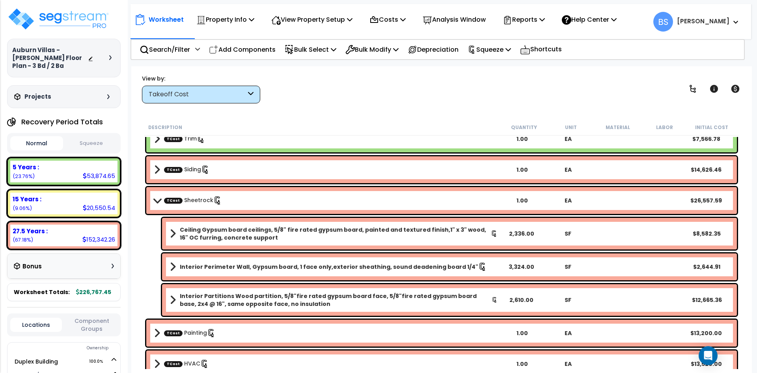
scroll to position [671, 0]
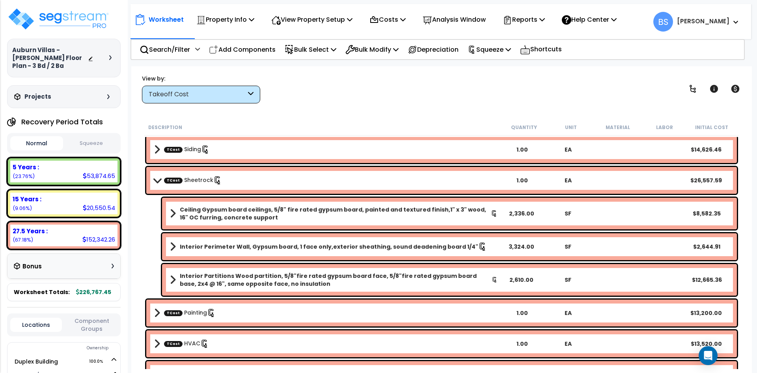
click at [93, 136] on button "Squeeze" at bounding box center [91, 143] width 53 height 14
click at [42, 136] on button "Normal" at bounding box center [36, 143] width 53 height 14
click at [224, 176] on b "TCost Sheetrock" at bounding box center [326, 180] width 345 height 11
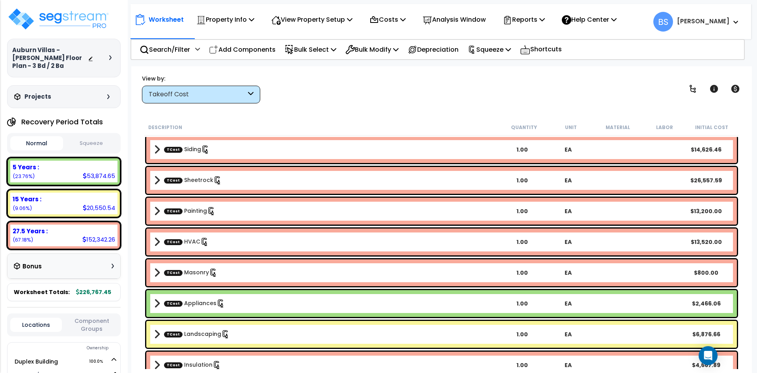
click at [213, 211] on b "TCost Painting" at bounding box center [326, 211] width 345 height 11
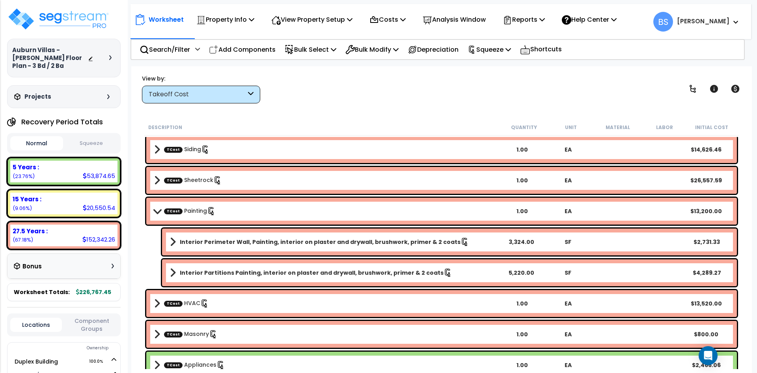
click at [213, 211] on b "TCost Painting" at bounding box center [326, 211] width 345 height 11
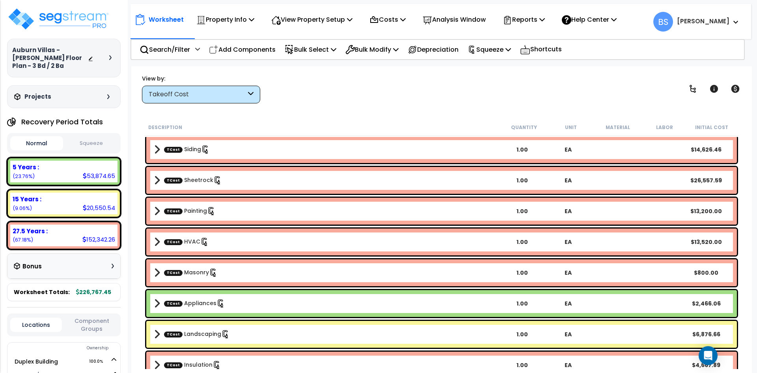
click at [215, 246] on b "TCost HVAC" at bounding box center [326, 241] width 345 height 11
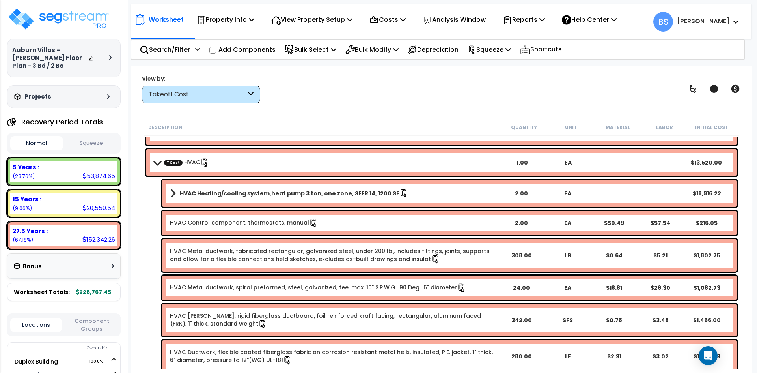
scroll to position [749, 0]
click at [213, 159] on b "TCost HVAC" at bounding box center [326, 162] width 345 height 11
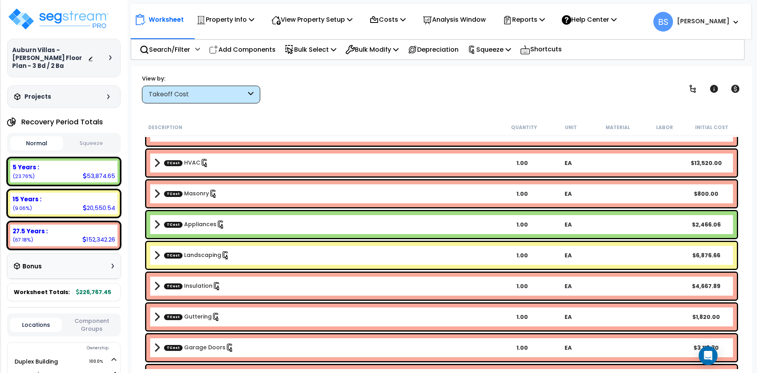
click at [193, 196] on link "TCost Masonry" at bounding box center [191, 193] width 54 height 9
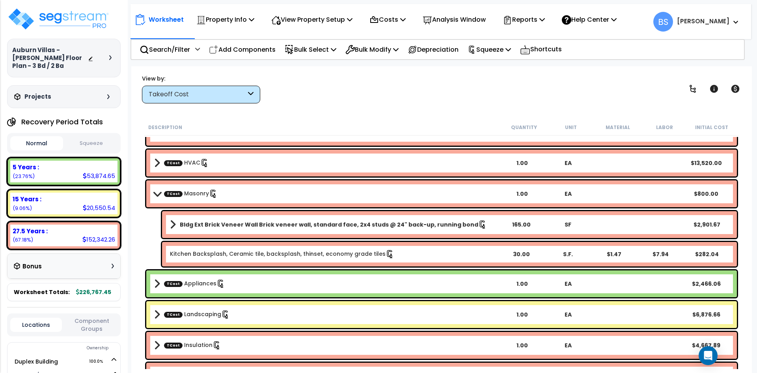
click at [193, 196] on link "TCost Masonry" at bounding box center [191, 193] width 54 height 9
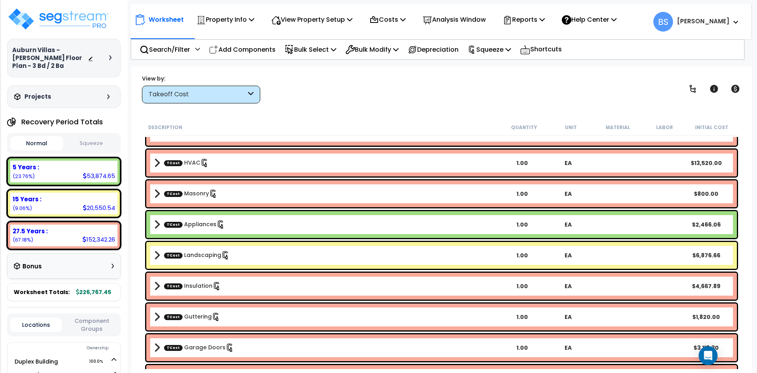
click at [200, 222] on link "TCost Appliances" at bounding box center [194, 224] width 61 height 9
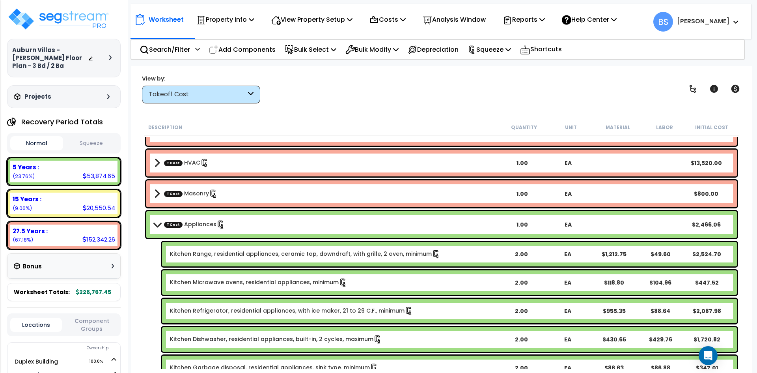
click at [200, 222] on link "TCost Appliances" at bounding box center [194, 224] width 61 height 9
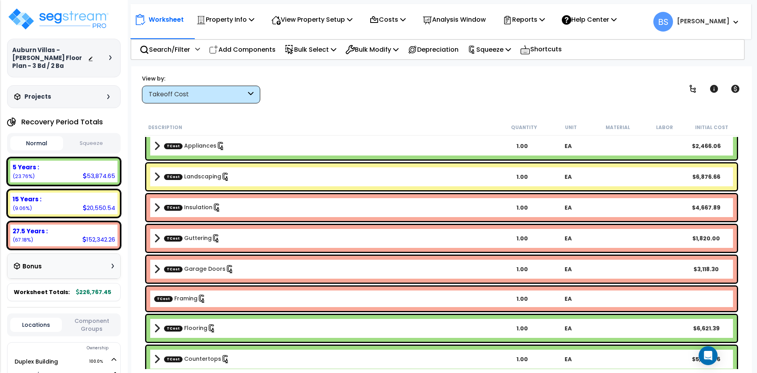
scroll to position [828, 0]
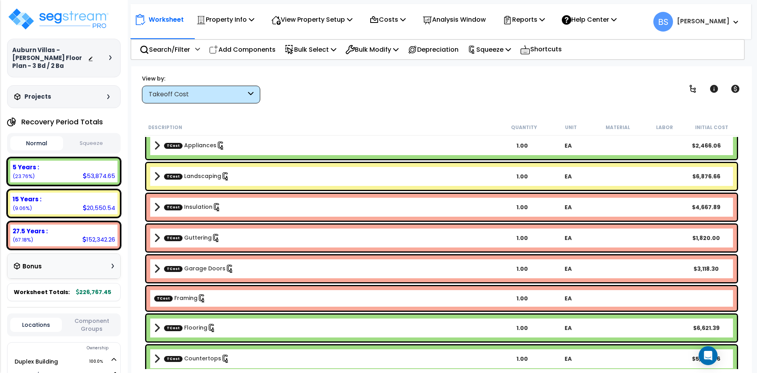
click at [188, 211] on link "TCost Insulation" at bounding box center [192, 207] width 57 height 9
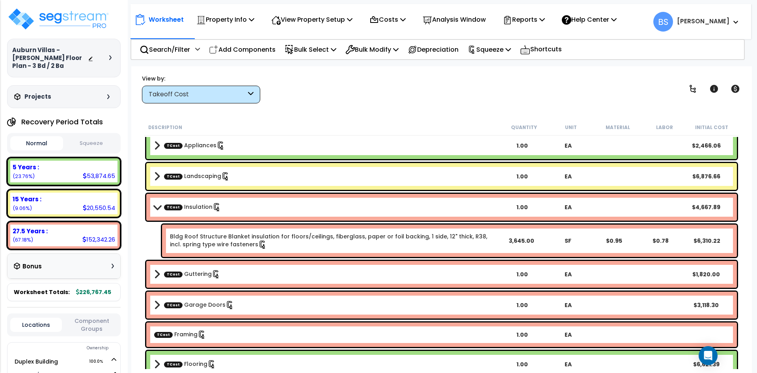
click at [188, 211] on link "TCost Insulation" at bounding box center [192, 207] width 57 height 9
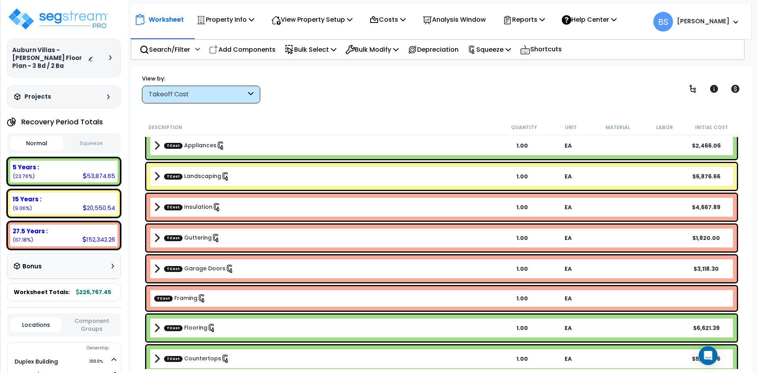
click at [197, 240] on link "TCost Guttering" at bounding box center [192, 238] width 56 height 9
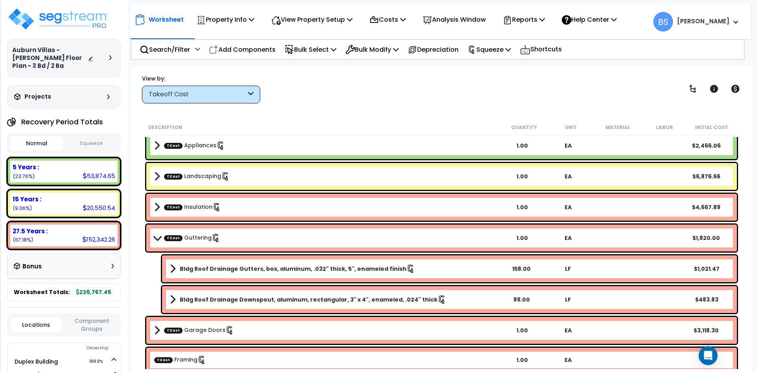
click at [197, 240] on link "TCost Guttering" at bounding box center [192, 238] width 56 height 9
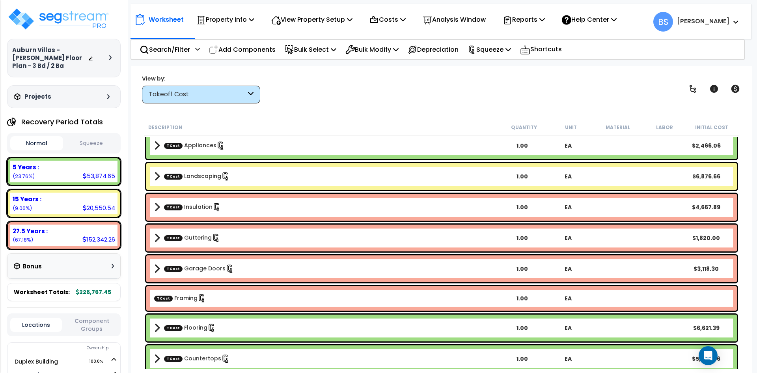
click at [198, 267] on link "TCost Garage Doors" at bounding box center [199, 268] width 70 height 9
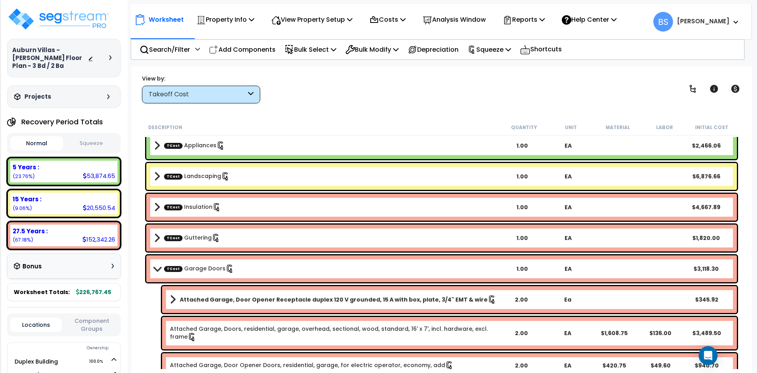
click at [198, 267] on link "TCost Garage Doors" at bounding box center [199, 268] width 70 height 9
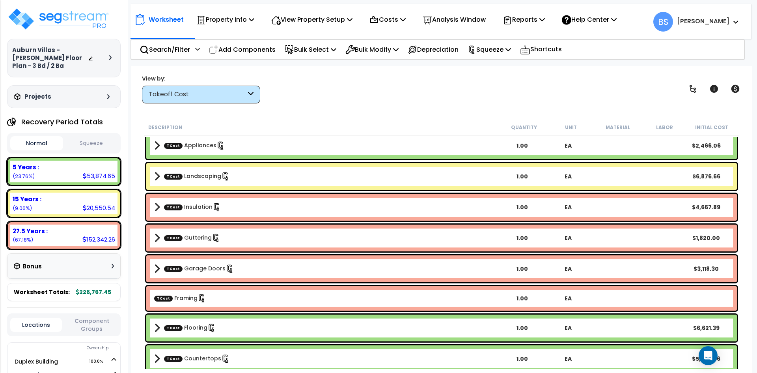
click at [230, 295] on b "TCost Framing" at bounding box center [326, 298] width 345 height 9
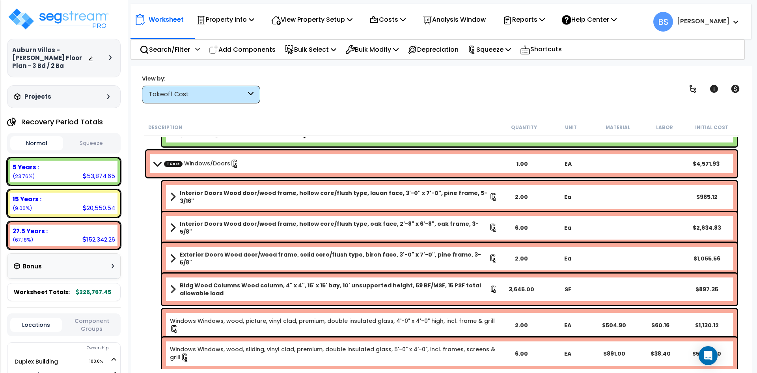
scroll to position [39, 0]
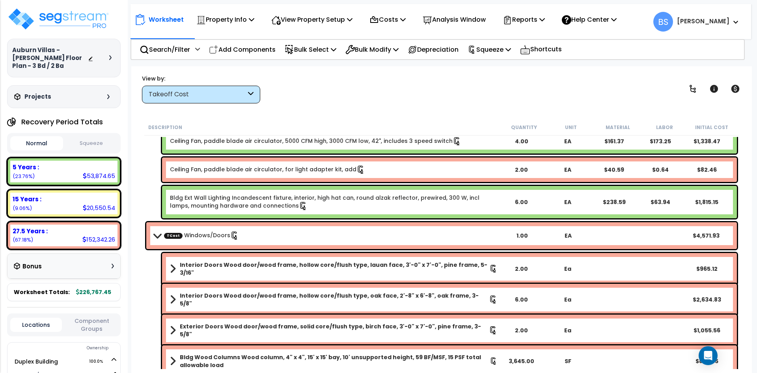
click at [99, 136] on button "Squeeze" at bounding box center [91, 143] width 53 height 14
click at [45, 136] on button "Normal" at bounding box center [36, 143] width 53 height 14
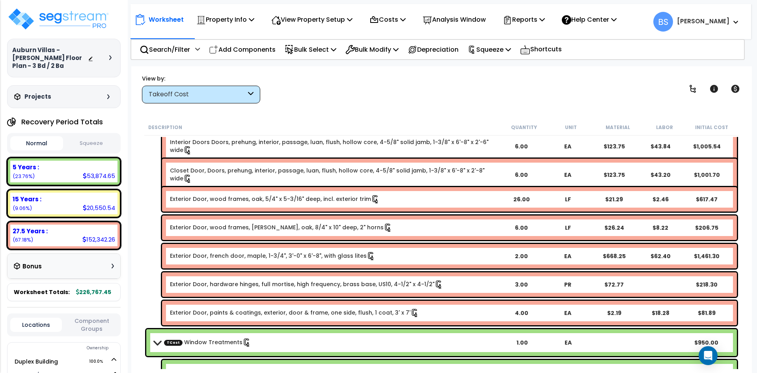
scroll to position [355, 0]
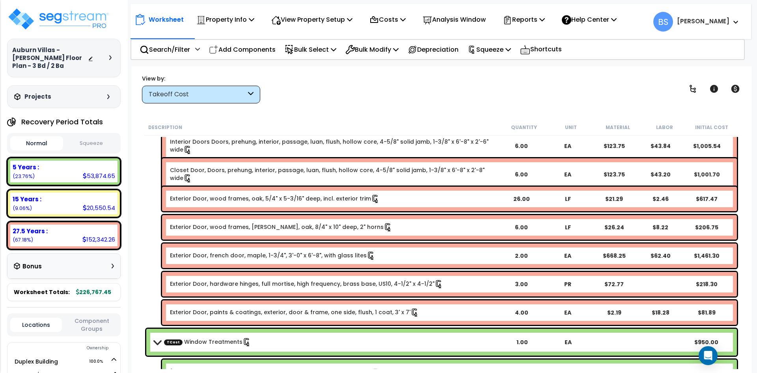
click at [206, 229] on link "Exterior Door, wood frames, sills, oak, 8/4" x 10" deep, 2" horns" at bounding box center [281, 227] width 222 height 9
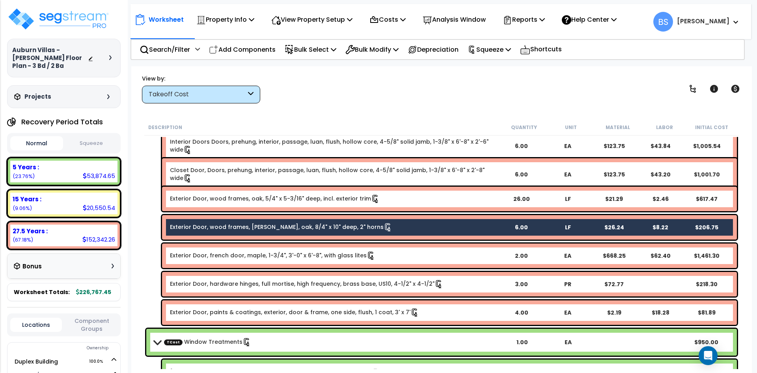
click at [224, 202] on link "Exterior Door, wood frames, oak, 5/4" x 5-3/16" deep, incl. exterior trim" at bounding box center [275, 198] width 210 height 9
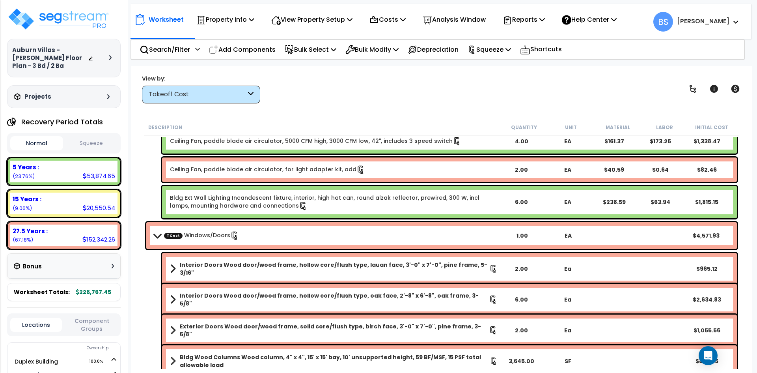
scroll to position [0, 0]
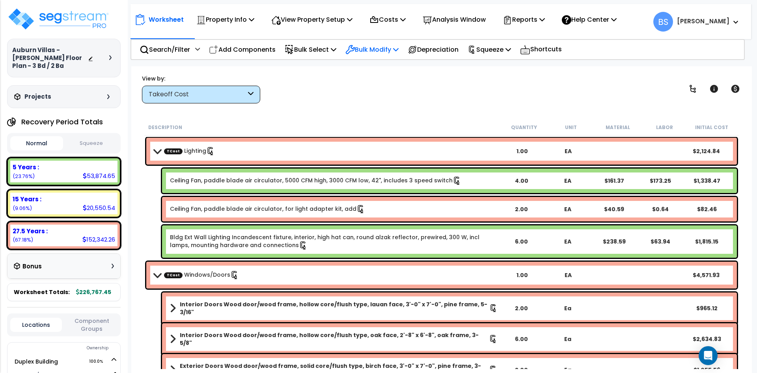
click at [377, 52] on p "Bulk Modify" at bounding box center [372, 49] width 53 height 11
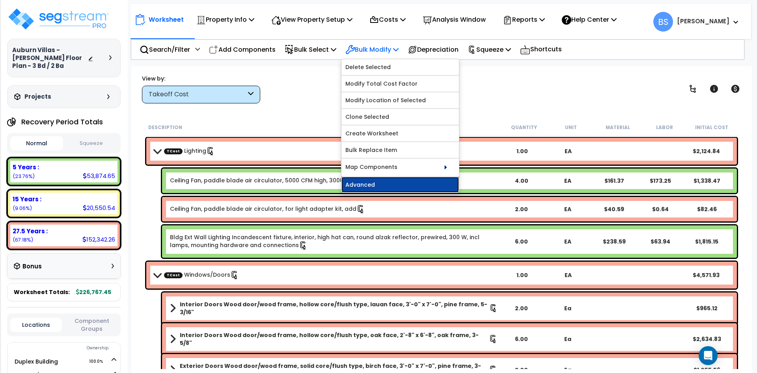
click at [373, 185] on link "Advanced" at bounding box center [401, 185] width 118 height 16
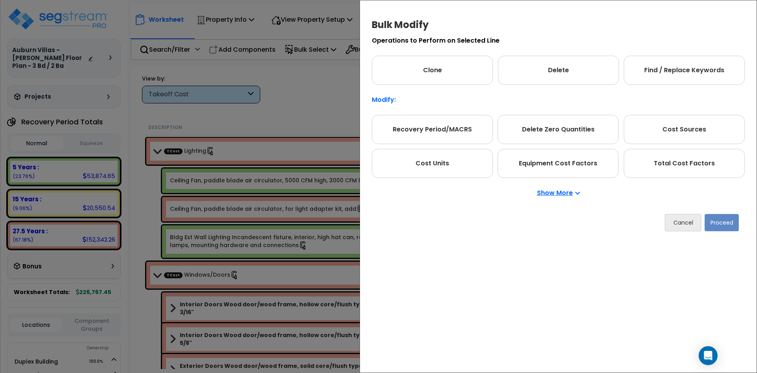
click at [559, 196] on p "Show More" at bounding box center [558, 193] width 43 height 6
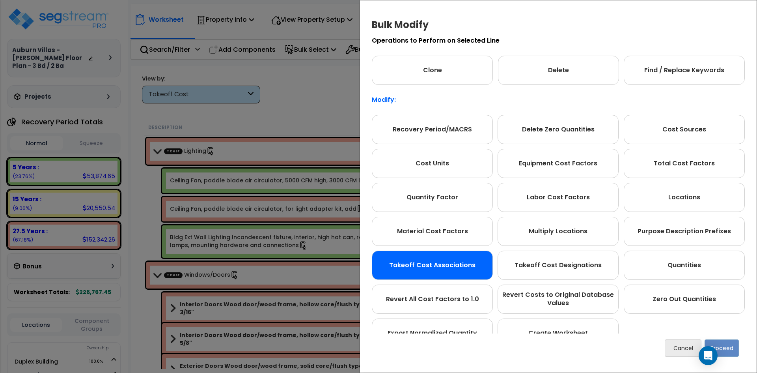
click at [458, 271] on div "Takeoff Cost Associations" at bounding box center [432, 264] width 121 height 29
click at [733, 353] on button "Proceed" at bounding box center [722, 347] width 34 height 17
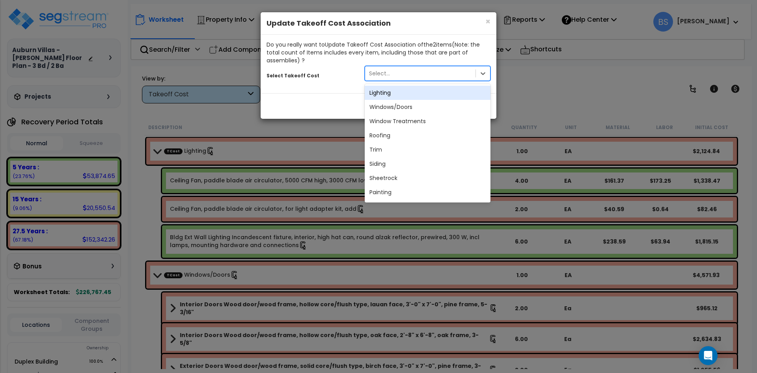
click at [395, 73] on div "Select..." at bounding box center [420, 73] width 110 height 13
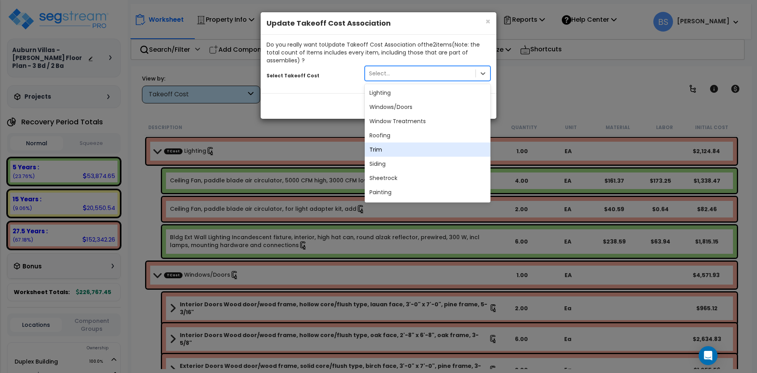
click at [389, 151] on div "Trim" at bounding box center [428, 149] width 126 height 14
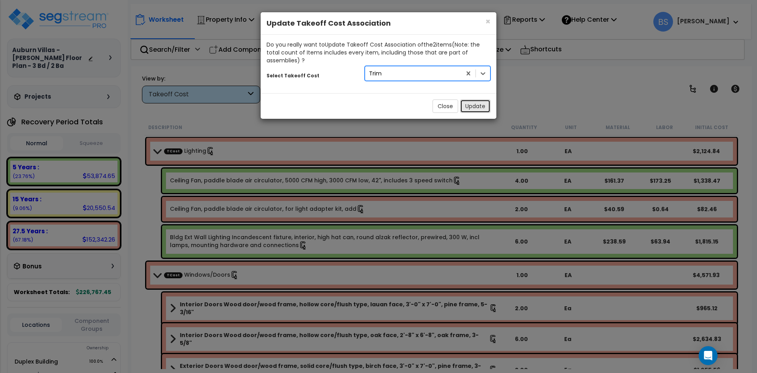
click at [480, 105] on button "Update" at bounding box center [475, 105] width 30 height 13
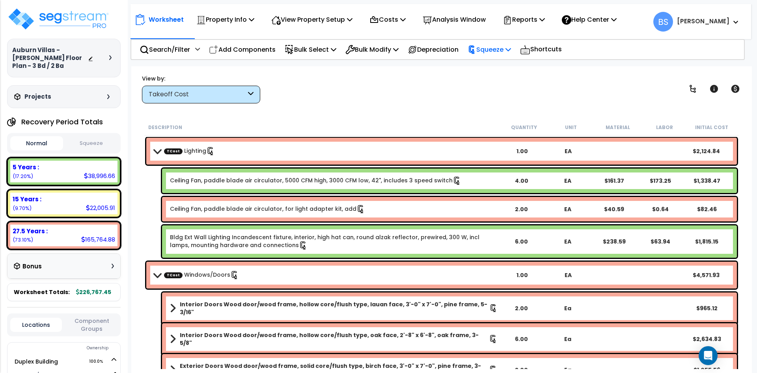
click at [501, 48] on p "Squeeze" at bounding box center [489, 49] width 43 height 11
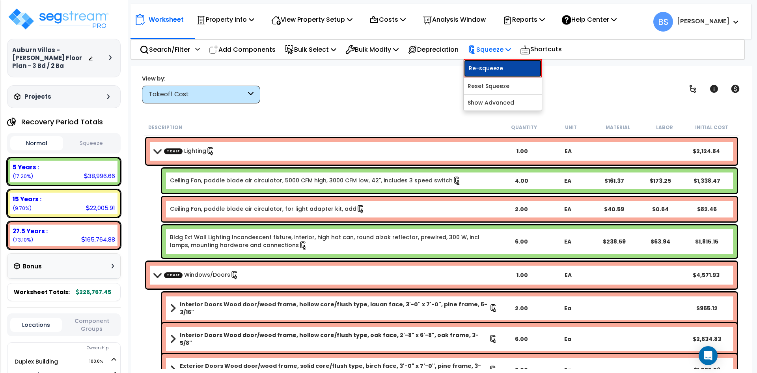
click at [502, 67] on link "Re-squeeze" at bounding box center [503, 68] width 78 height 18
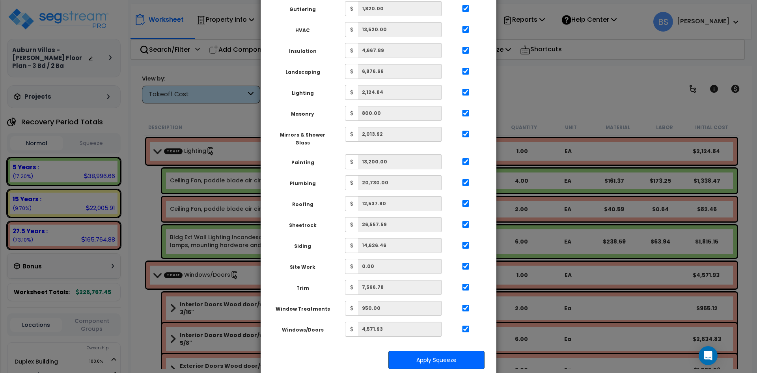
scroll to position [277, 0]
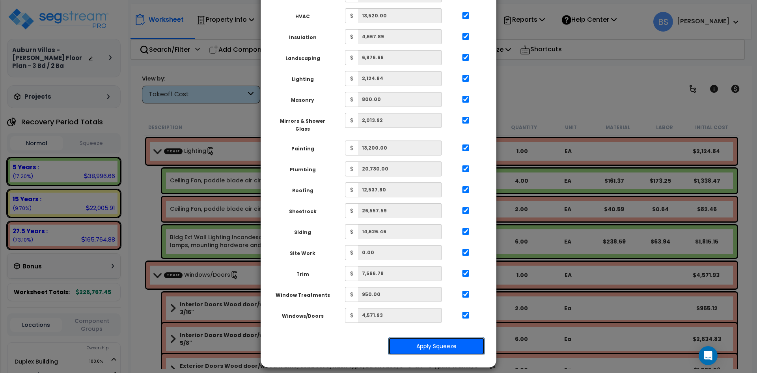
click at [469, 347] on button "Apply Squeeze" at bounding box center [437, 346] width 96 height 18
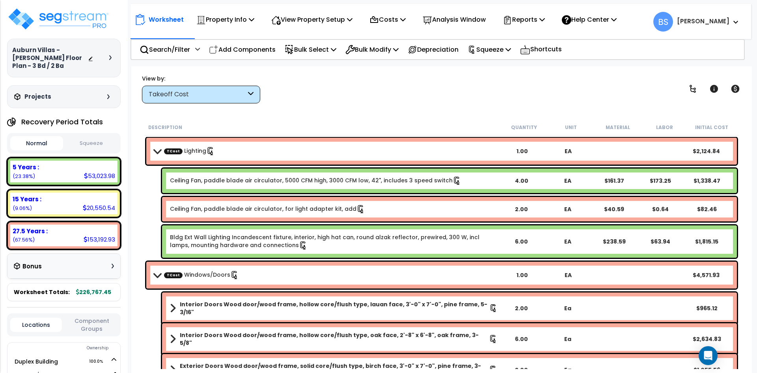
scroll to position [79, 0]
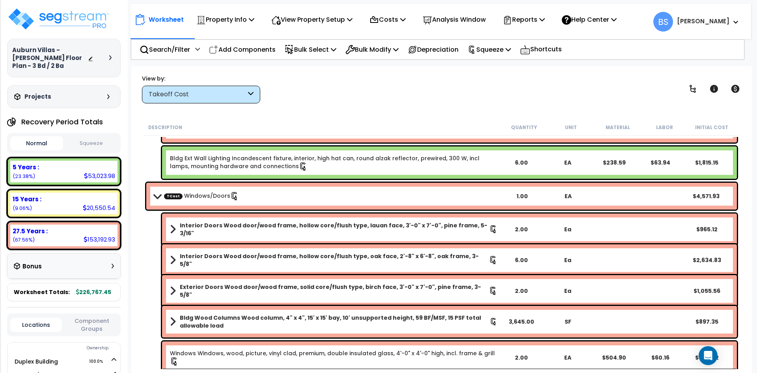
click at [263, 199] on b "TCost Windows/Doors" at bounding box center [326, 196] width 345 height 11
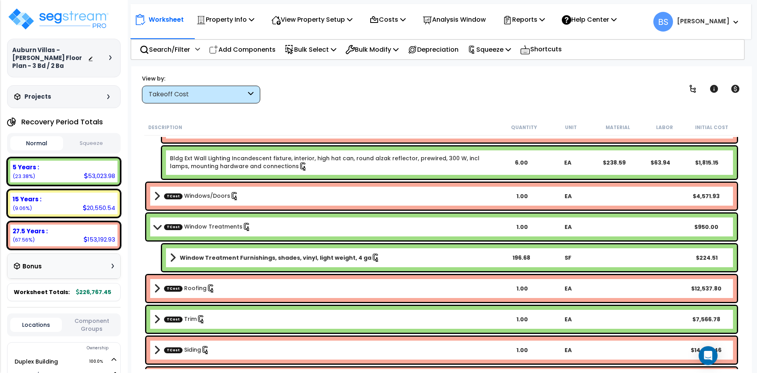
click at [221, 323] on b "TCost Trim" at bounding box center [326, 319] width 345 height 11
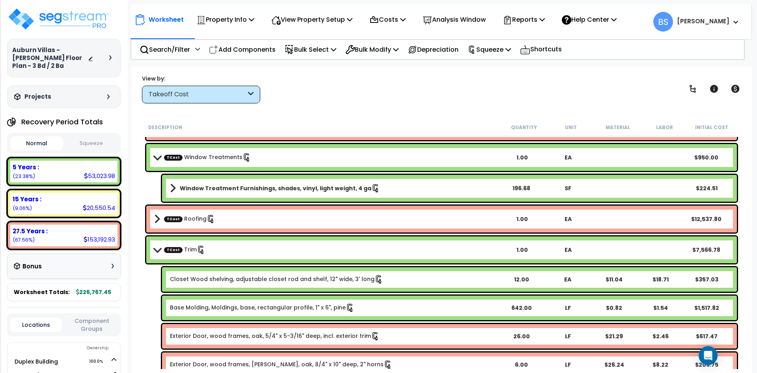
scroll to position [158, 0]
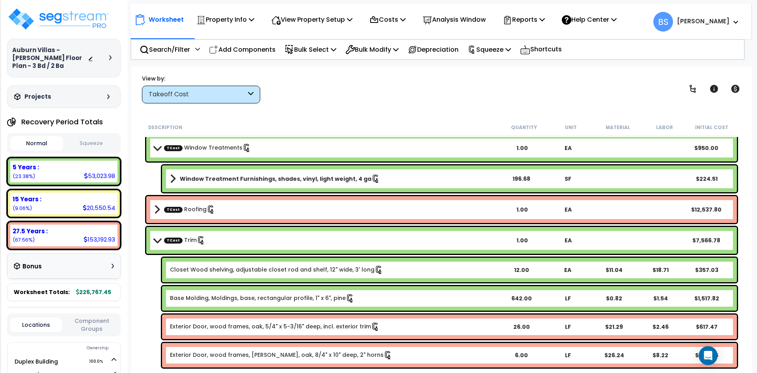
click at [94, 137] on button "Squeeze" at bounding box center [91, 143] width 53 height 14
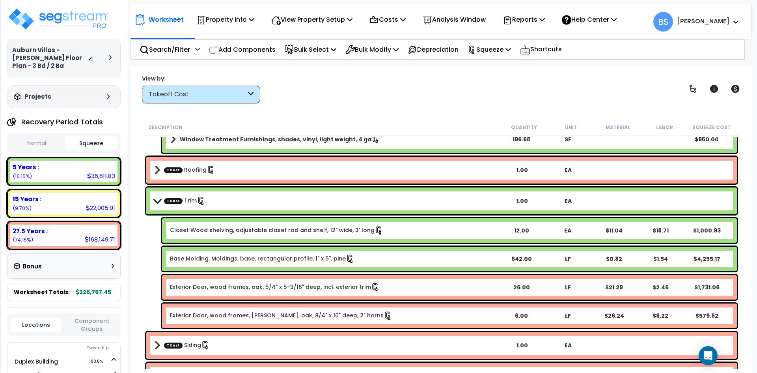
scroll to position [0, 0]
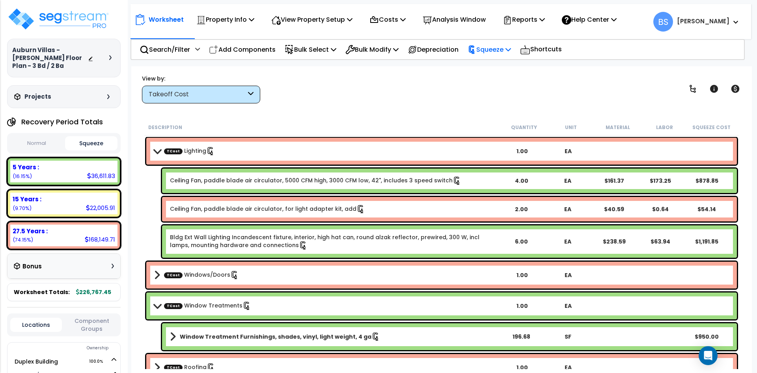
click at [491, 51] on p "Squeeze" at bounding box center [489, 49] width 43 height 11
drag, startPoint x: 439, startPoint y: 75, endPoint x: 457, endPoint y: 60, distance: 23.3
click at [439, 75] on div "View by: Takeoff Cost Takeoff Cost" at bounding box center [441, 88] width 605 height 29
click at [530, 18] on p "Reports" at bounding box center [524, 19] width 42 height 11
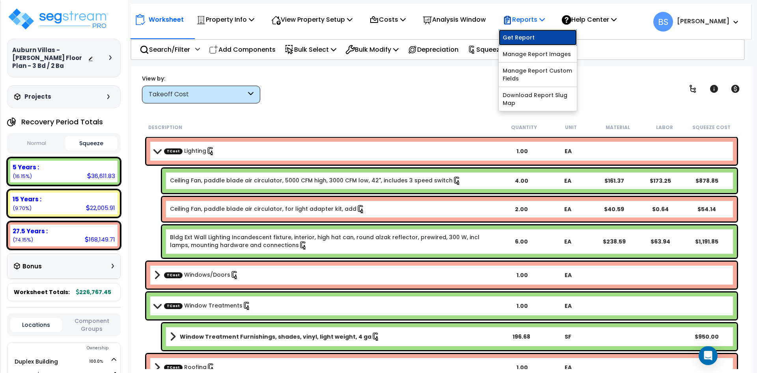
click at [530, 38] on link "Get Report" at bounding box center [538, 38] width 78 height 16
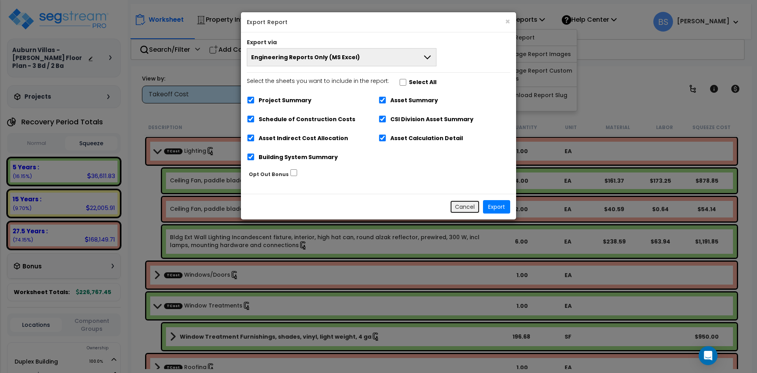
click at [469, 208] on button "Cancel" at bounding box center [465, 206] width 30 height 13
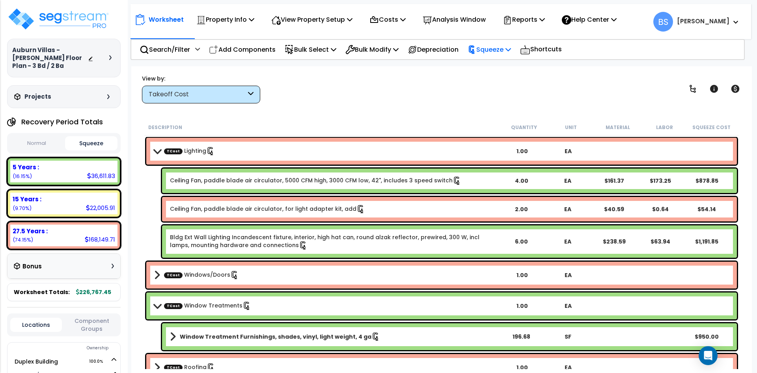
click at [497, 49] on p "Squeeze" at bounding box center [489, 49] width 43 height 11
click at [532, 14] on div "Reports" at bounding box center [524, 19] width 42 height 19
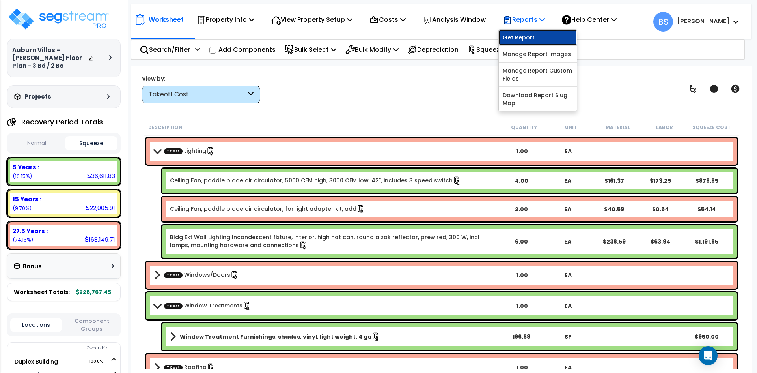
click at [525, 37] on link "Get Report" at bounding box center [538, 38] width 78 height 16
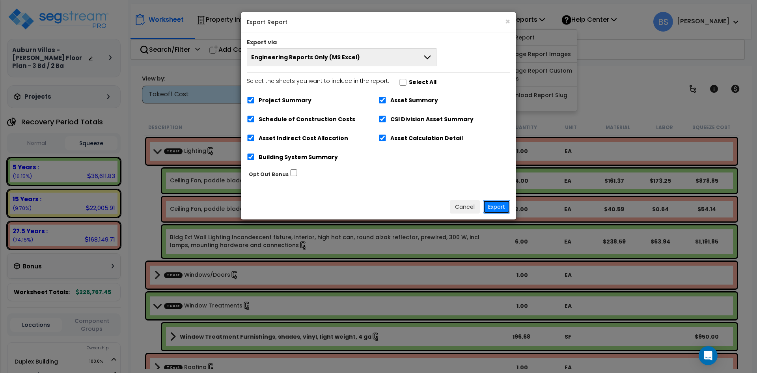
click at [503, 202] on button "Export" at bounding box center [496, 206] width 27 height 13
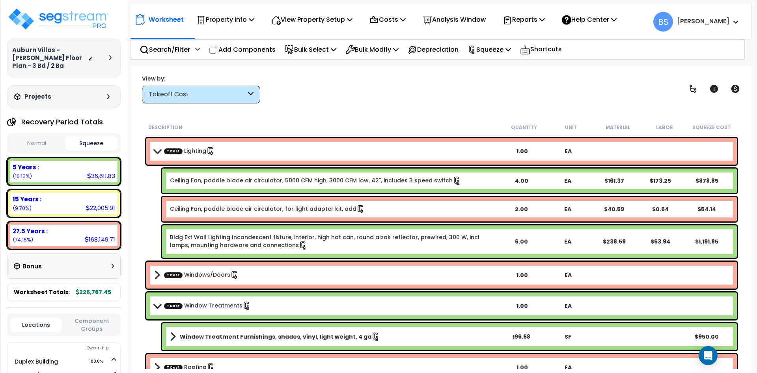
drag, startPoint x: 350, startPoint y: 103, endPoint x: 41, endPoint y: 131, distance: 310.1
click at [350, 103] on div "View by: Takeoff Cost Takeoff Cost" at bounding box center [441, 88] width 605 height 29
